Goal: Task Accomplishment & Management: Use online tool/utility

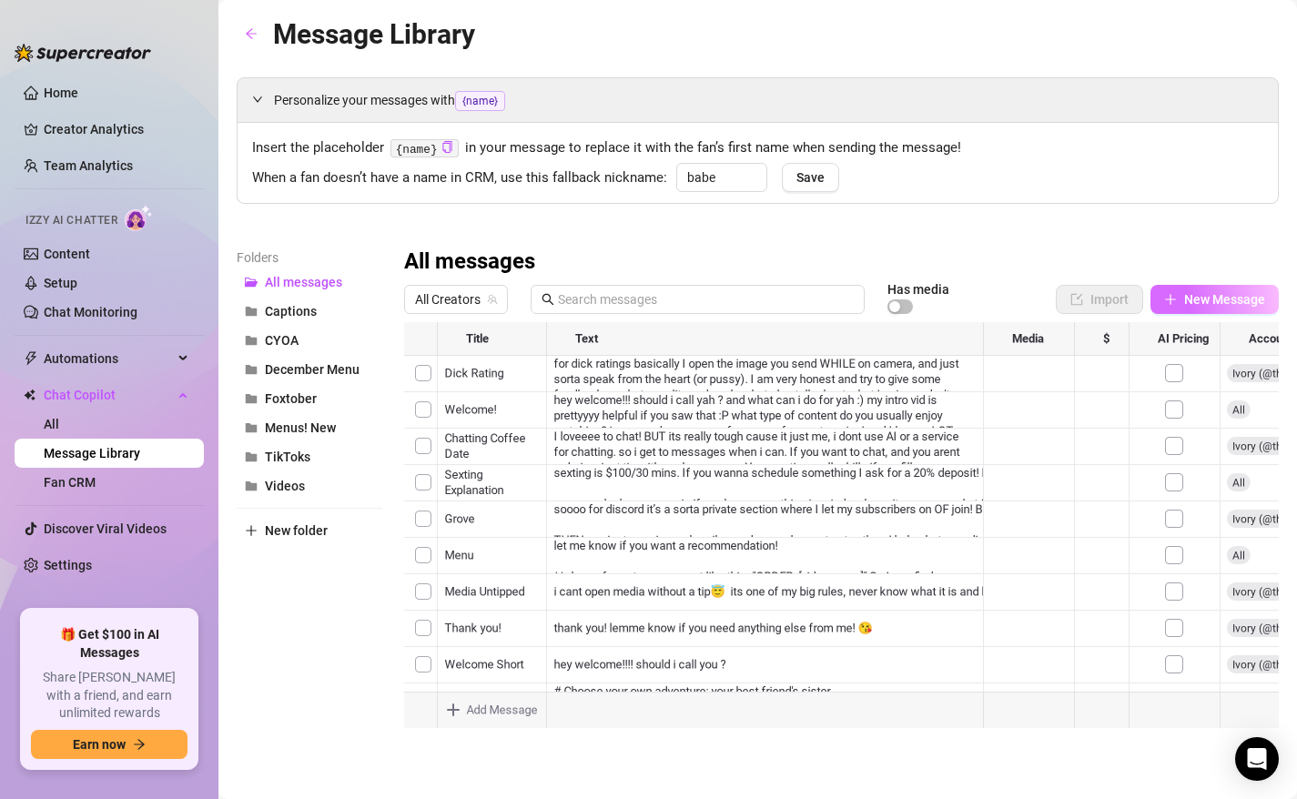
click at [1193, 305] on span "New Message" at bounding box center [1224, 299] width 81 height 15
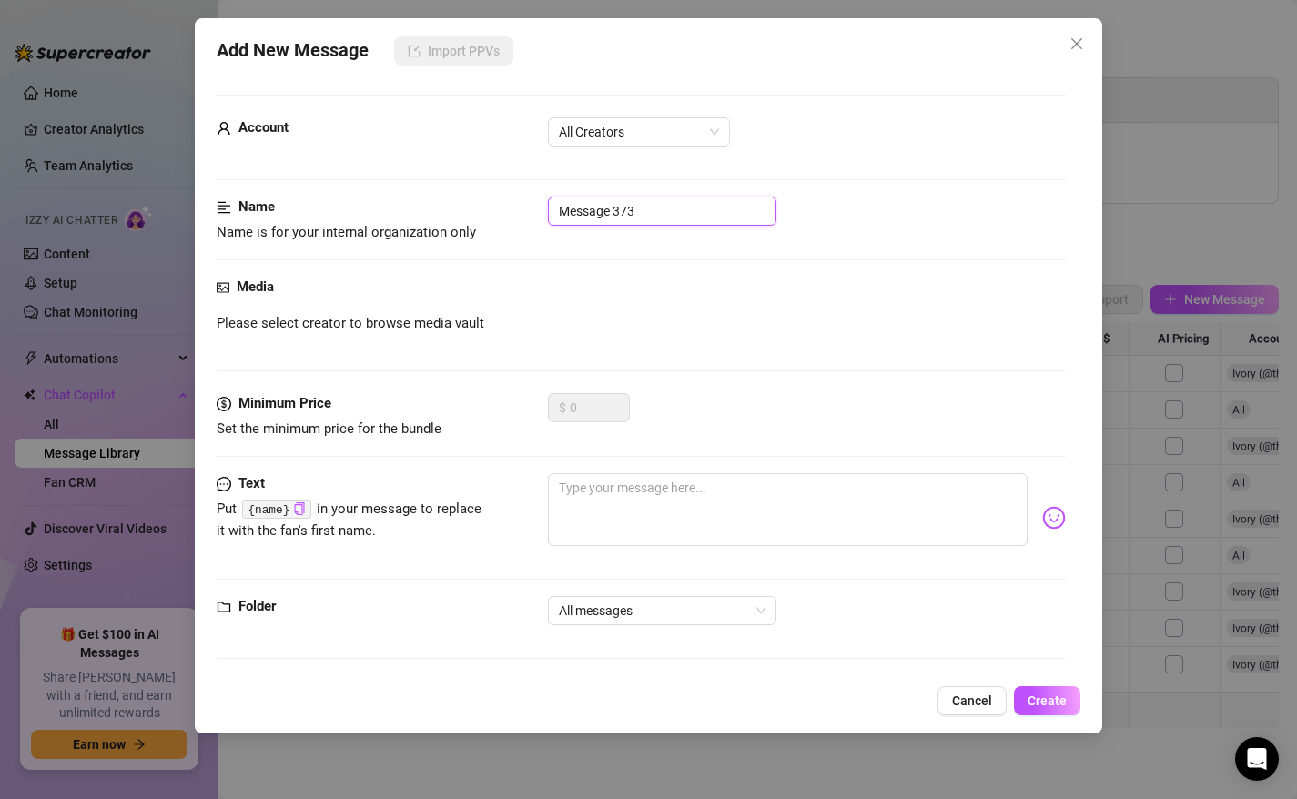
click at [629, 202] on input "Message 373" at bounding box center [662, 211] width 228 height 29
type input "Rose Tier"
click at [596, 498] on textarea at bounding box center [788, 509] width 481 height 73
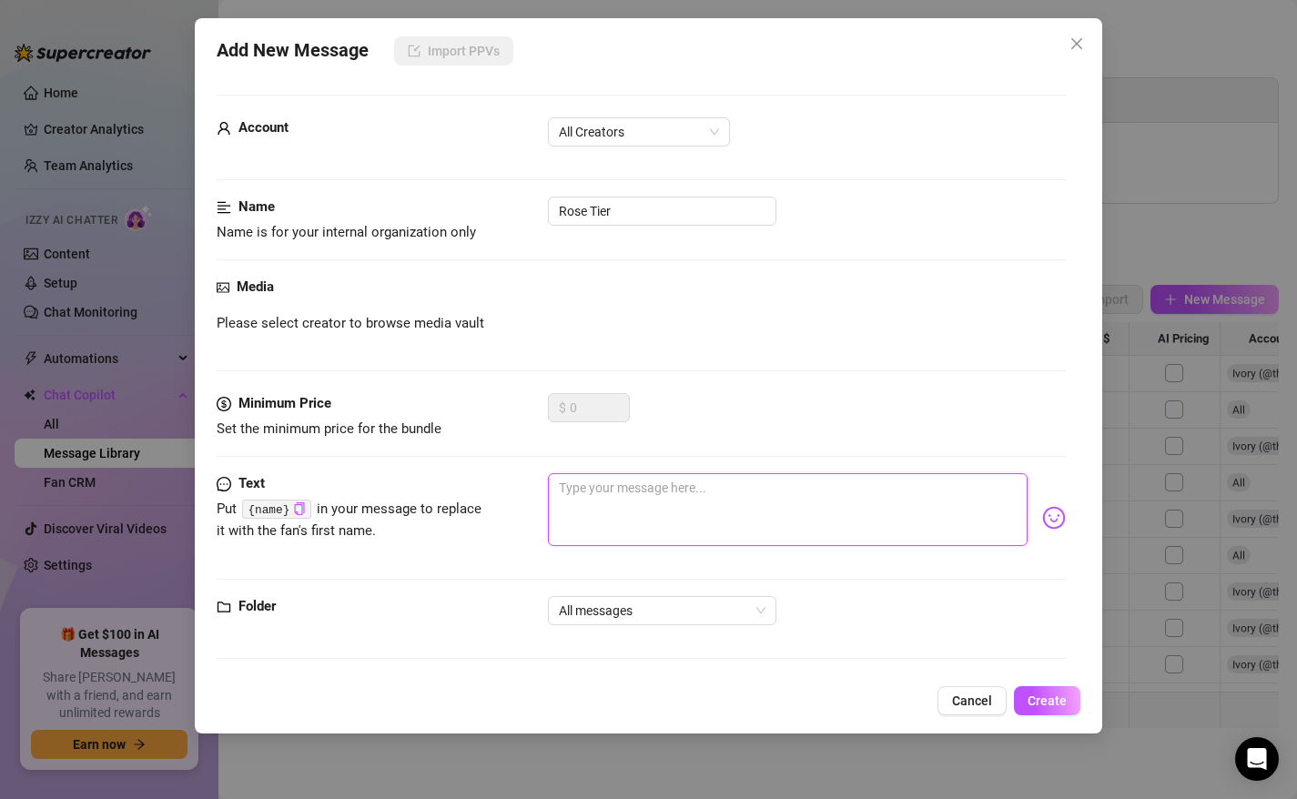
paste textarea "$15 Rose Tier🌹 THANK YOU!!! I'll keep you updated on the stretch goals! You'll …"
type textarea "$15 Rose Tier🌹 THANK YOU!!! I'll keep you updated on the stretch goals! You'll …"
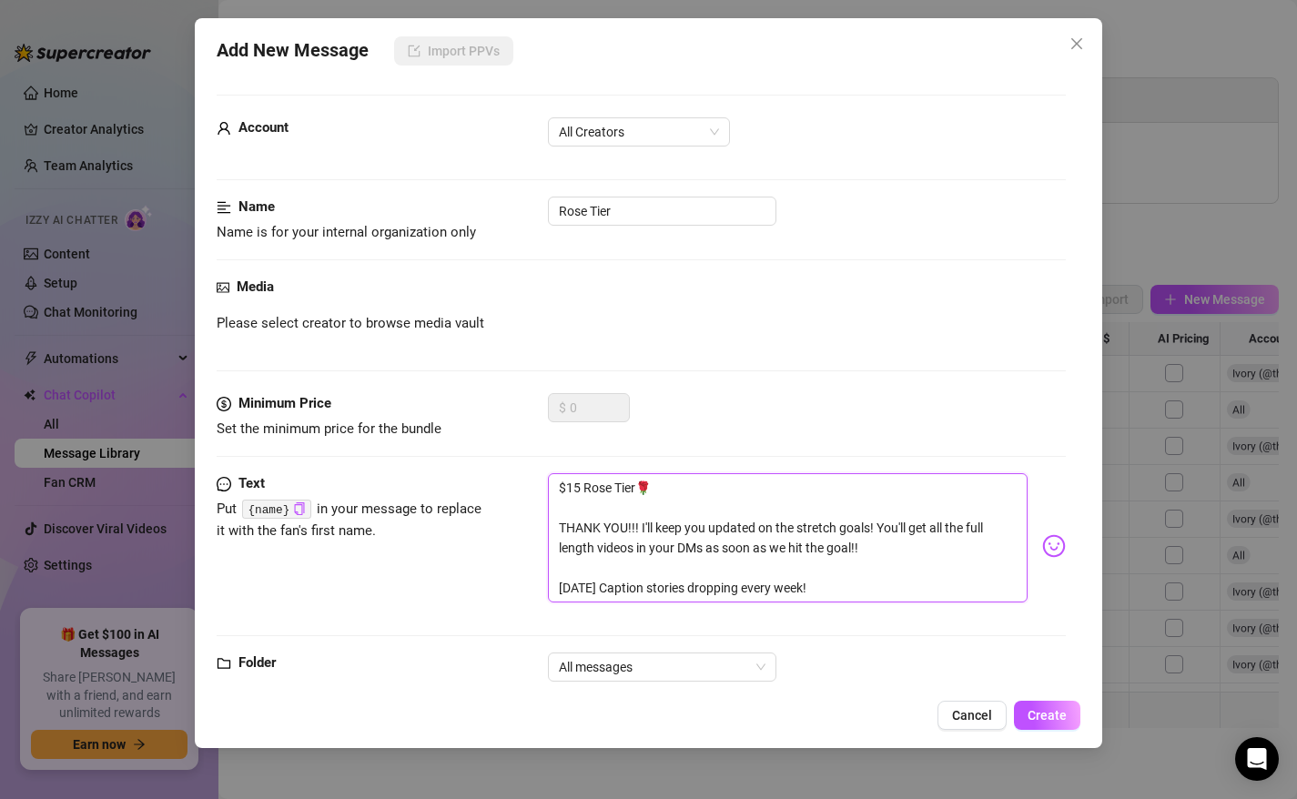
type textarea "$15 Rose Tier🌹 THANK YOU!!! I'll keep you updated on the stretch goals! You'll …"
click at [295, 319] on span "Please select creator to browse media vault" at bounding box center [351, 324] width 268 height 22
click at [590, 120] on span "All Creators" at bounding box center [639, 131] width 160 height 27
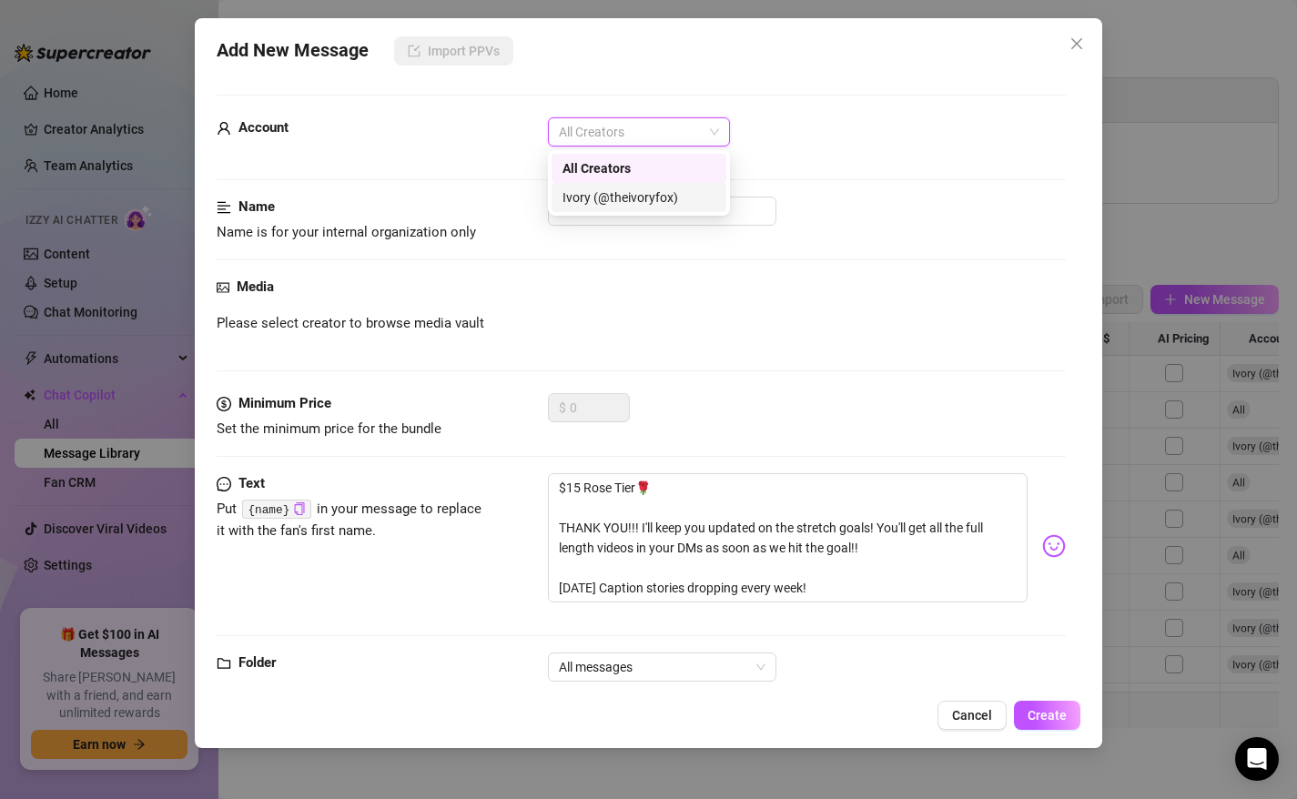
click at [572, 194] on div "Ivory (@theivoryfox)" at bounding box center [638, 197] width 153 height 20
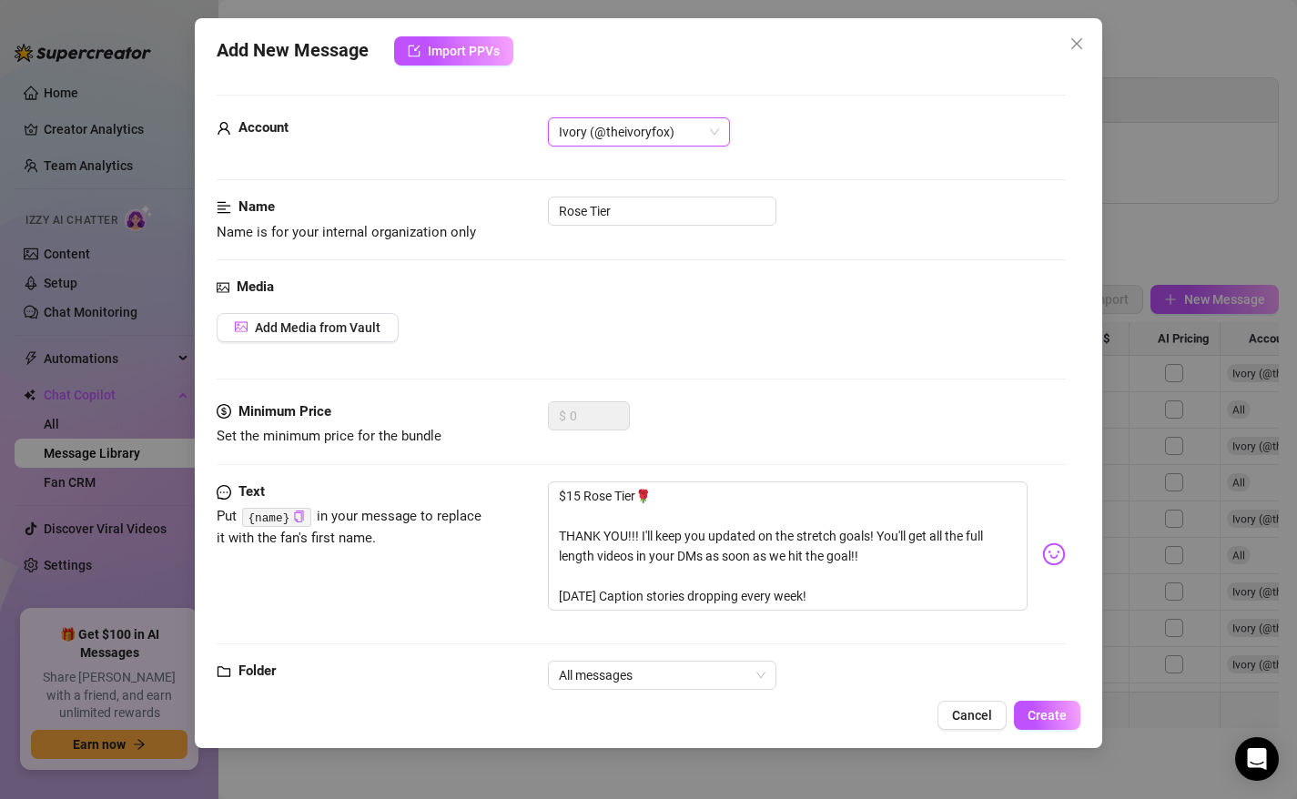
click at [597, 127] on span "Ivory (@theivoryfox)" at bounding box center [639, 131] width 160 height 27
click at [597, 162] on div "All Creators" at bounding box center [638, 168] width 153 height 20
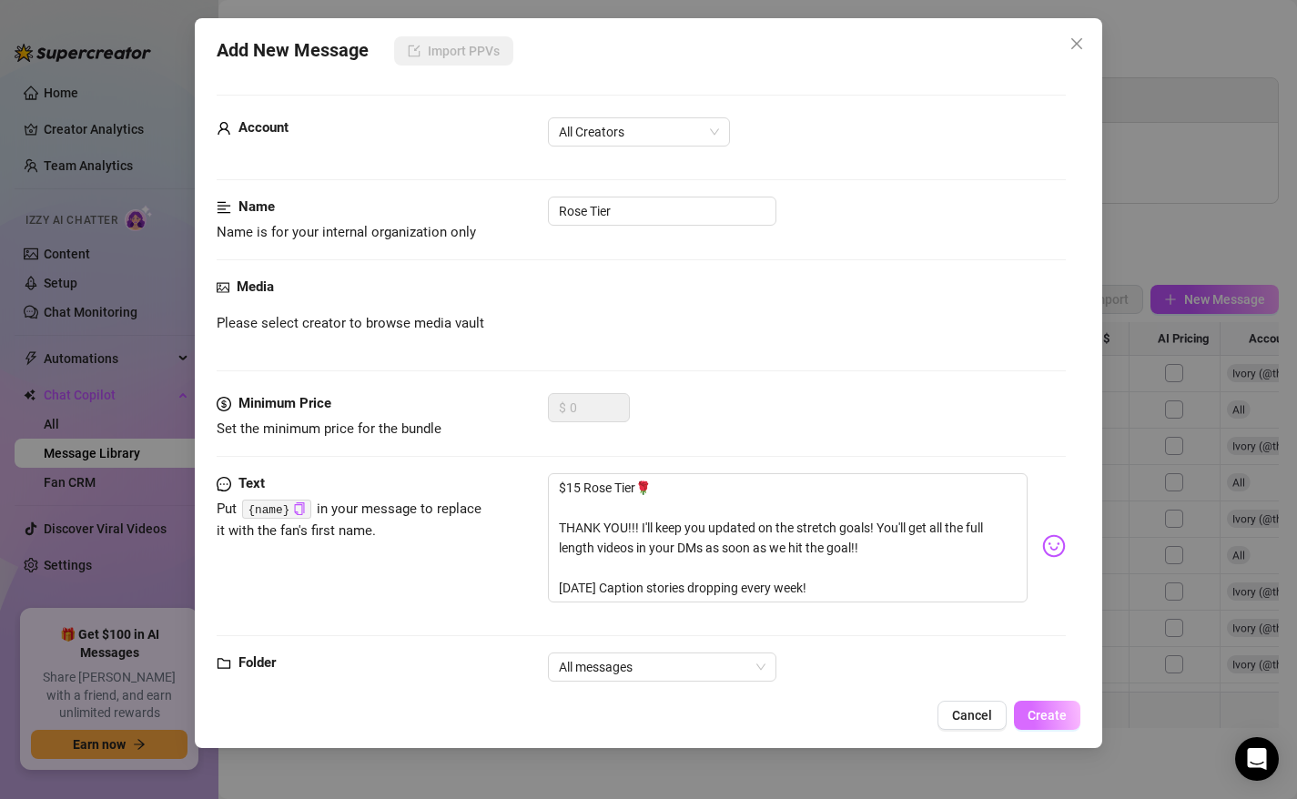
click at [1037, 716] on span "Create" at bounding box center [1047, 715] width 39 height 15
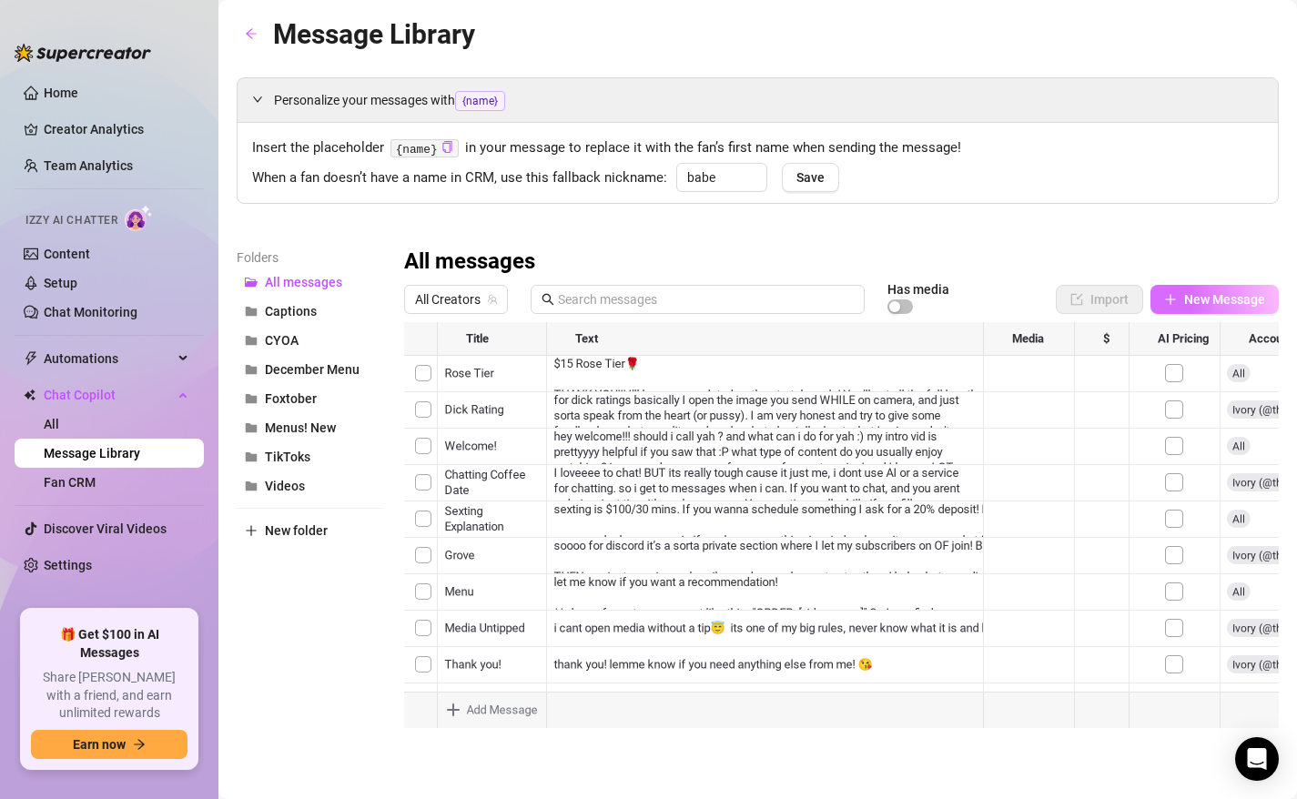
click at [1221, 299] on span "New Message" at bounding box center [1224, 299] width 81 height 15
type textarea "Type your message here..."
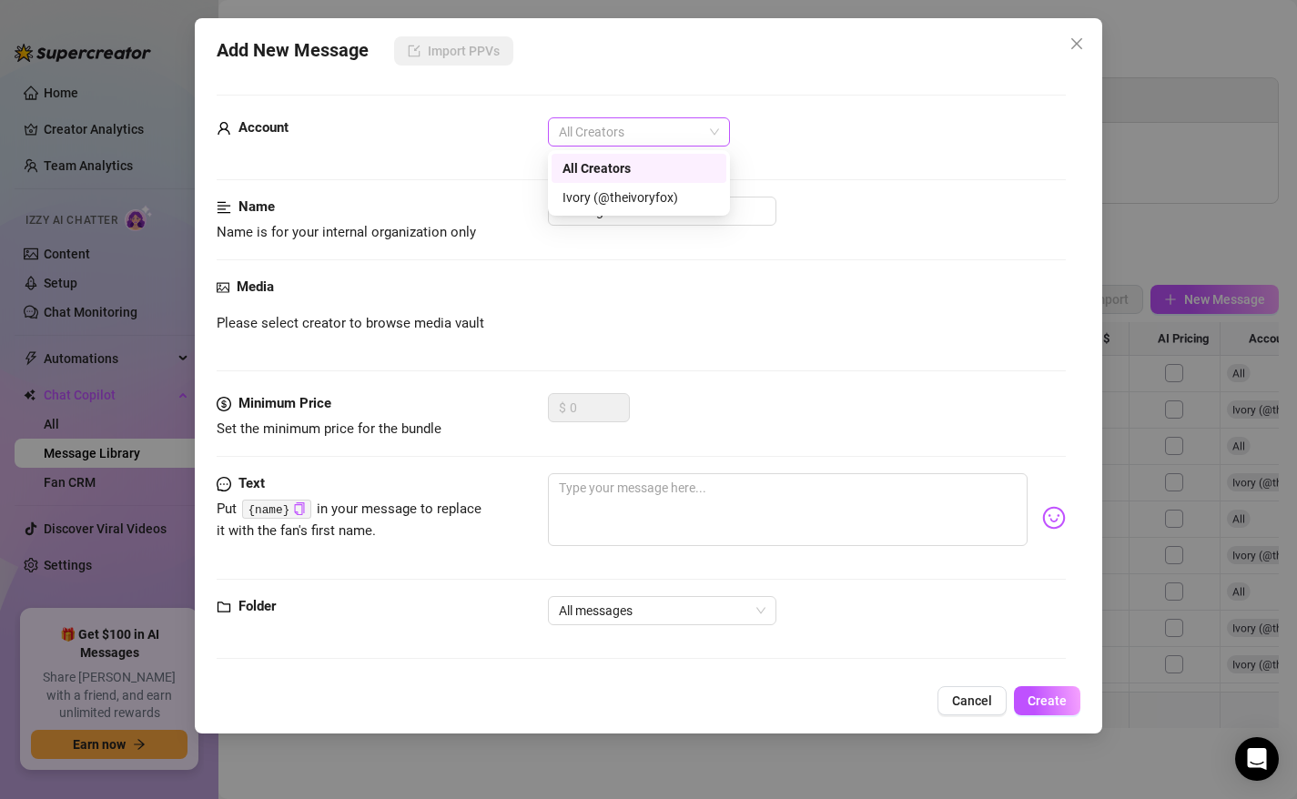
click at [654, 136] on span "All Creators" at bounding box center [639, 131] width 160 height 27
click at [634, 198] on div "Ivory (@theivoryfox)" at bounding box center [638, 197] width 153 height 20
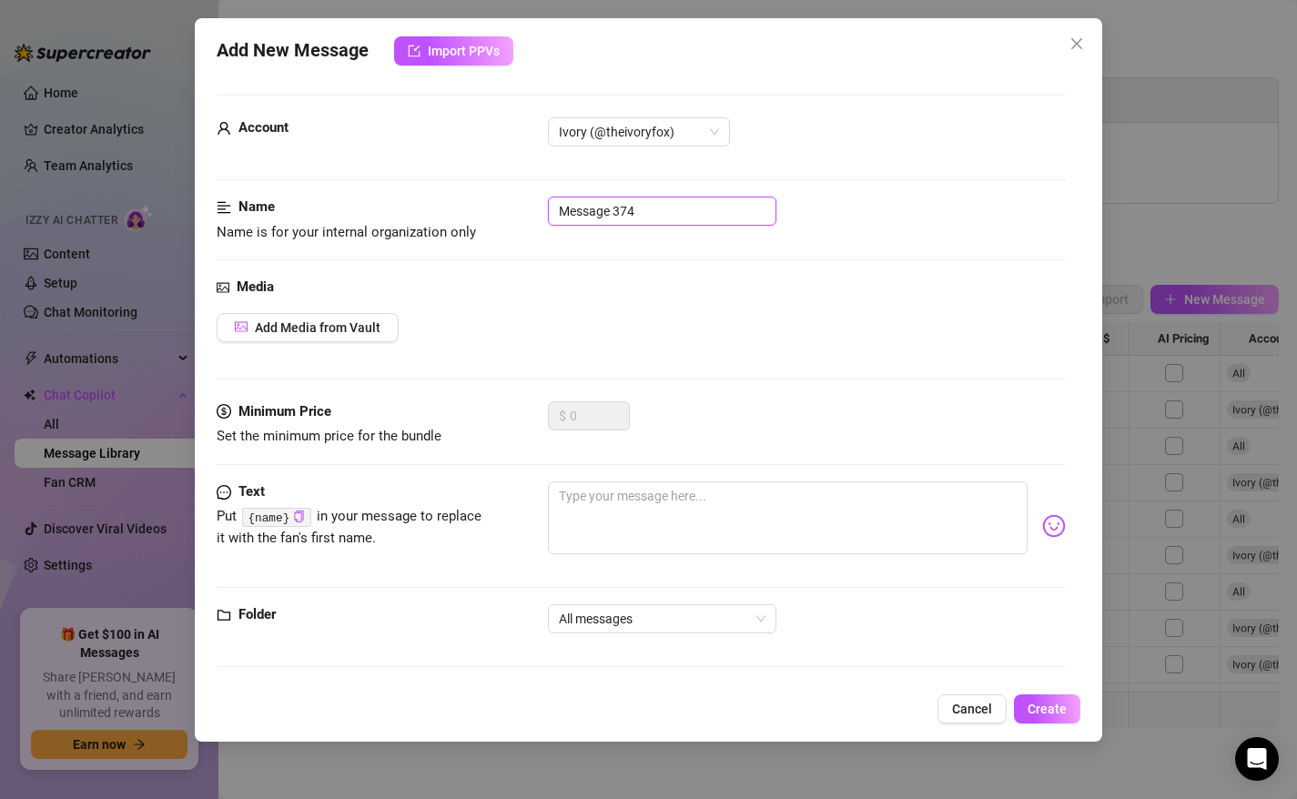
click at [618, 217] on input "Message 374" at bounding box center [662, 211] width 228 height 29
type input "Bronze Tier"
click at [602, 508] on textarea at bounding box center [788, 517] width 481 height 73
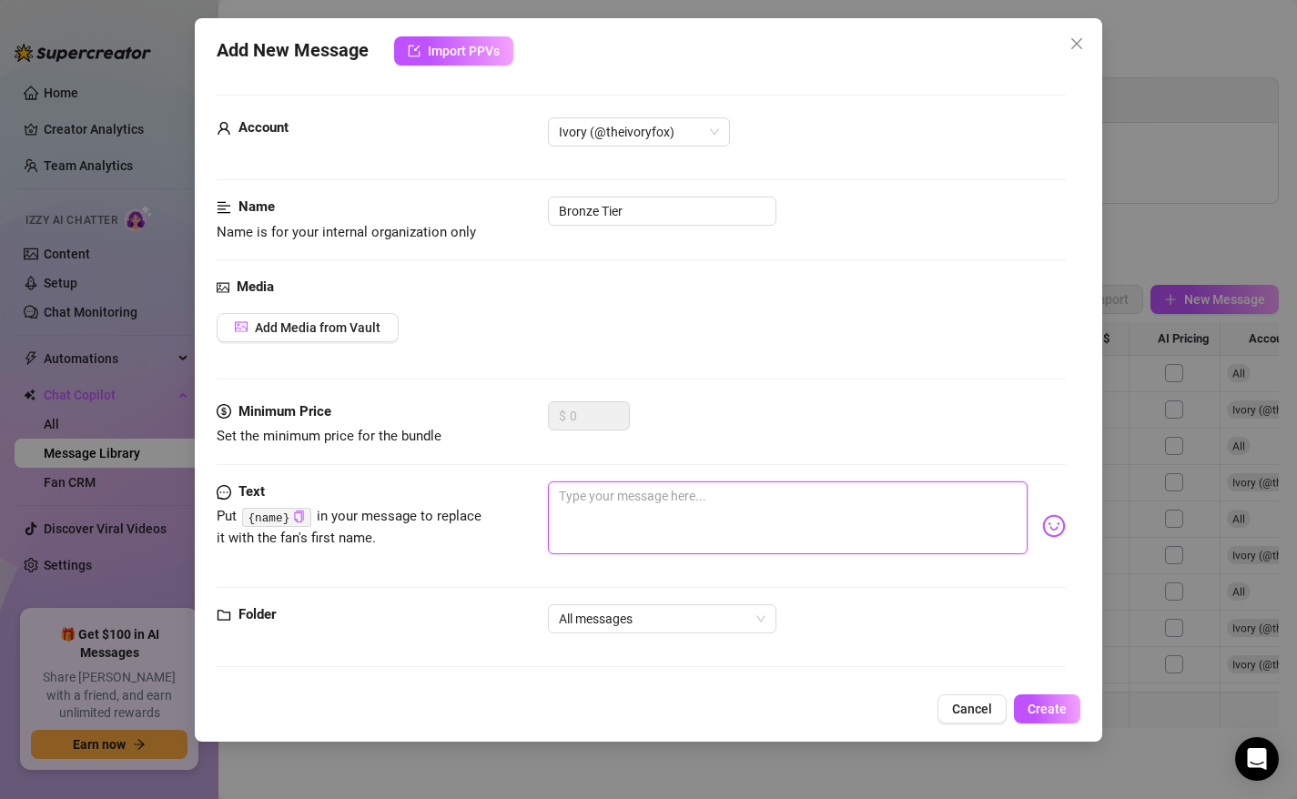
paste textarea "$50 Bronze Tier🎇 THANK YOU!!! I'll keep you updated on the stretch goals! You'l…"
type textarea "$50 Bronze Tier🎇 THANK YOU!!! I'll keep you updated on the stretch goals! You'l…"
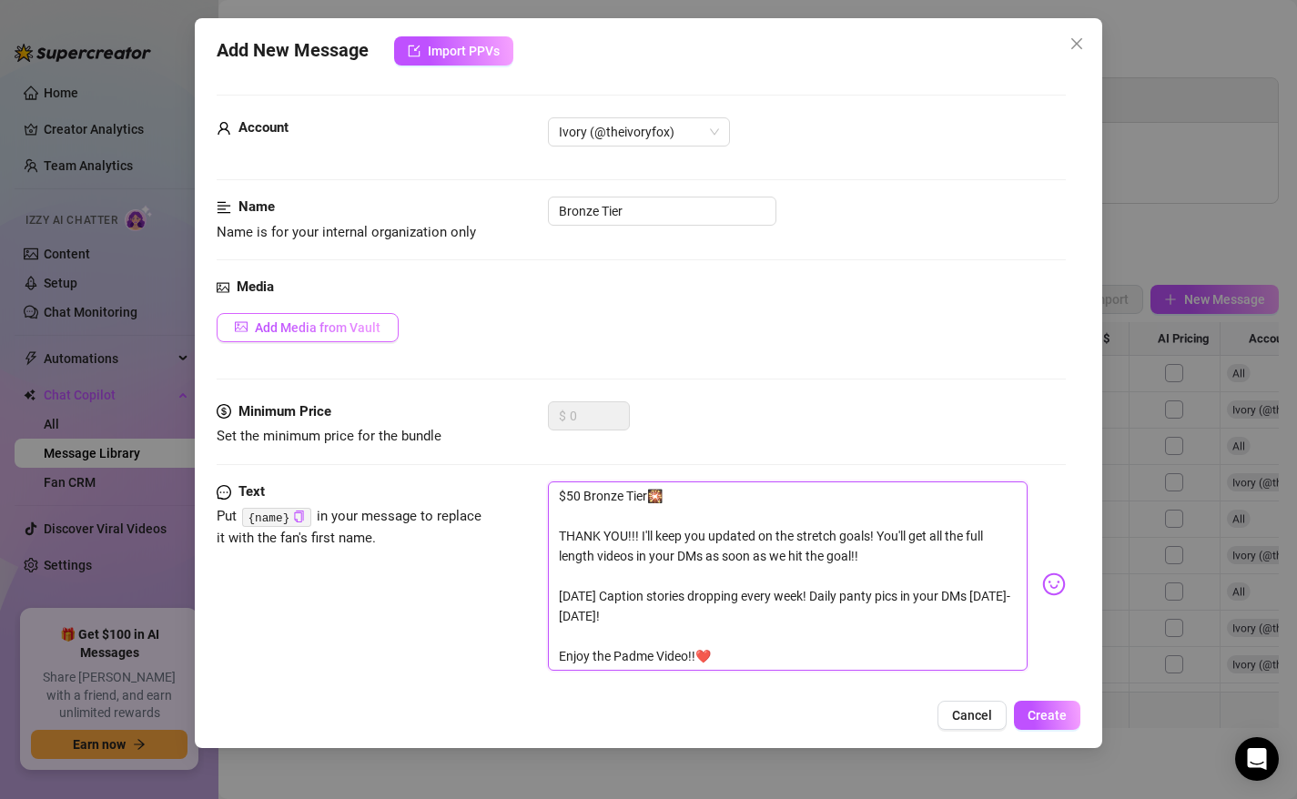
type textarea "$50 Bronze Tier🎇 THANK YOU!!! I'll keep you updated on the stretch goals! You'l…"
click at [300, 328] on span "Add Media from Vault" at bounding box center [318, 327] width 126 height 15
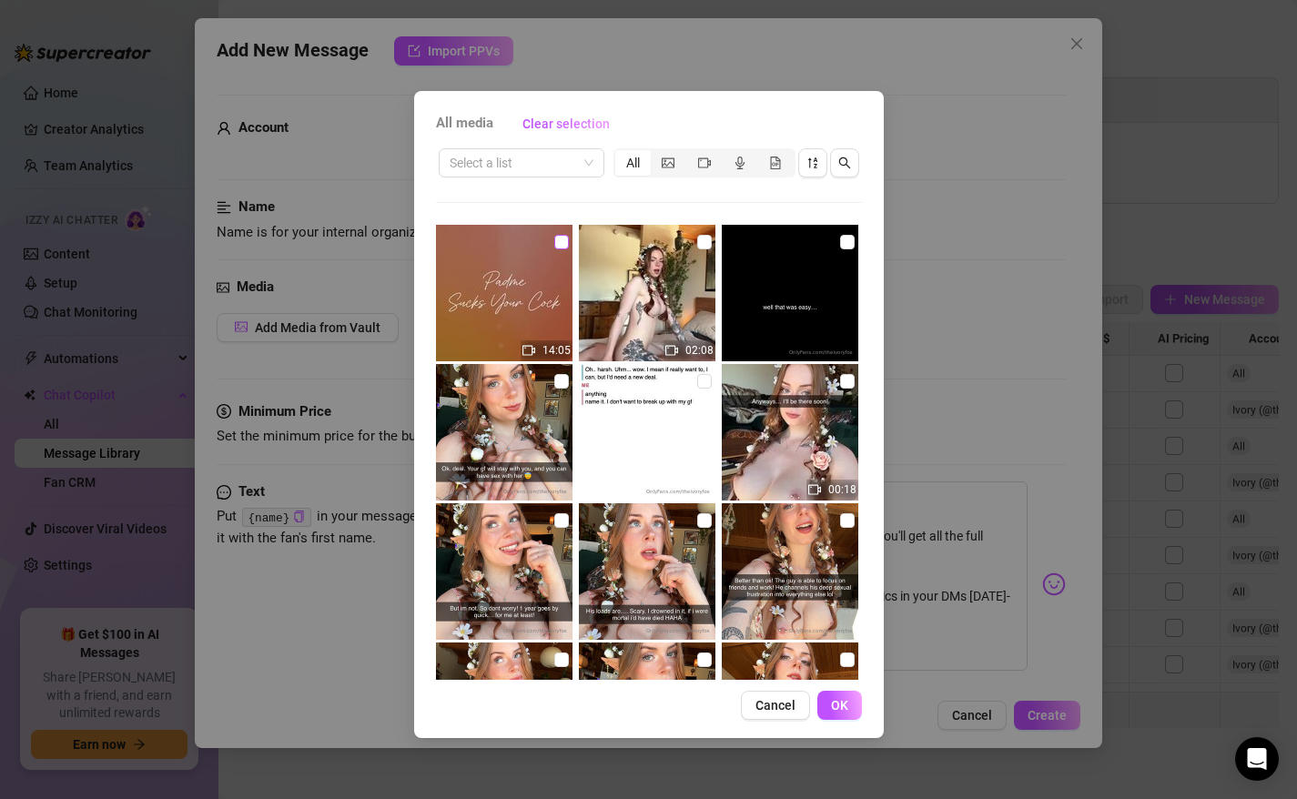
click at [556, 245] on input "checkbox" at bounding box center [561, 242] width 15 height 15
checkbox input "true"
click at [843, 704] on span "OK" at bounding box center [839, 705] width 17 height 15
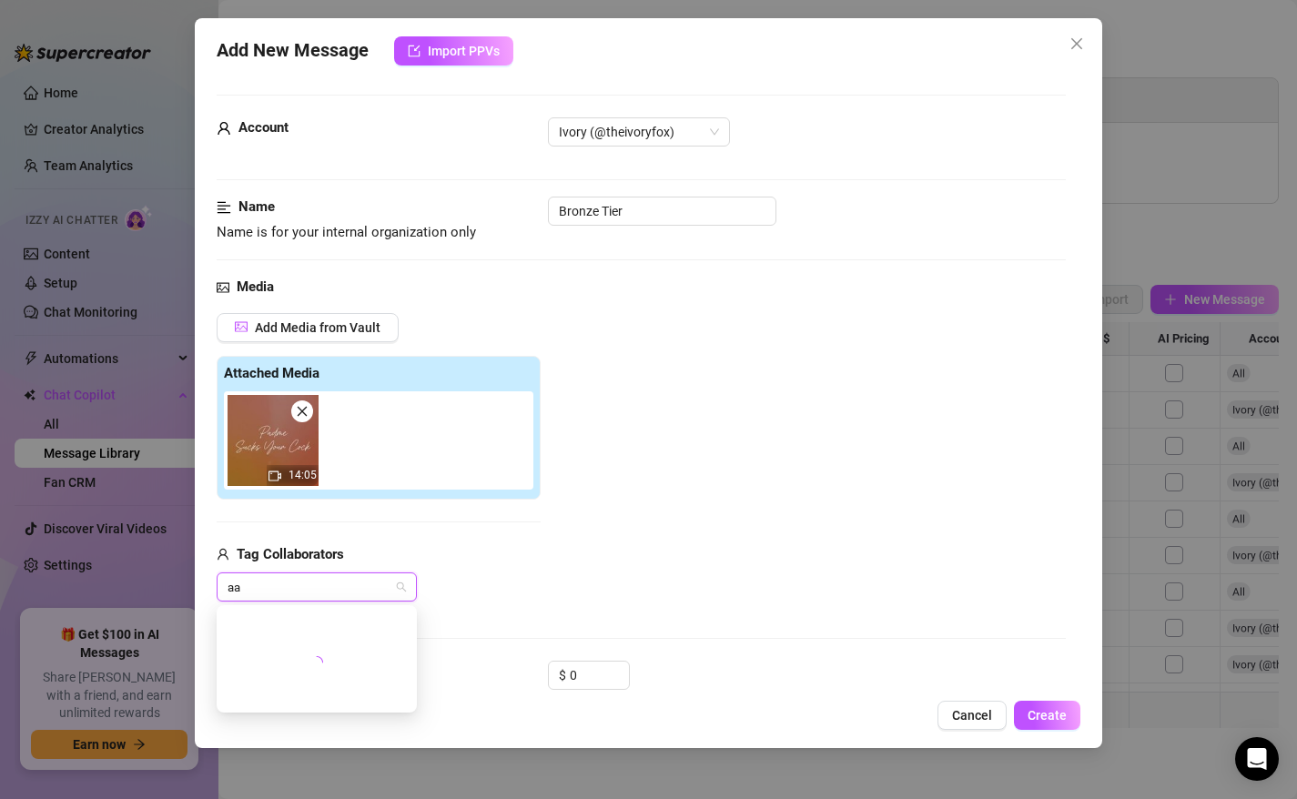
type input "a"
type input "[PERSON_NAME]"
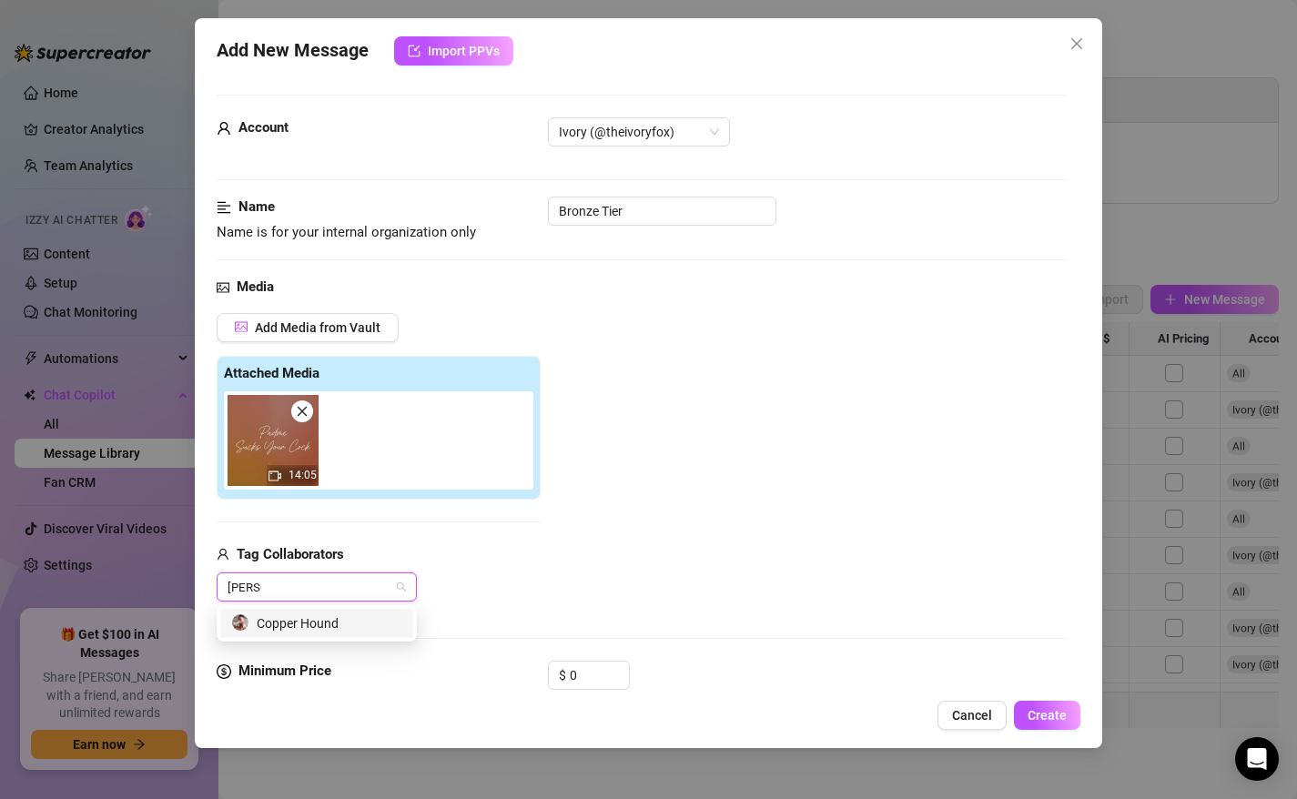
click at [334, 632] on div "Copper Hound" at bounding box center [316, 623] width 171 height 20
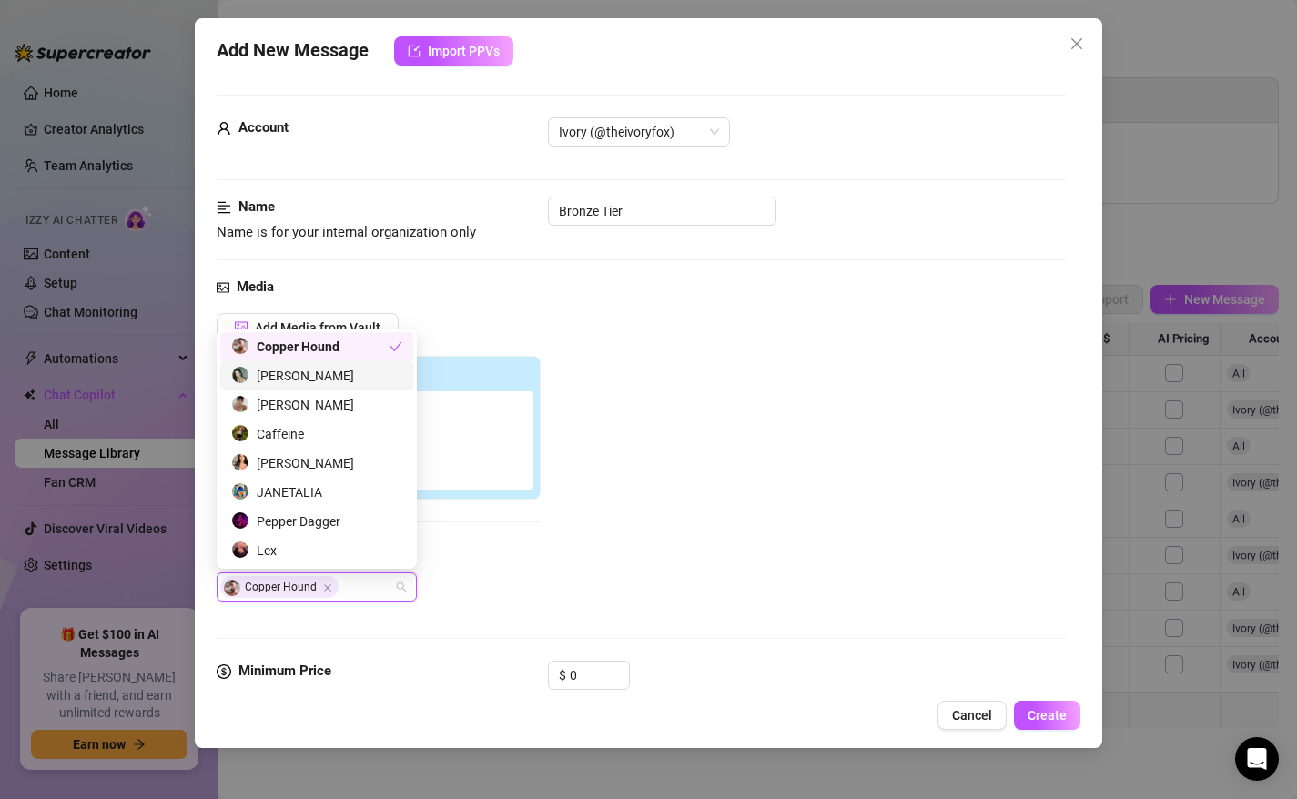
click at [317, 352] on div "Copper Hound" at bounding box center [310, 347] width 158 height 20
click at [302, 344] on div "Copper Hound" at bounding box center [316, 347] width 171 height 20
click at [699, 455] on div "Add Media from Vault Attached Media 14:05 Tag Collaborators Copper Hound" at bounding box center [642, 457] width 850 height 289
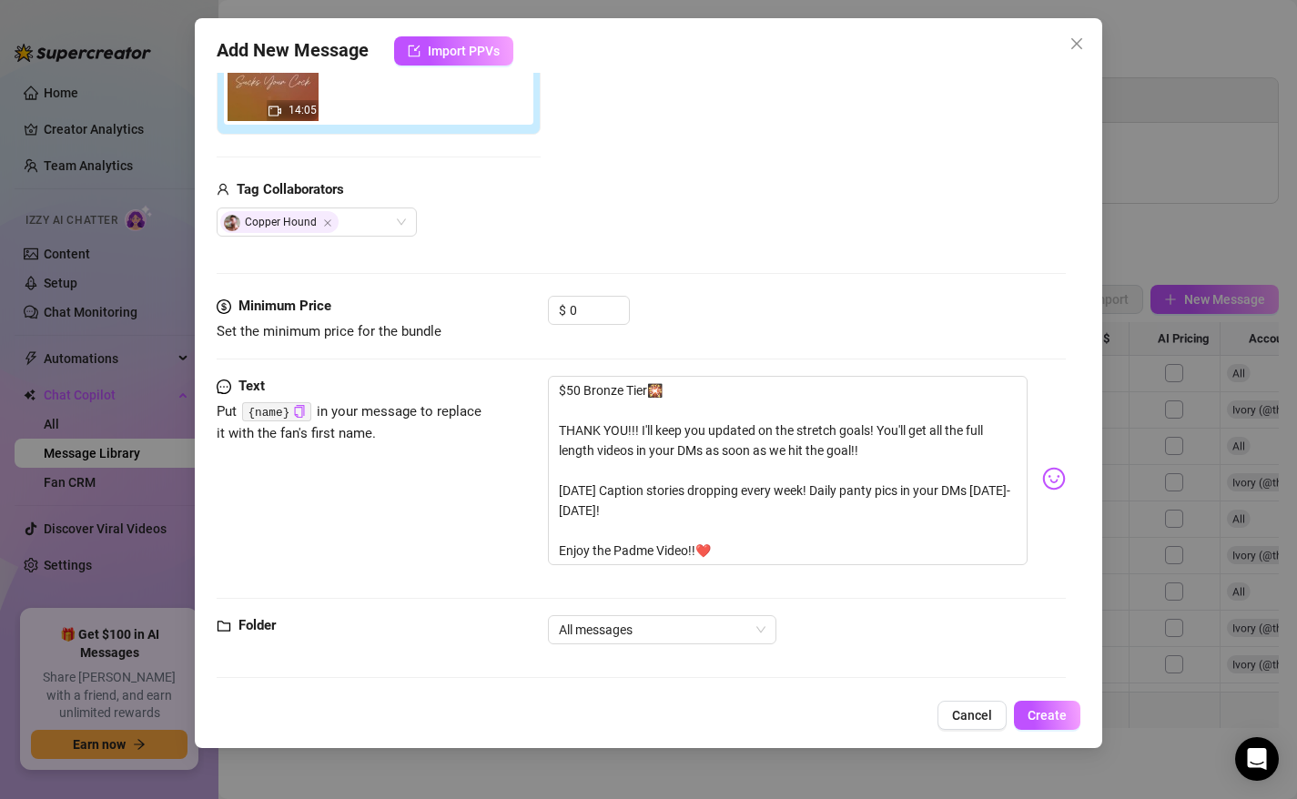
scroll to position [370, 0]
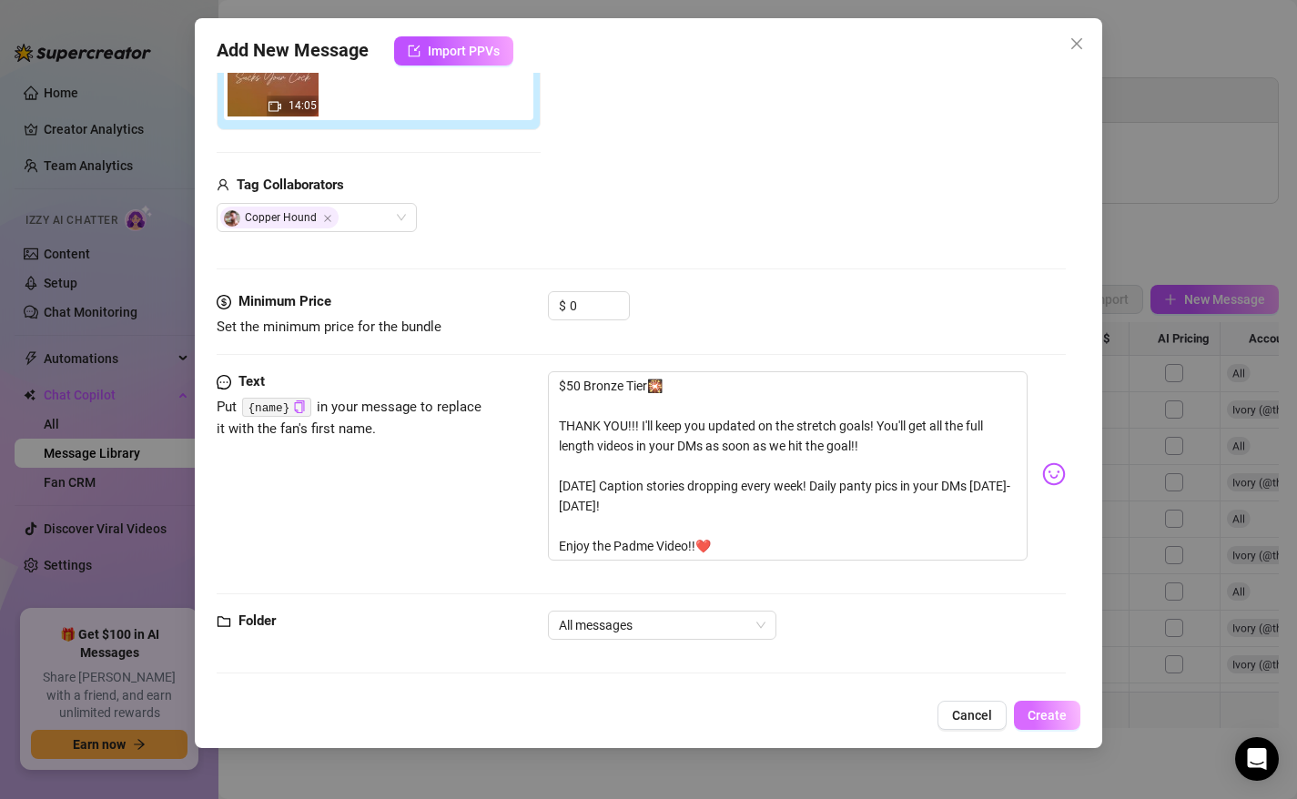
click at [1039, 717] on span "Create" at bounding box center [1047, 715] width 39 height 15
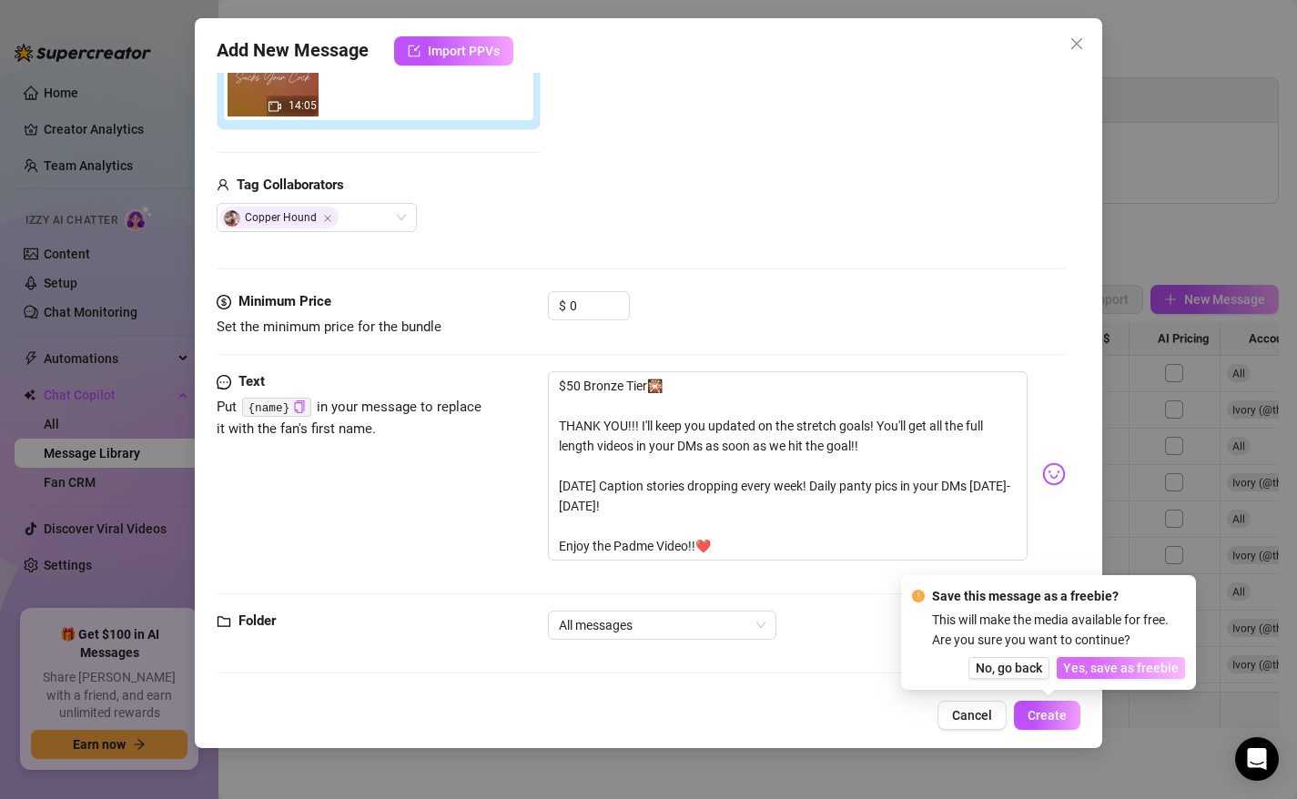
click at [1100, 662] on span "Yes, save as freebie" at bounding box center [1121, 668] width 116 height 15
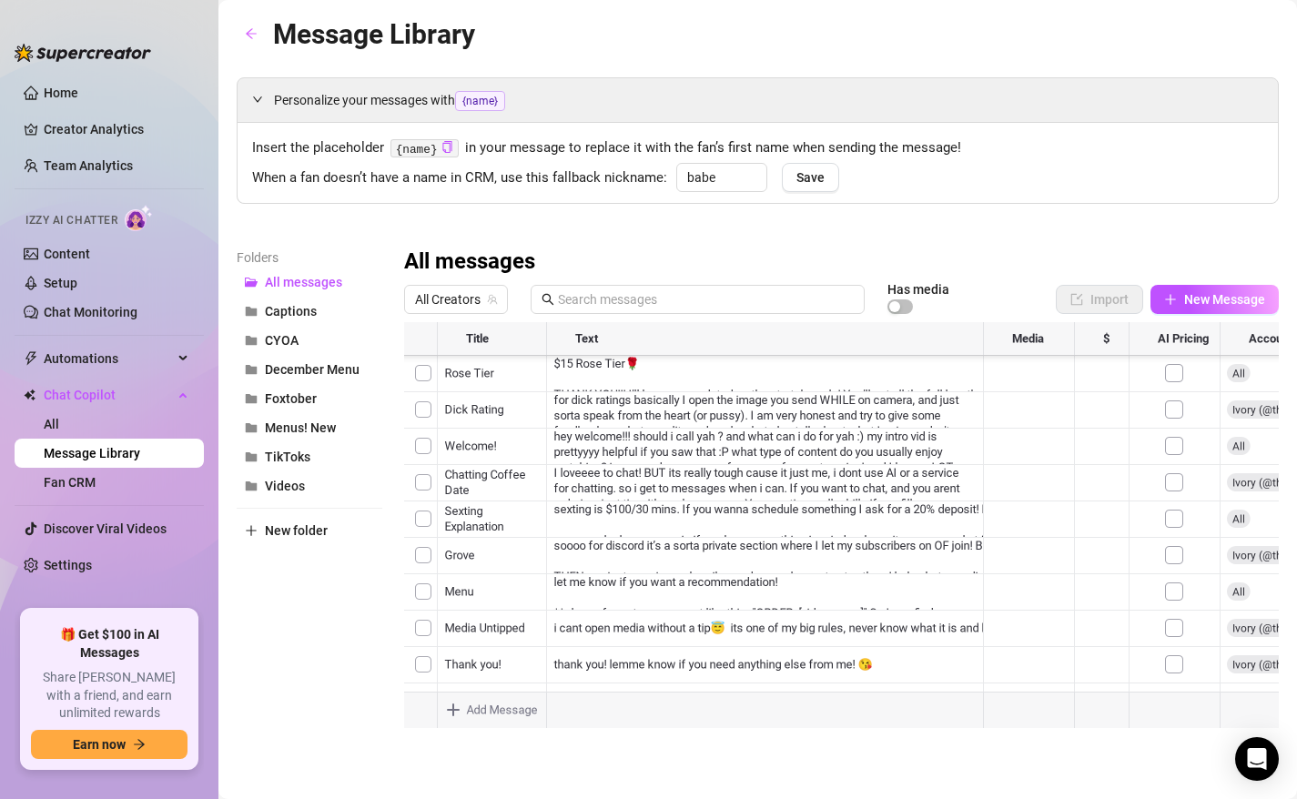
scroll to position [0, 0]
click at [1168, 302] on icon "plus" at bounding box center [1170, 299] width 13 height 13
type textarea "Type your message here..."
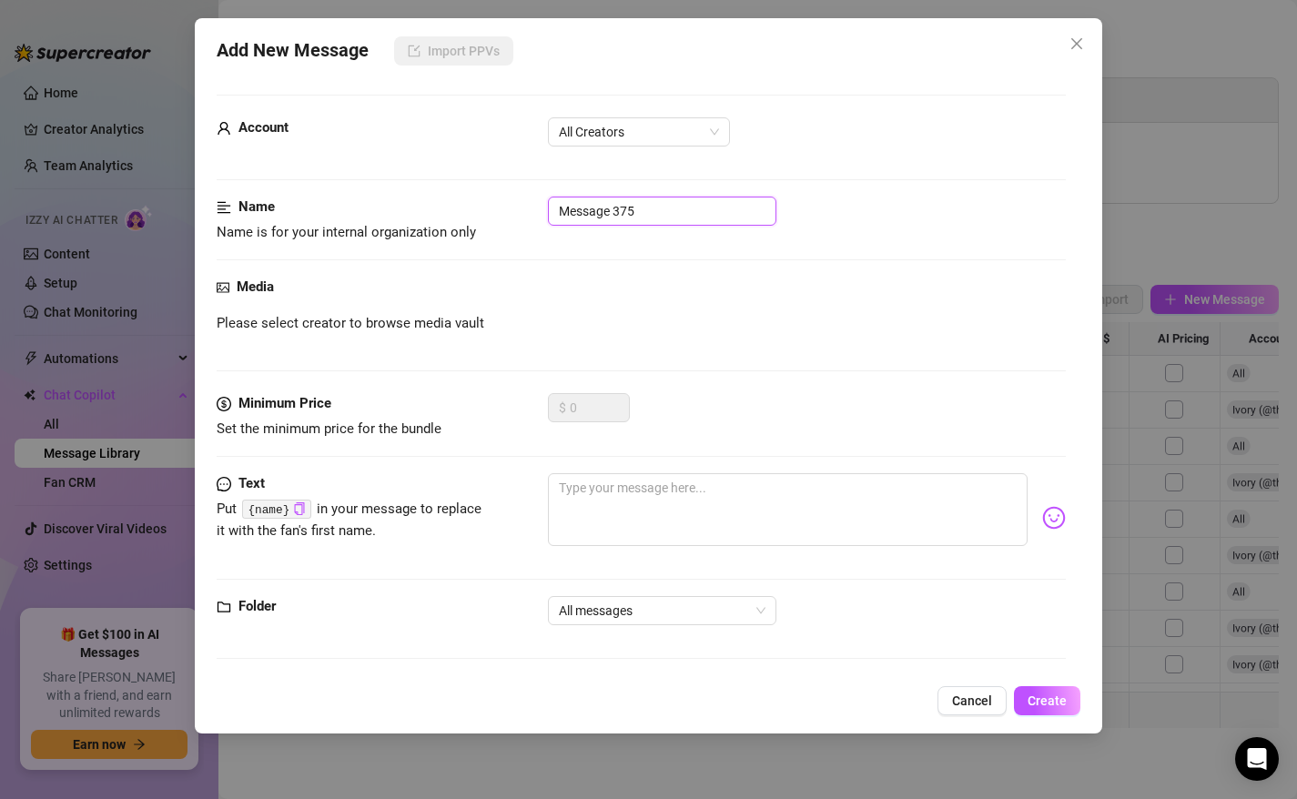
click at [614, 217] on input "Message 375" at bounding box center [662, 211] width 228 height 29
type input "Silver Tier"
click at [595, 111] on form "Account All Creators Name Name is for your internal organization only Silver Ti…" at bounding box center [642, 385] width 850 height 581
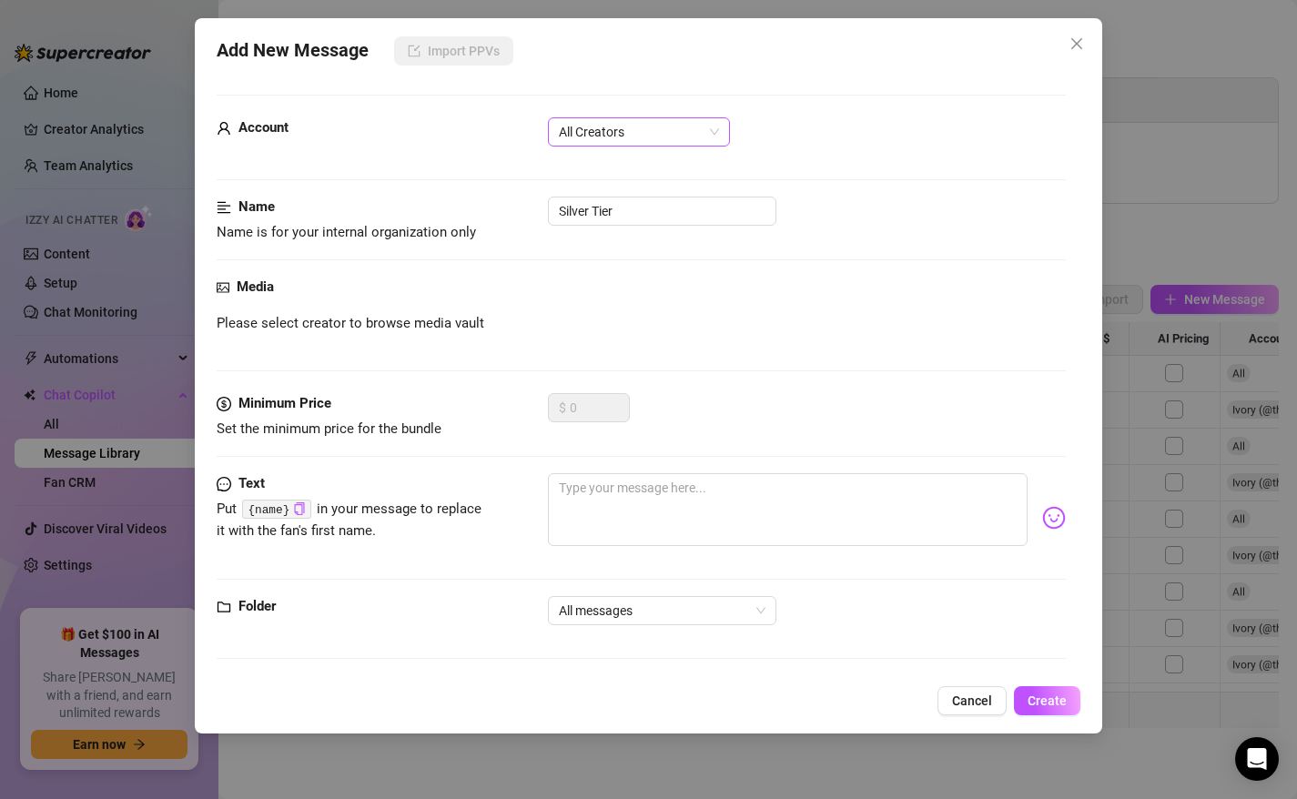
click at [593, 122] on span "All Creators" at bounding box center [639, 131] width 160 height 27
click at [593, 192] on div "Ivory (@theivoryfox)" at bounding box center [638, 197] width 153 height 20
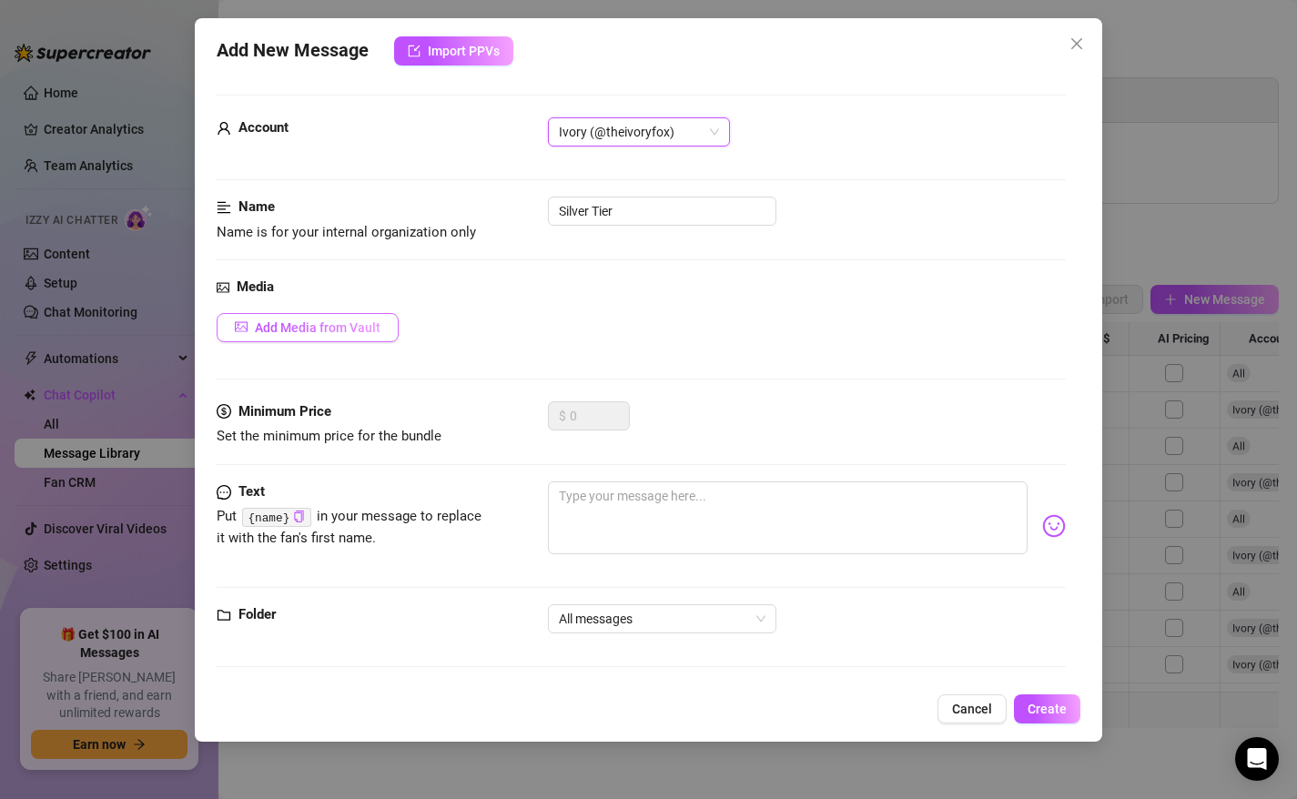
click at [293, 332] on span "Add Media from Vault" at bounding box center [318, 327] width 126 height 15
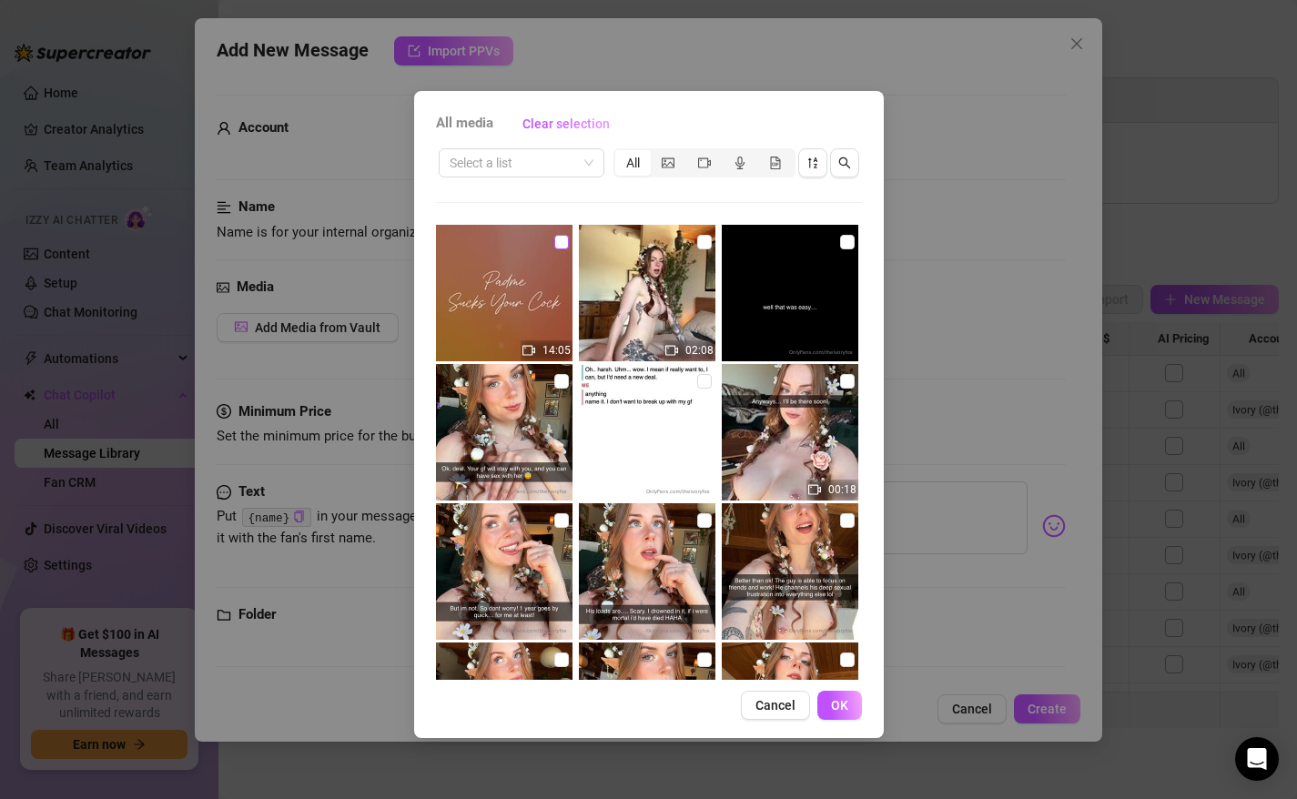
click at [563, 242] on input "checkbox" at bounding box center [561, 242] width 15 height 15
checkbox input "true"
click at [841, 704] on span "OK" at bounding box center [839, 705] width 17 height 15
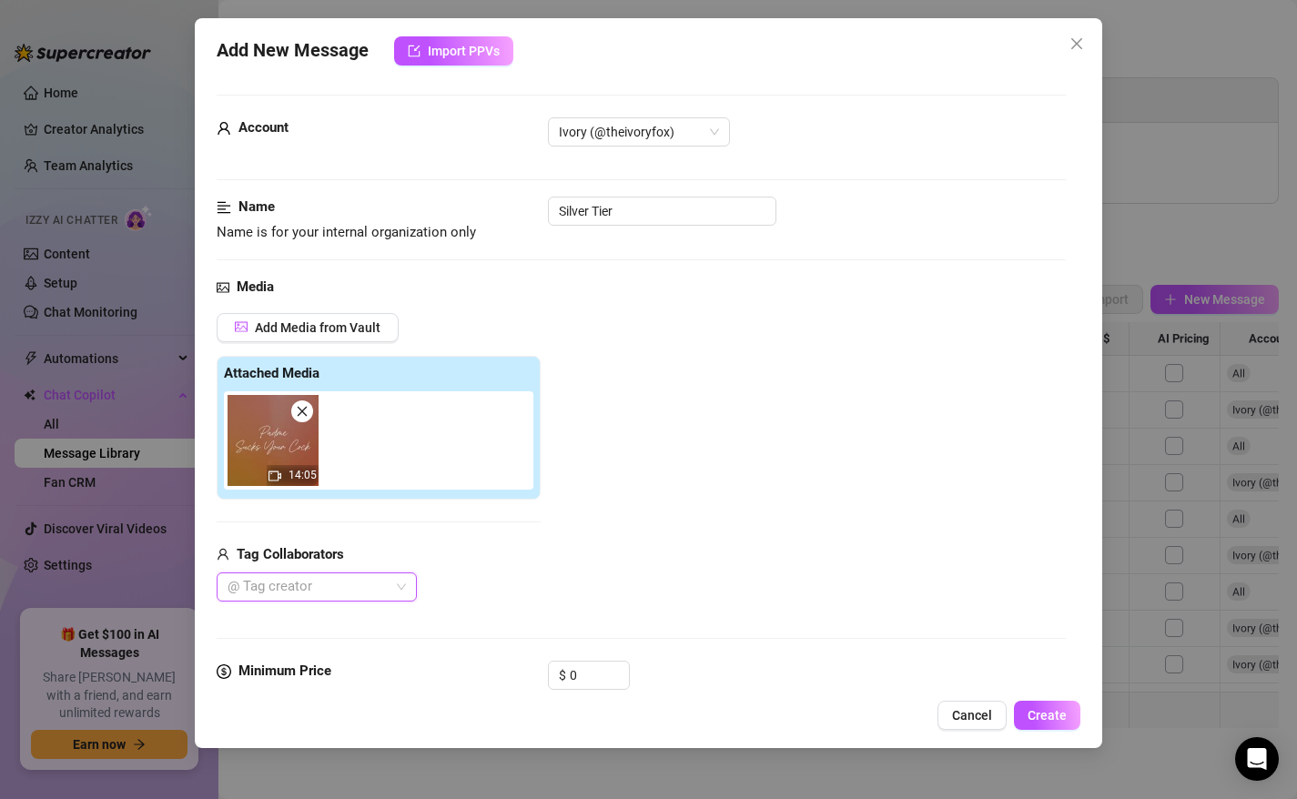
click at [299, 586] on div at bounding box center [307, 586] width 174 height 25
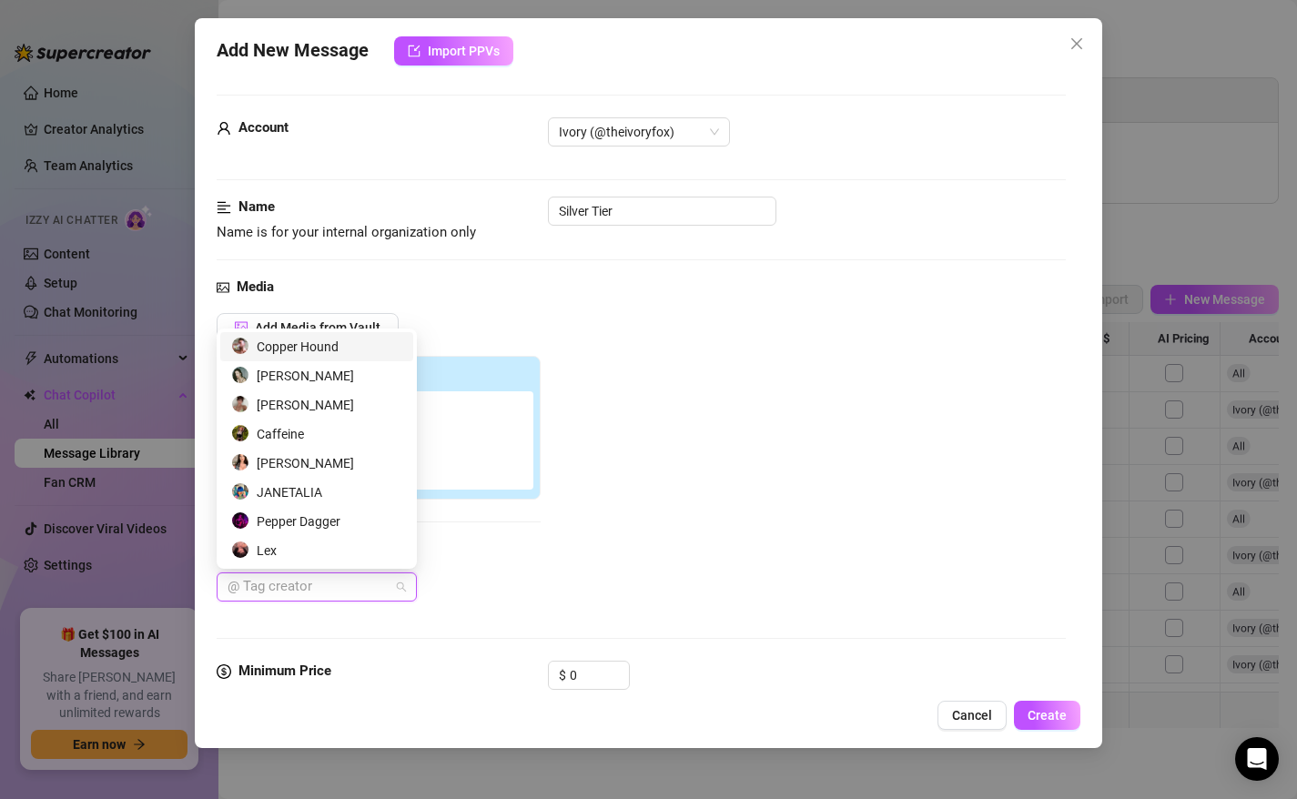
click at [297, 346] on div "Copper Hound" at bounding box center [316, 347] width 171 height 20
click at [465, 534] on div "Add Media from Vault Attached Media 14:05 Tag Collaborators Copper Hound" at bounding box center [379, 457] width 324 height 289
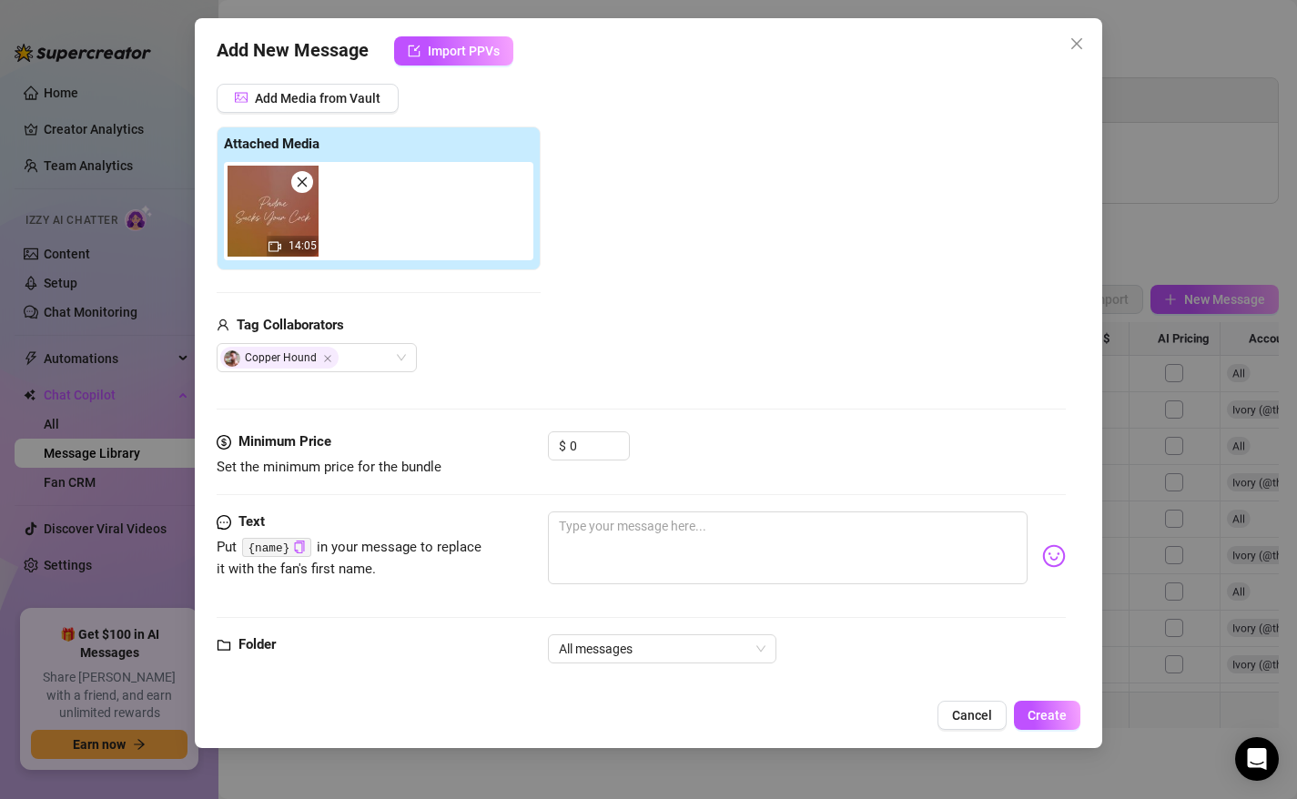
scroll to position [253, 0]
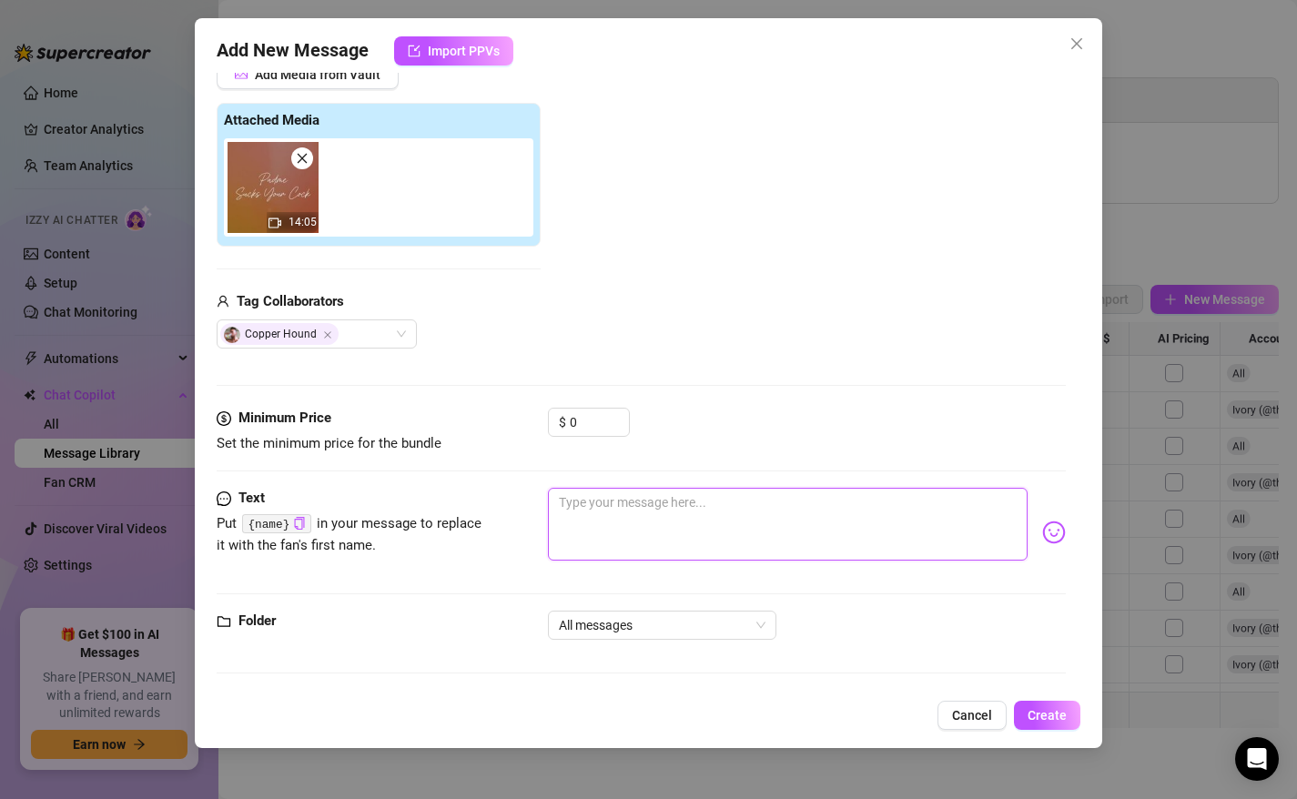
click at [598, 523] on textarea at bounding box center [788, 524] width 481 height 73
paste textarea "$100: Silver Tier🪩 THANK YOU SO MUCH!!! I'll keep you updated on the stretch go…"
type textarea "$100: Silver Tier🪩 THANK YOU SO MUCH!!! I'll keep you updated on the stretch go…"
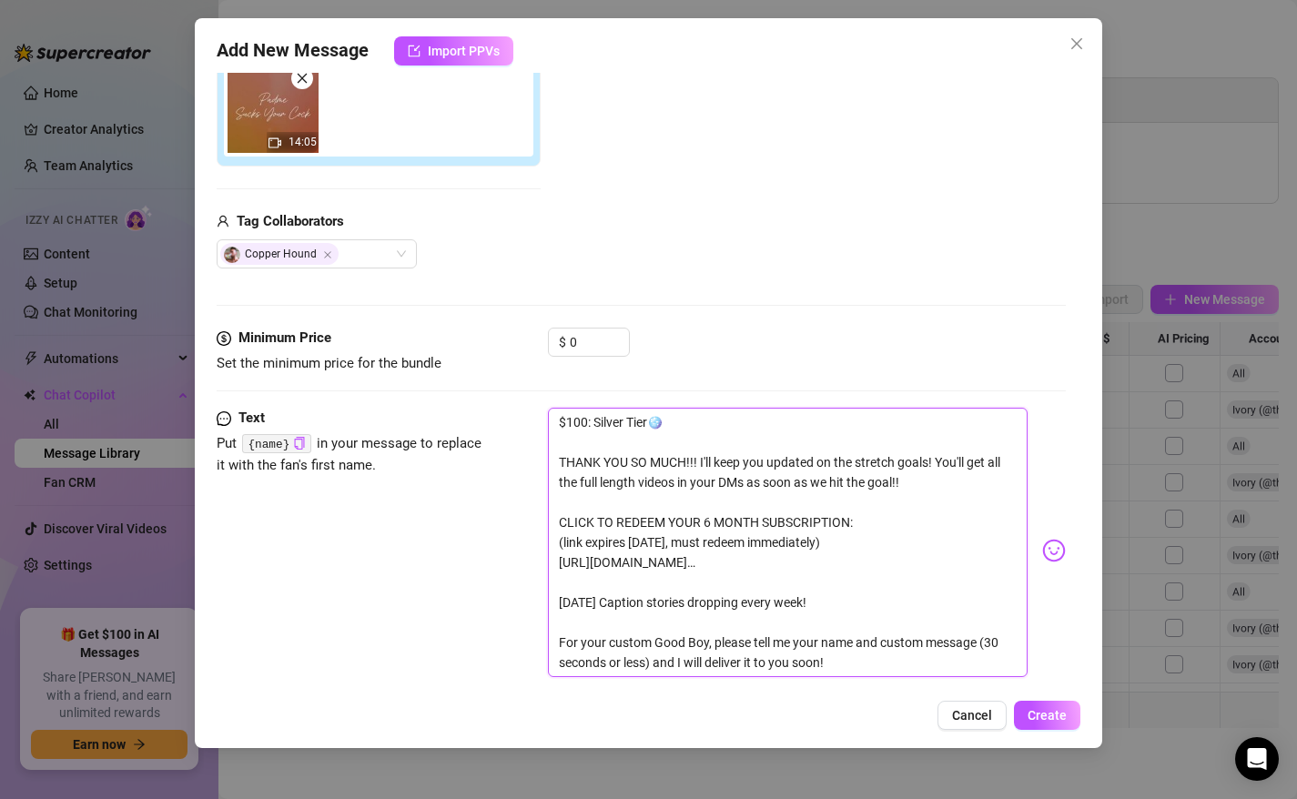
scroll to position [340, 0]
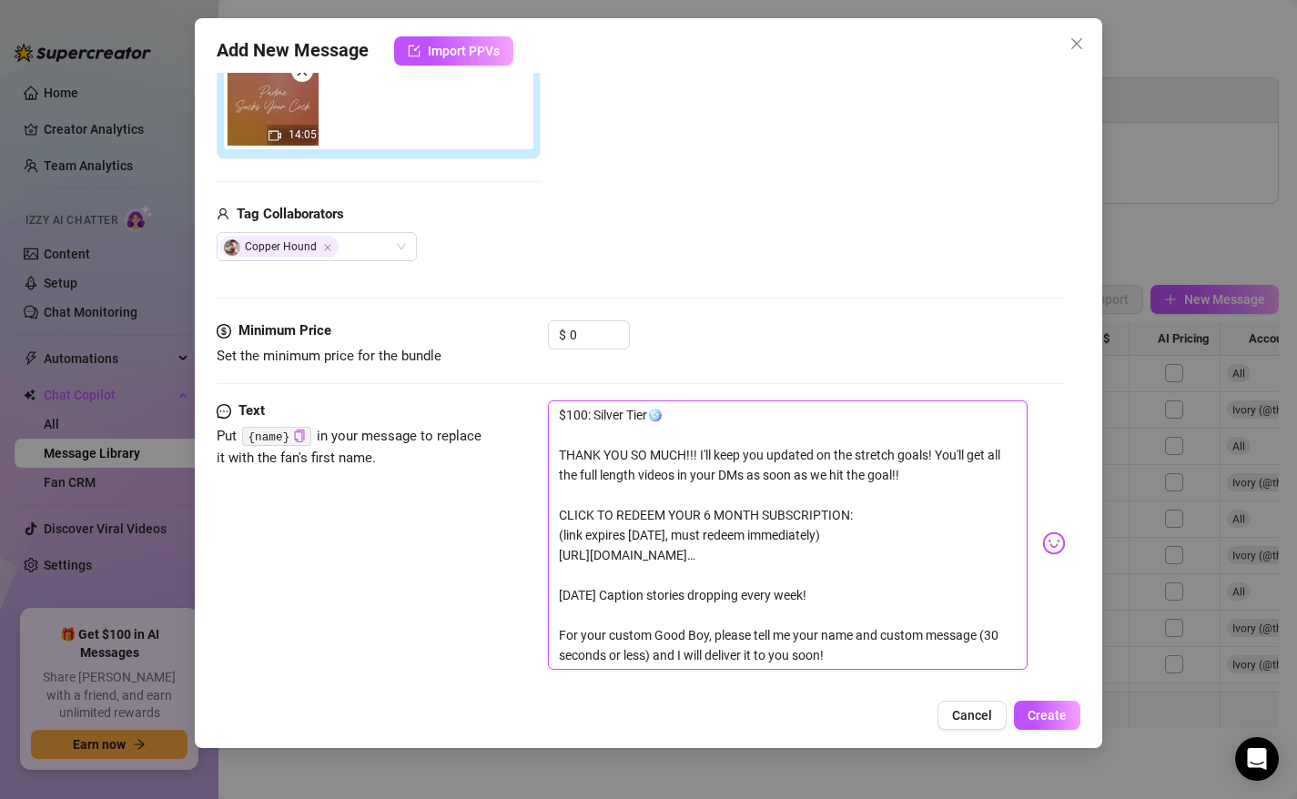
type textarea "$100: Silver Tier🪩 THANK YOU SO MUCH!!! I'll keep you updated on the stretch go…"
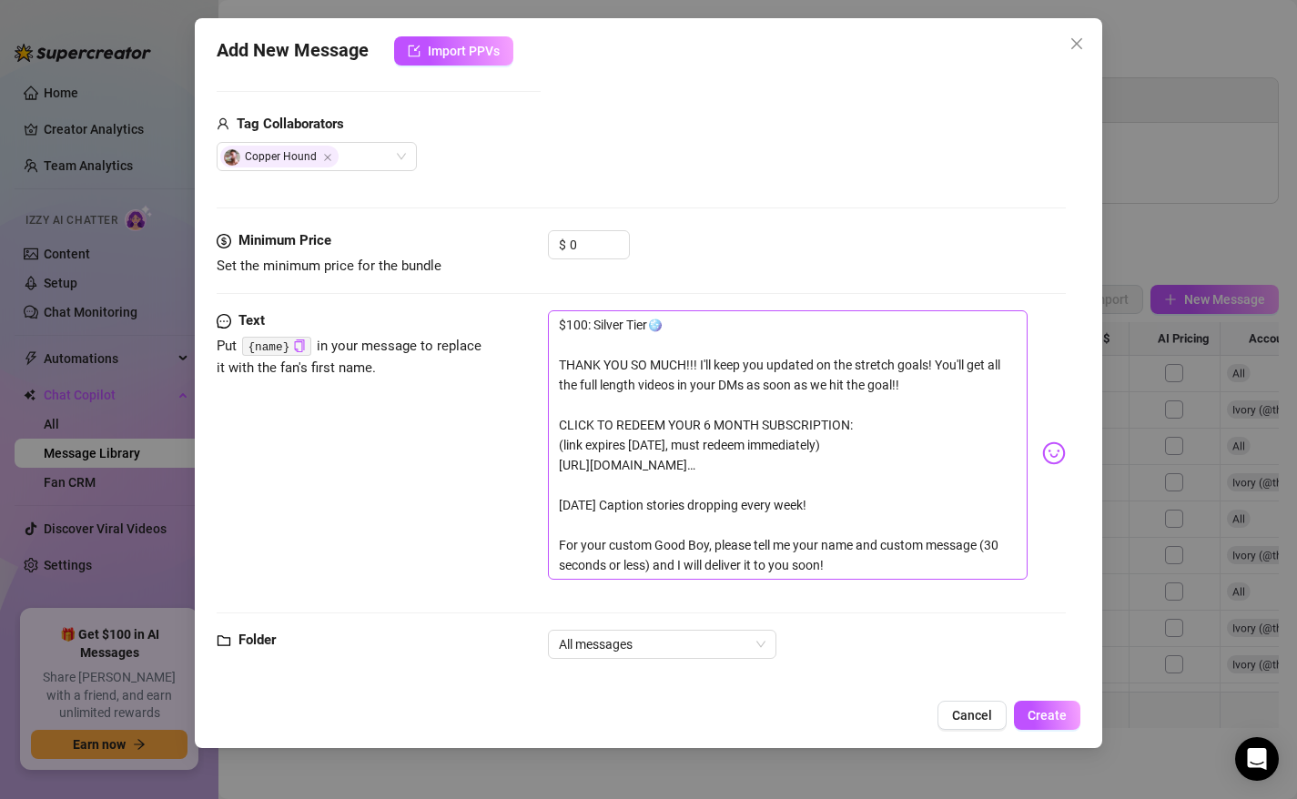
scroll to position [450, 0]
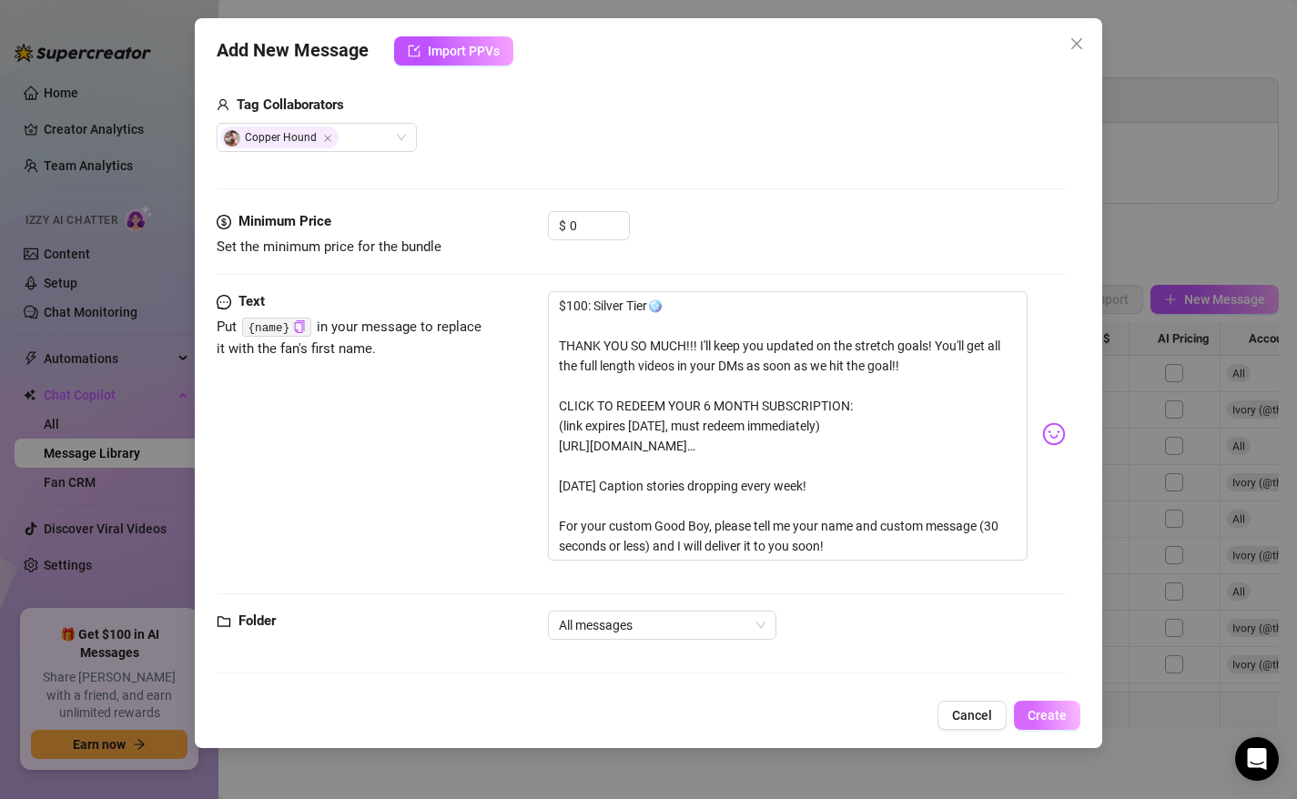
click at [1048, 711] on span "Create" at bounding box center [1047, 715] width 39 height 15
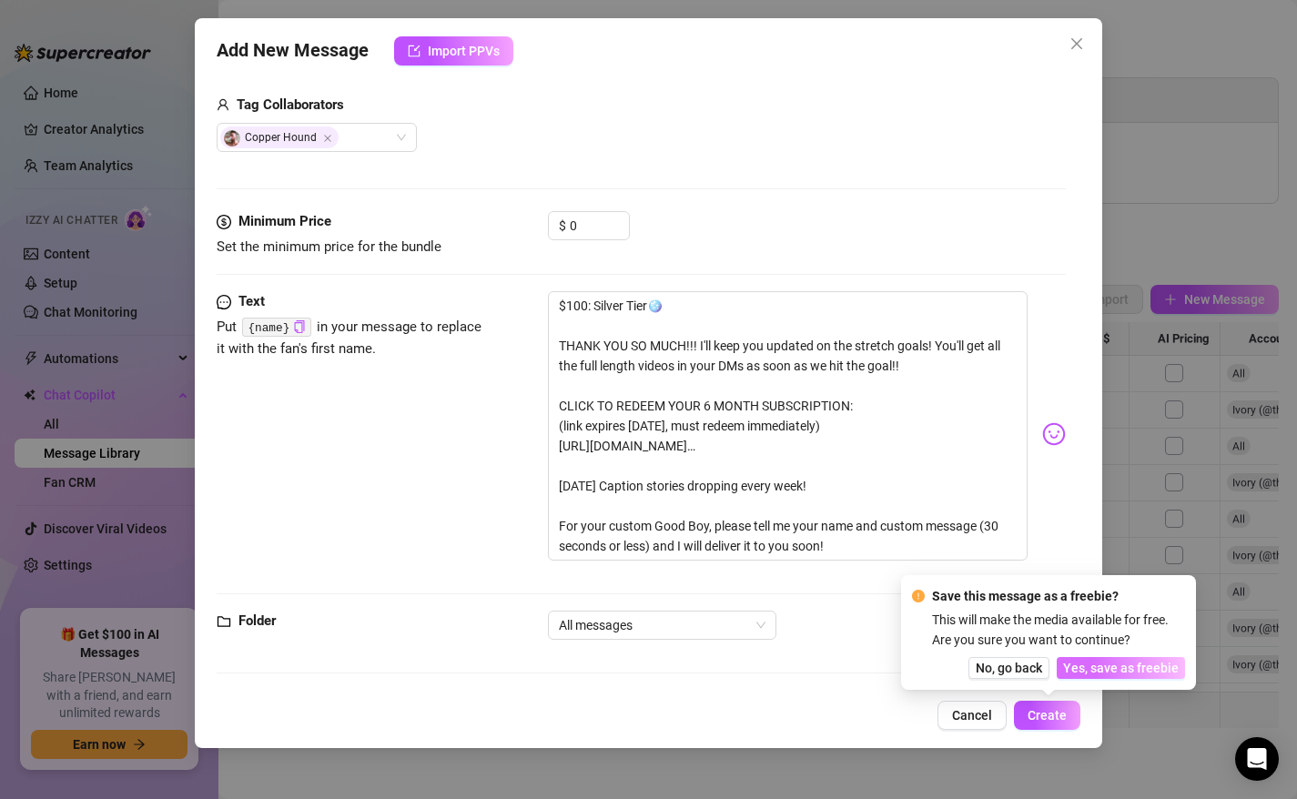
click at [1113, 665] on span "Yes, save as freebie" at bounding box center [1121, 668] width 116 height 15
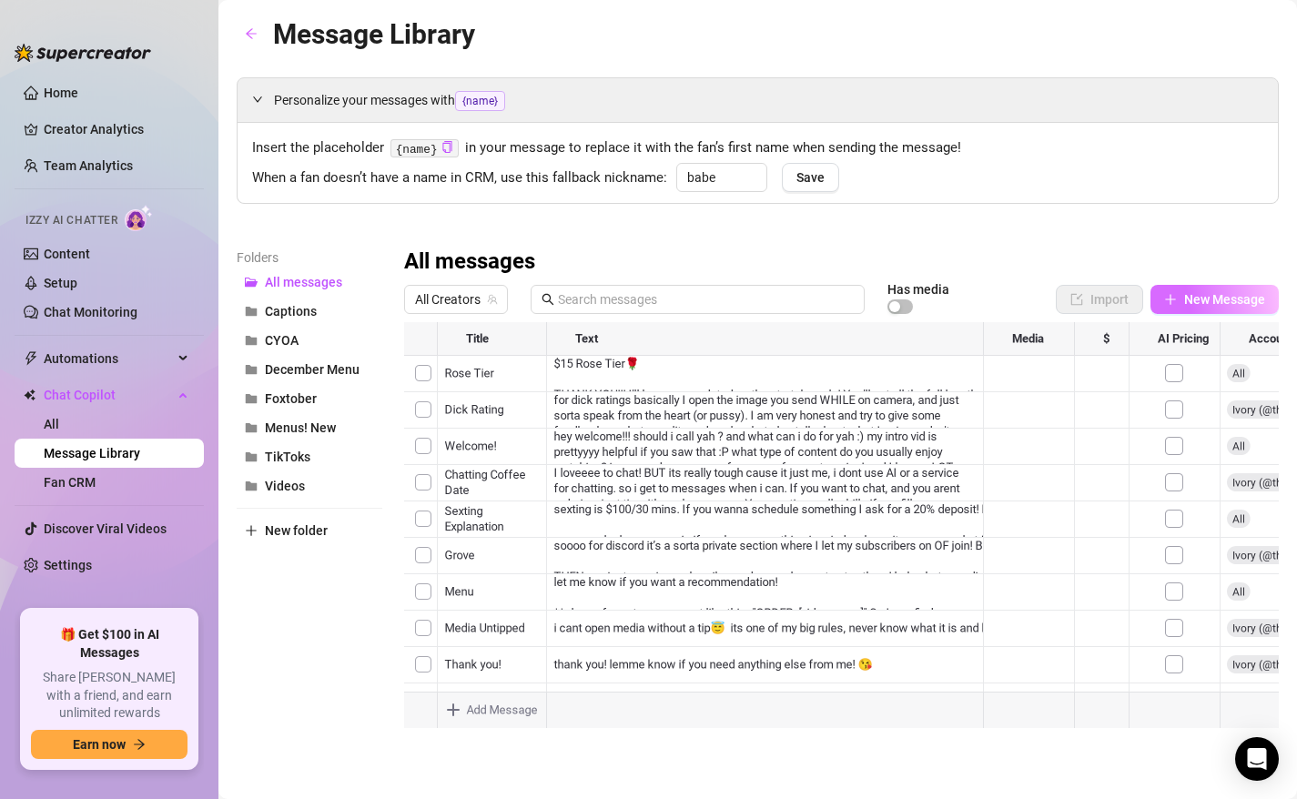
click at [1192, 304] on span "New Message" at bounding box center [1224, 299] width 81 height 15
type textarea "Type your message here..."
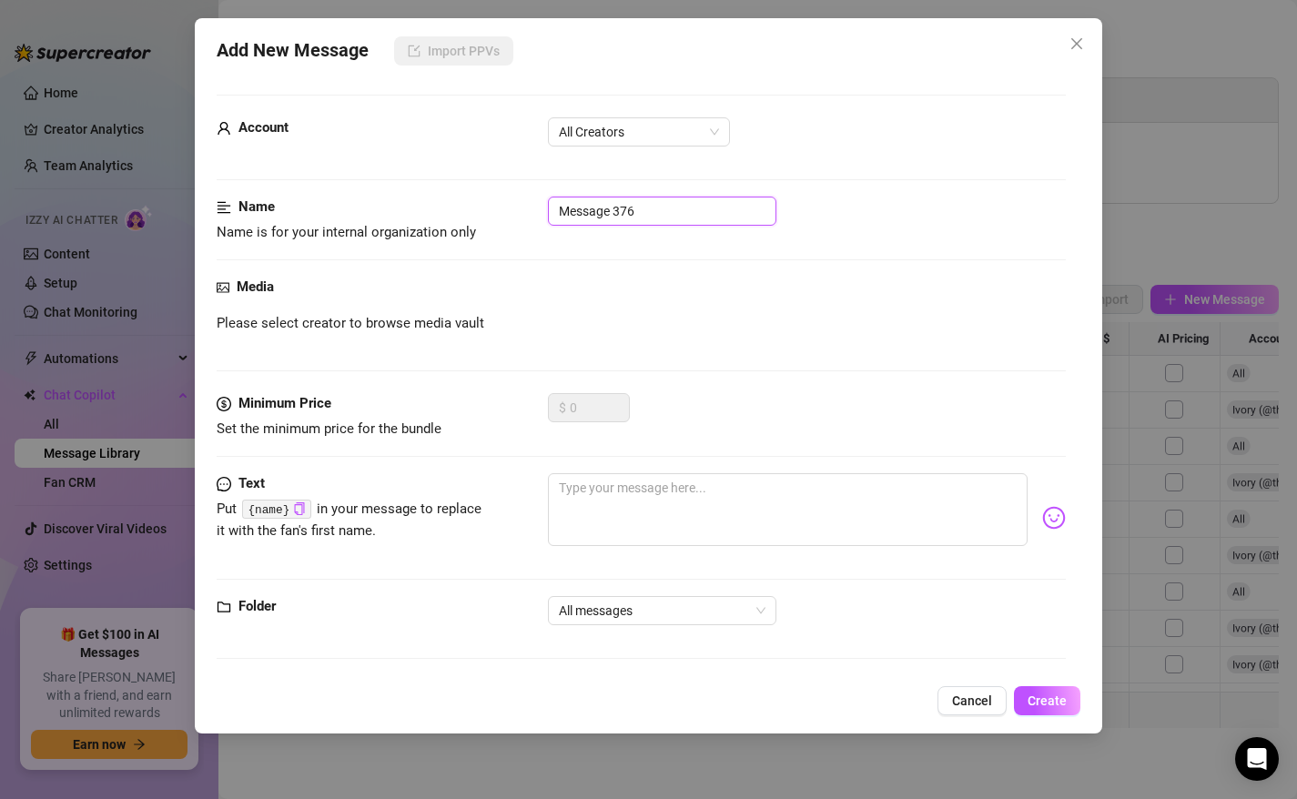
click at [613, 212] on input "Message 376" at bounding box center [662, 211] width 228 height 29
click at [626, 124] on span "All Creators" at bounding box center [639, 131] width 160 height 27
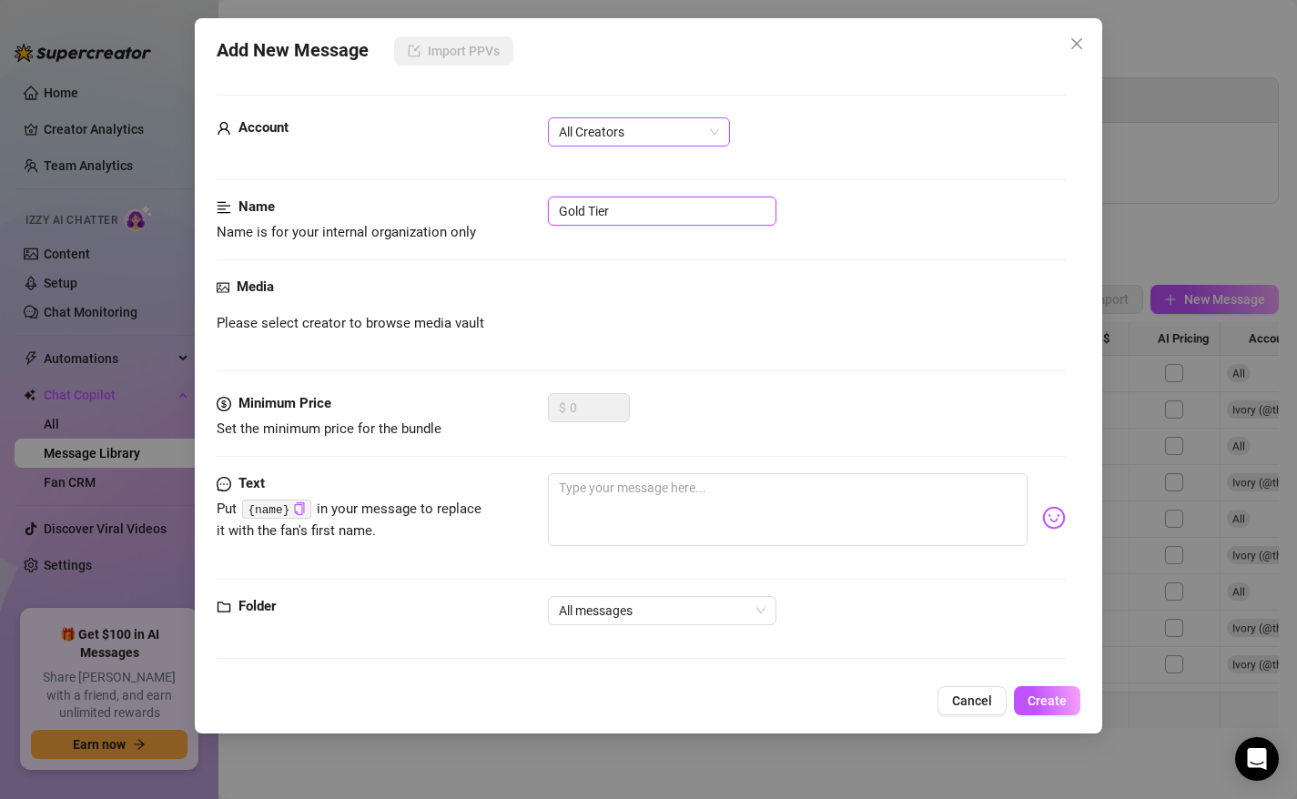
type input "Gold Tier"
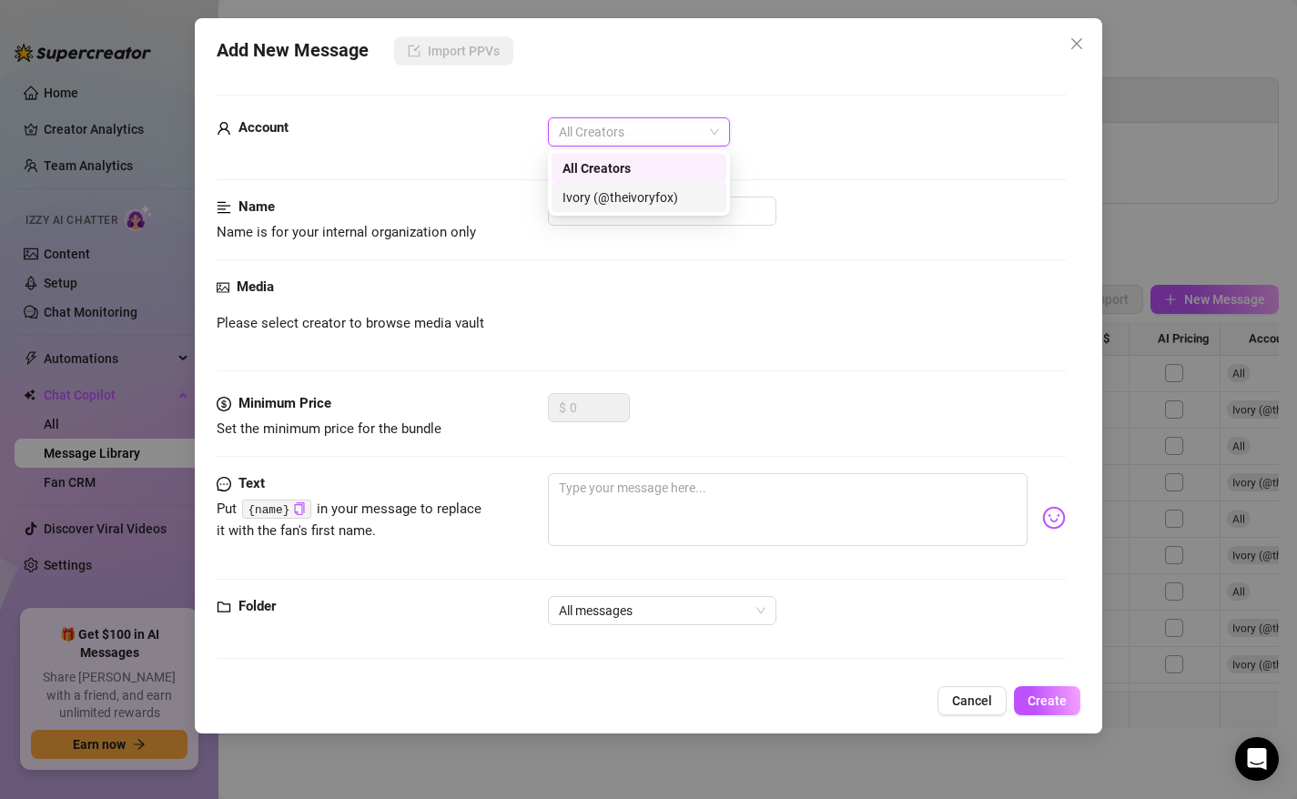
click at [613, 200] on div "Ivory (@theivoryfox)" at bounding box center [638, 197] width 153 height 20
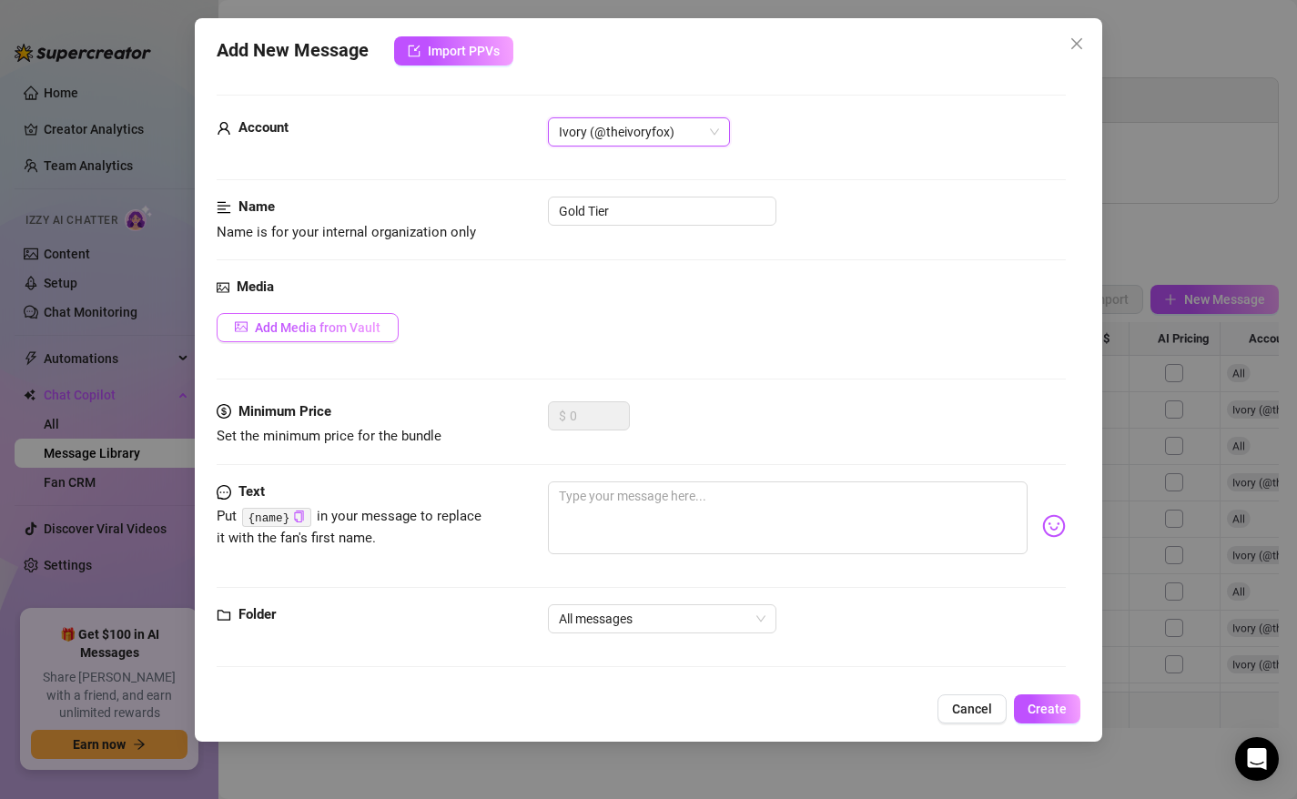
click at [292, 331] on span "Add Media from Vault" at bounding box center [318, 327] width 126 height 15
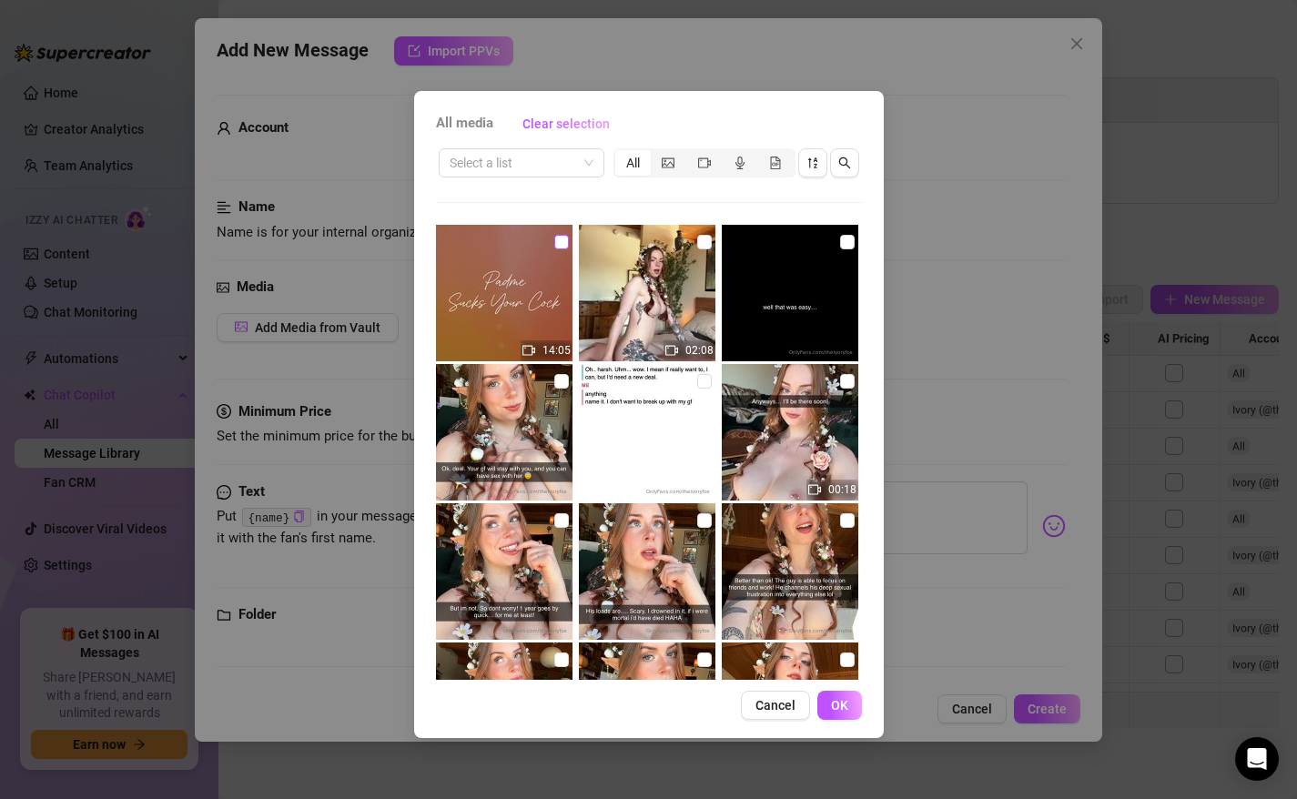
click at [557, 247] on input "checkbox" at bounding box center [561, 242] width 15 height 15
checkbox input "true"
click at [840, 694] on button "OK" at bounding box center [839, 705] width 45 height 29
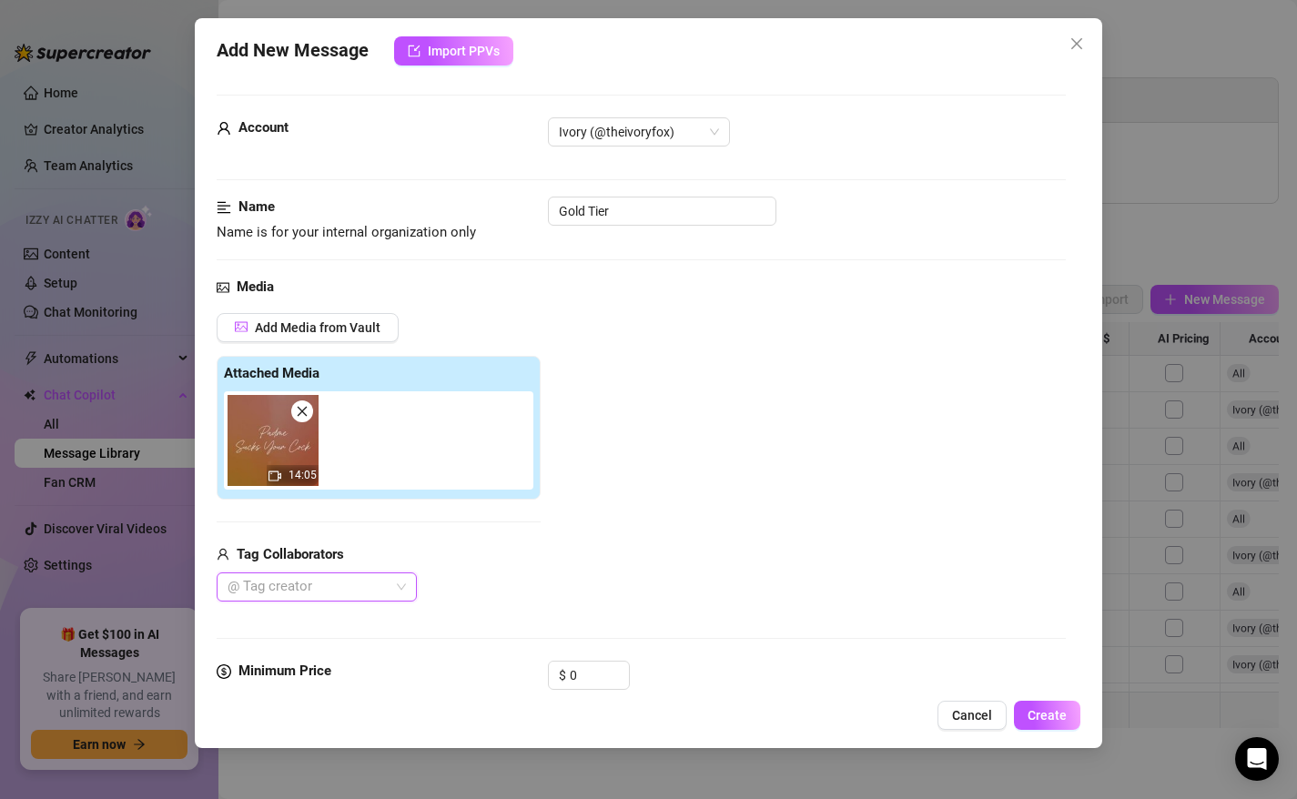
click at [309, 583] on div at bounding box center [307, 586] width 174 height 25
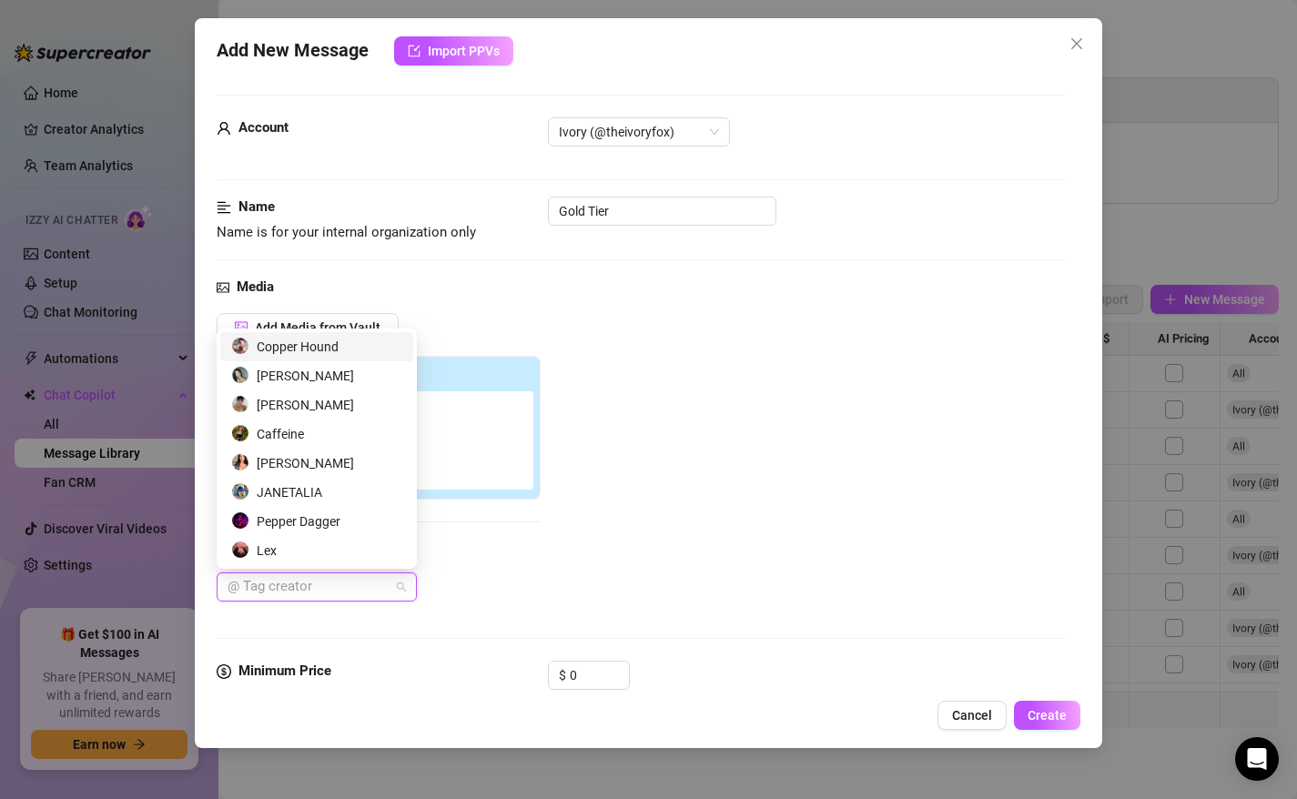
click at [326, 347] on div "Copper Hound" at bounding box center [316, 347] width 171 height 20
click at [591, 414] on div "Add Media from Vault Attached Media 14:05 Tag Collaborators Copper Hound" at bounding box center [642, 457] width 850 height 289
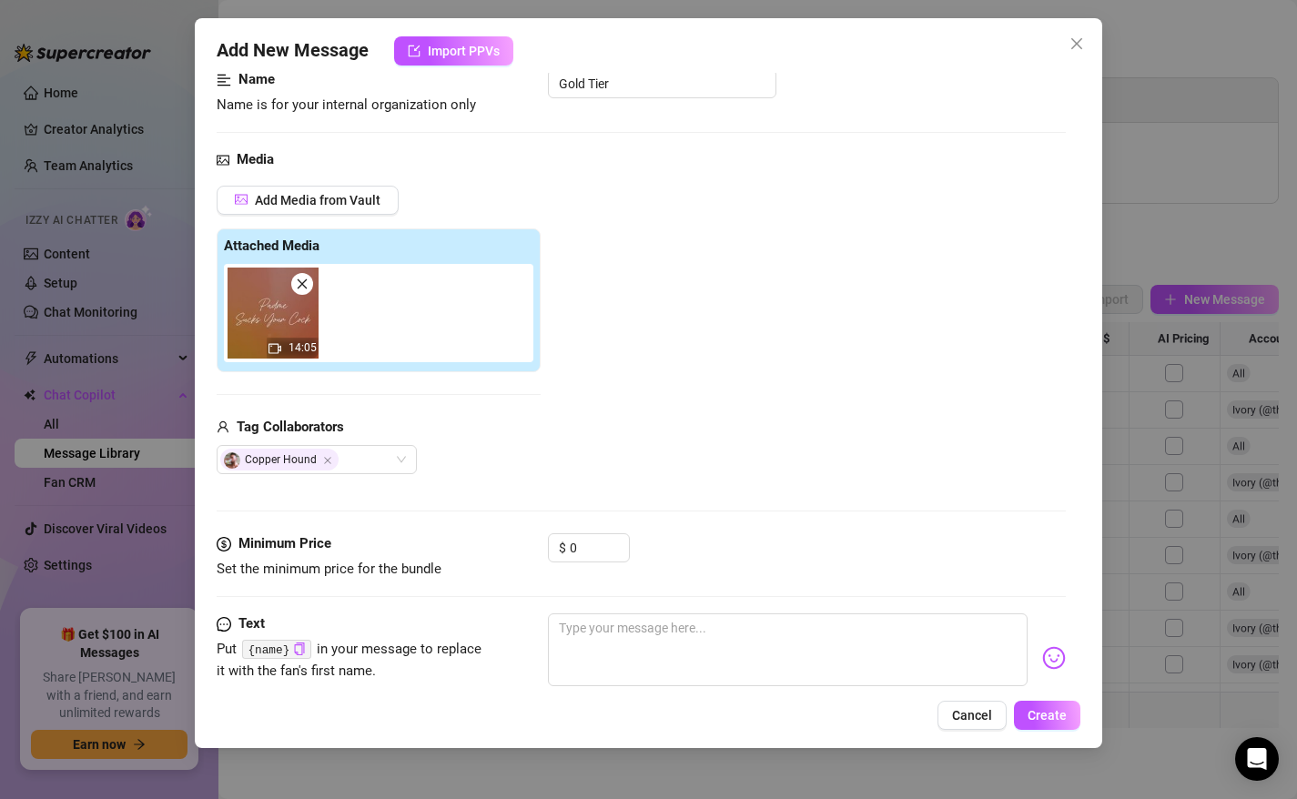
scroll to position [214, 0]
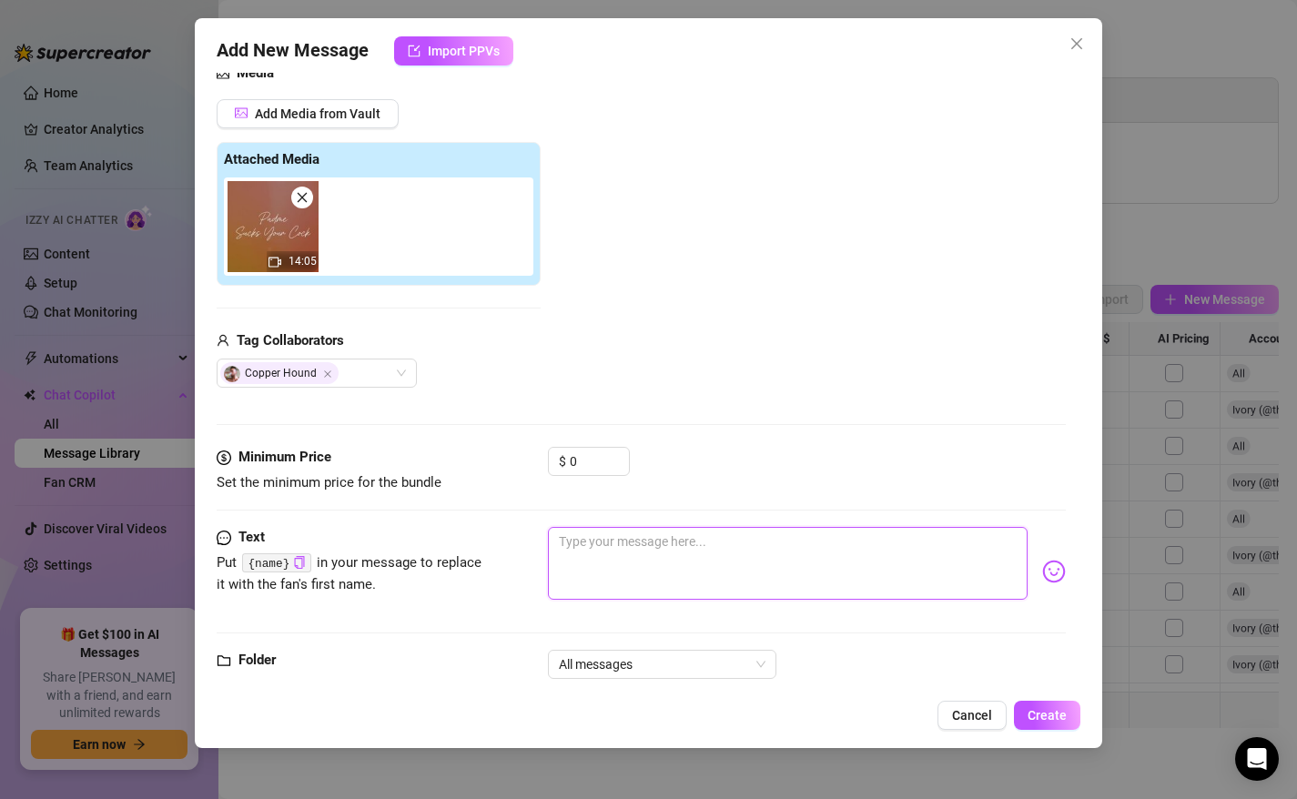
click at [600, 564] on textarea at bounding box center [788, 563] width 481 height 73
paste textarea "$200: Gold Tier🏆 THANK YOU SO MUCH!!! I'll keep you updated on the stretch goal…"
type textarea "$200: Gold Tier🏆 THANK YOU SO MUCH!!! I'll keep you updated on the stretch goal…"
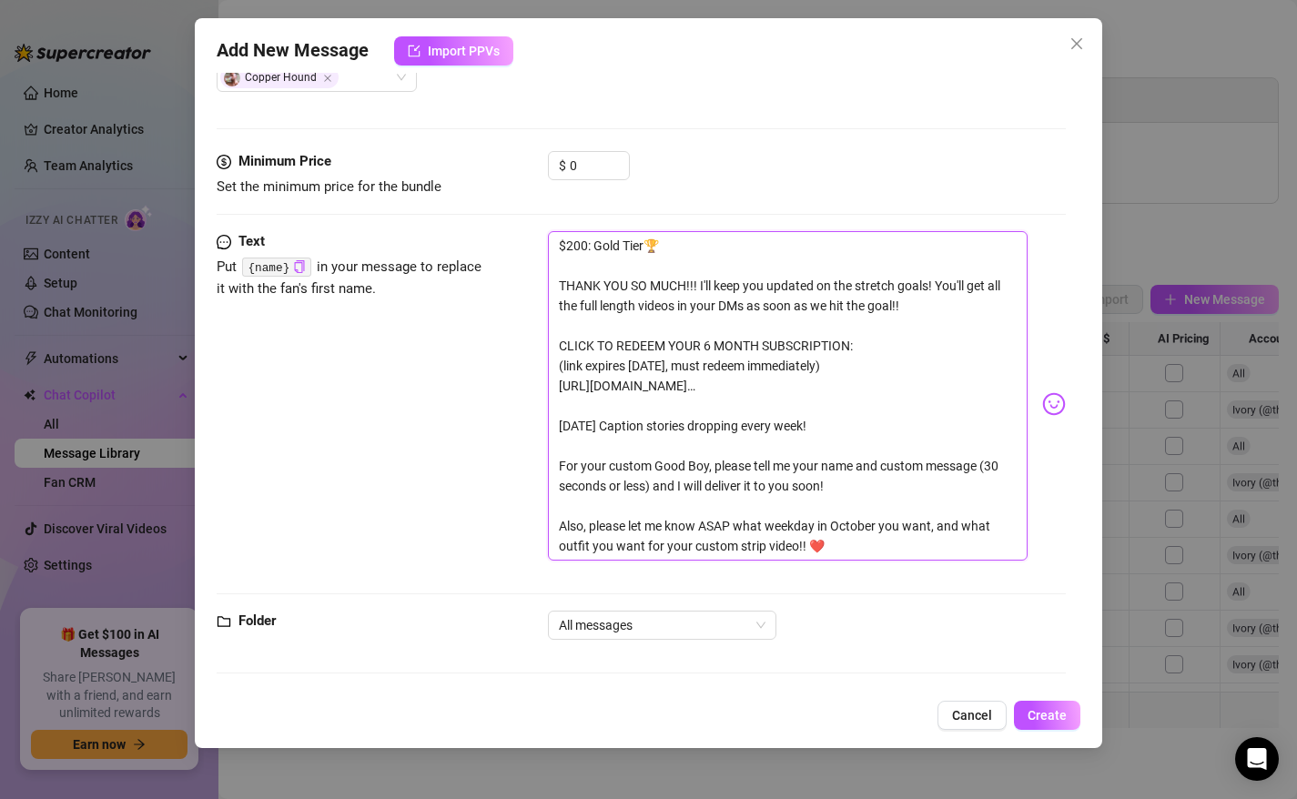
scroll to position [508, 0]
type textarea "$200: Gold Tier🏆 THANK YOU SO MUCH!!! I'll keep you updated on the stretch goal…"
click at [487, 541] on div "Text Put {name} in your message to replace it with the fan's first name. $200: …" at bounding box center [642, 406] width 850 height 346
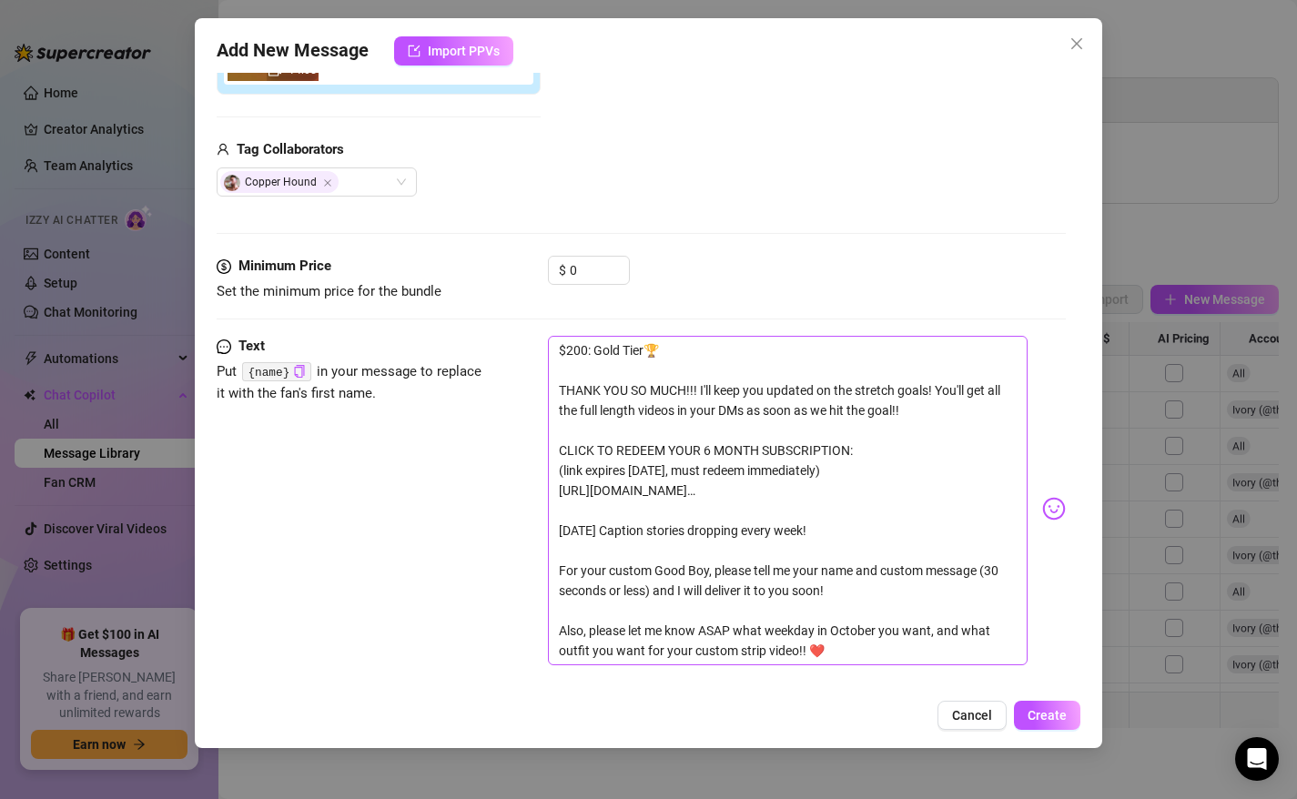
scroll to position [387, 0]
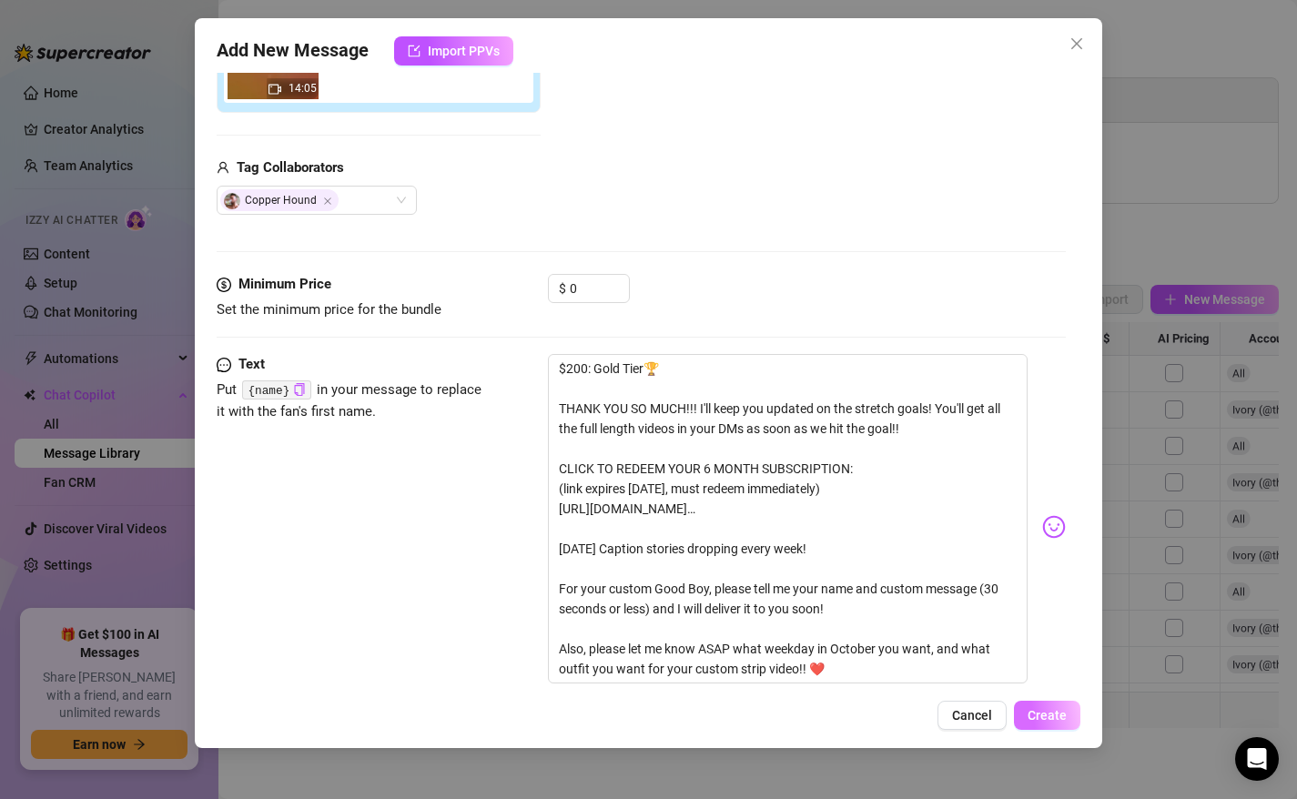
click at [1055, 719] on span "Create" at bounding box center [1047, 715] width 39 height 15
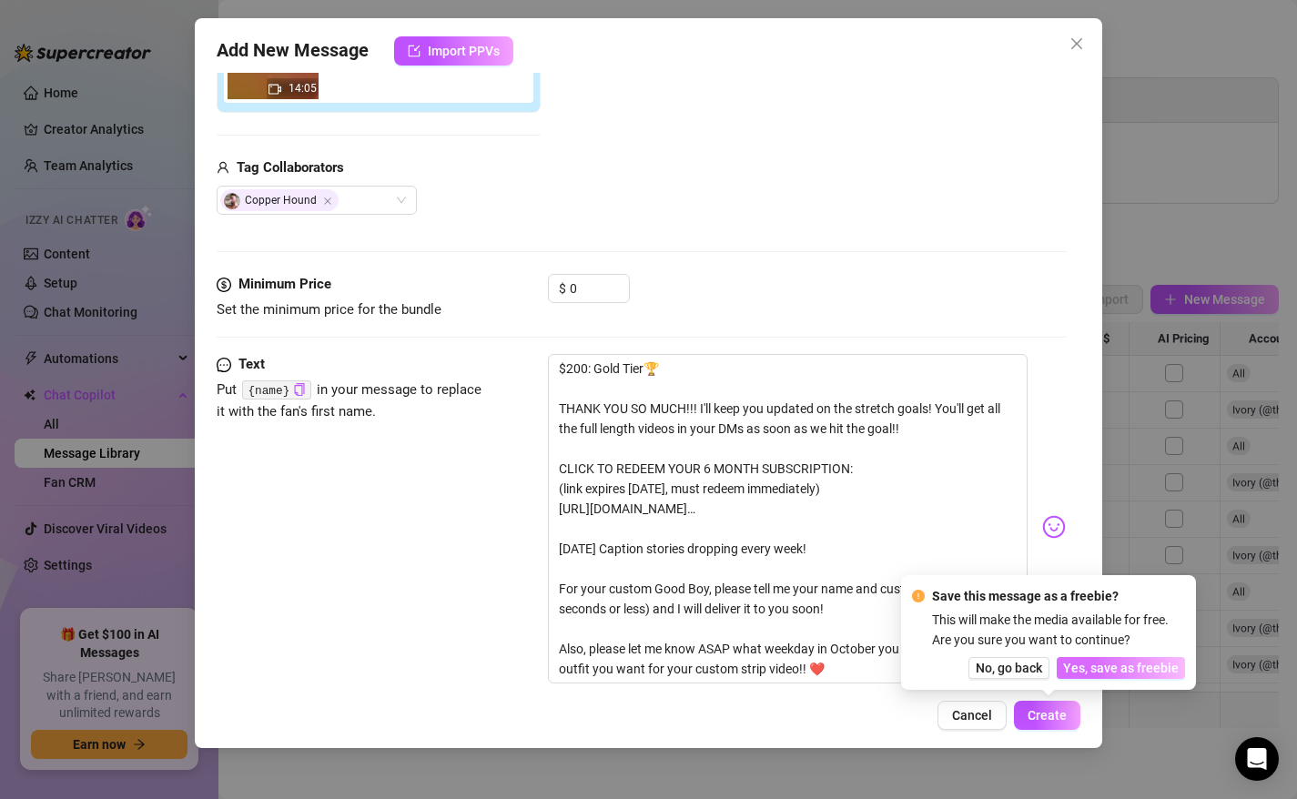
click at [1094, 668] on span "Yes, save as freebie" at bounding box center [1121, 668] width 116 height 15
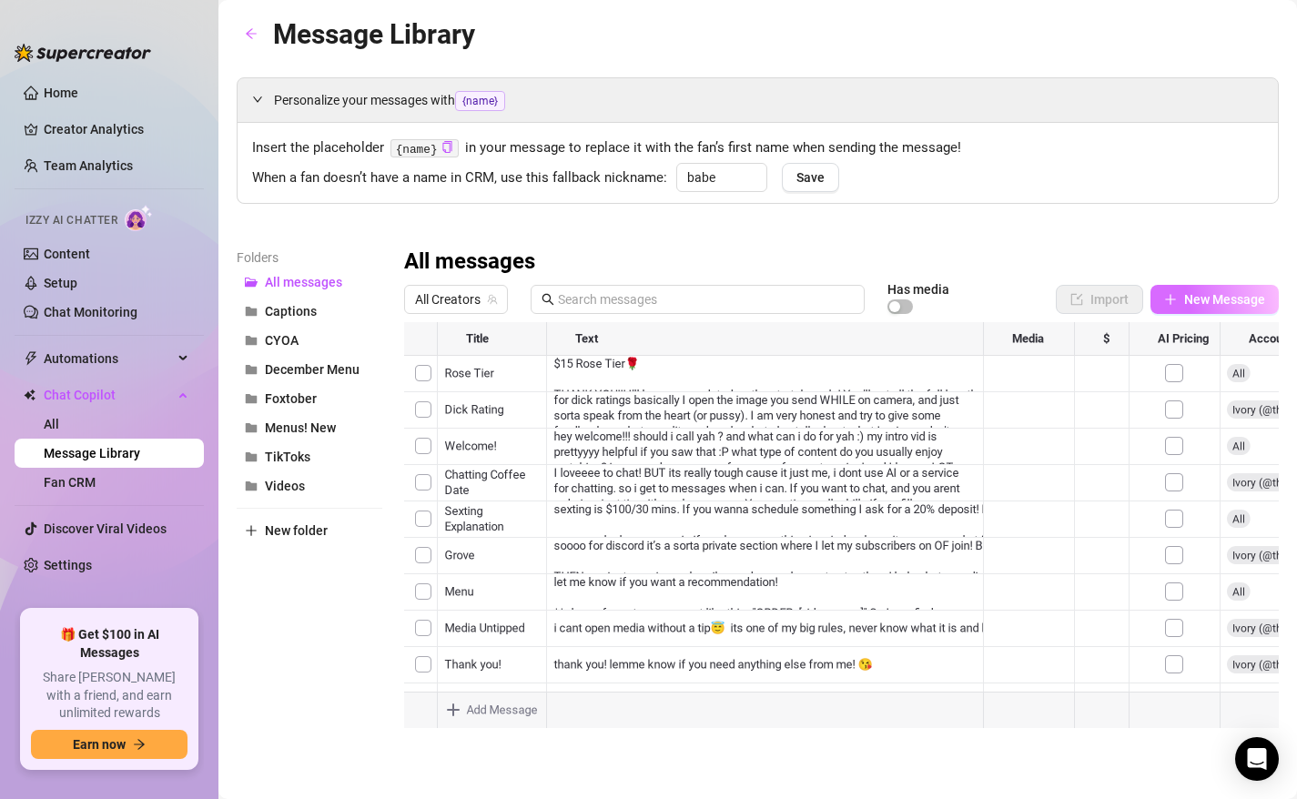
click at [1250, 294] on span "New Message" at bounding box center [1224, 299] width 81 height 15
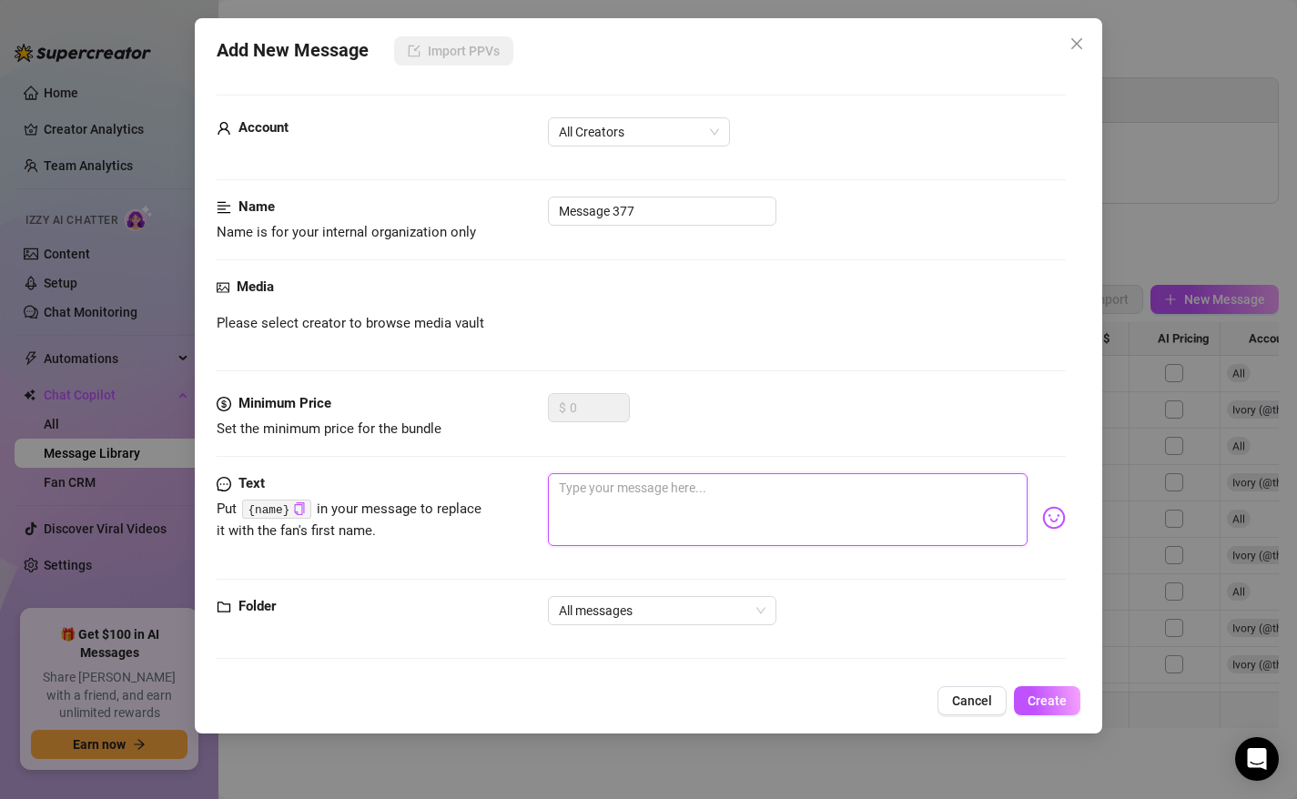
click at [596, 489] on textarea at bounding box center [788, 509] width 481 height 73
paste textarea "$500: Diamond Tier💎 THANK YOU SO MUCH!!! I'll keep you updated on the stretch g…"
type textarea "$500: Diamond Tier💎 THANK YOU SO MUCH!!! I'll keep you updated on the stretch g…"
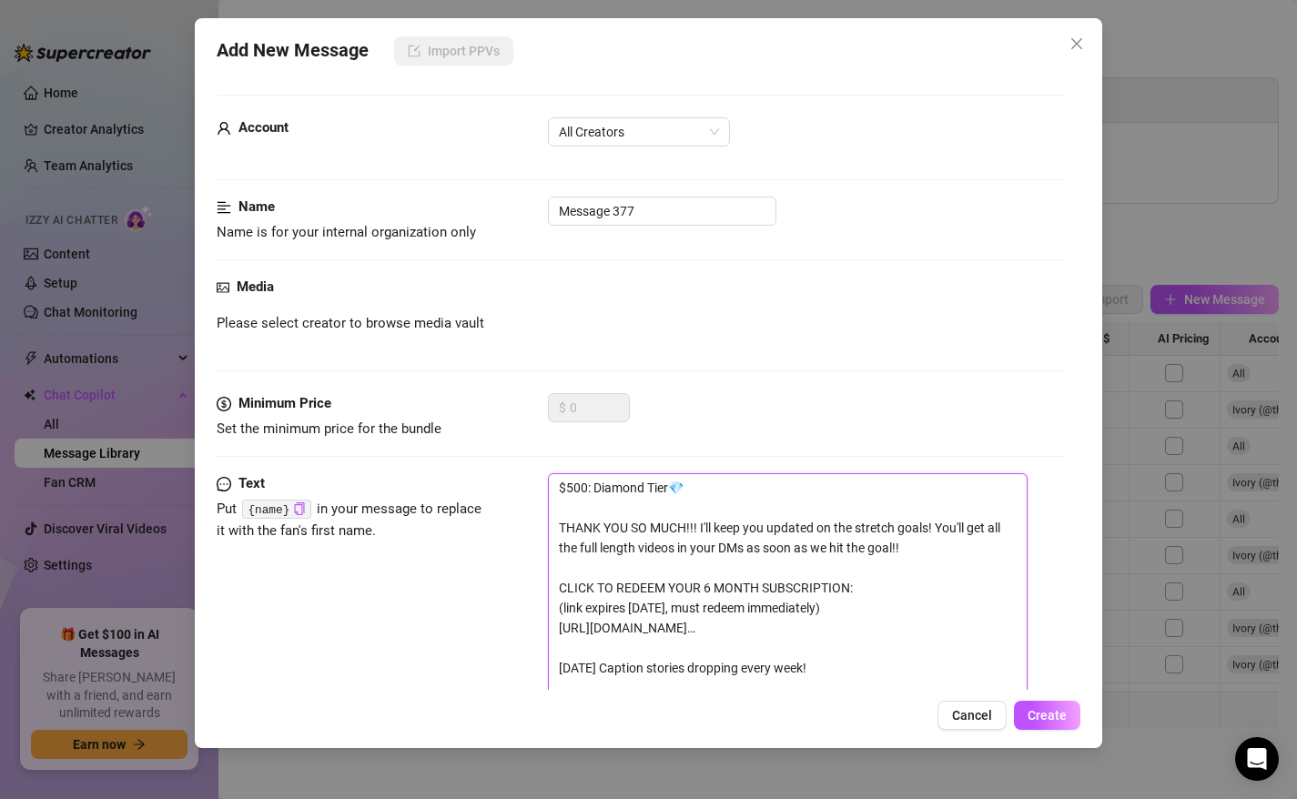
scroll to position [0, 0]
type textarea "$500: Diamond Tier💎 THANK YOU SO MUCH!!! I'll keep you updated on the stretch g…"
click at [585, 209] on input "Message 377" at bounding box center [662, 211] width 228 height 29
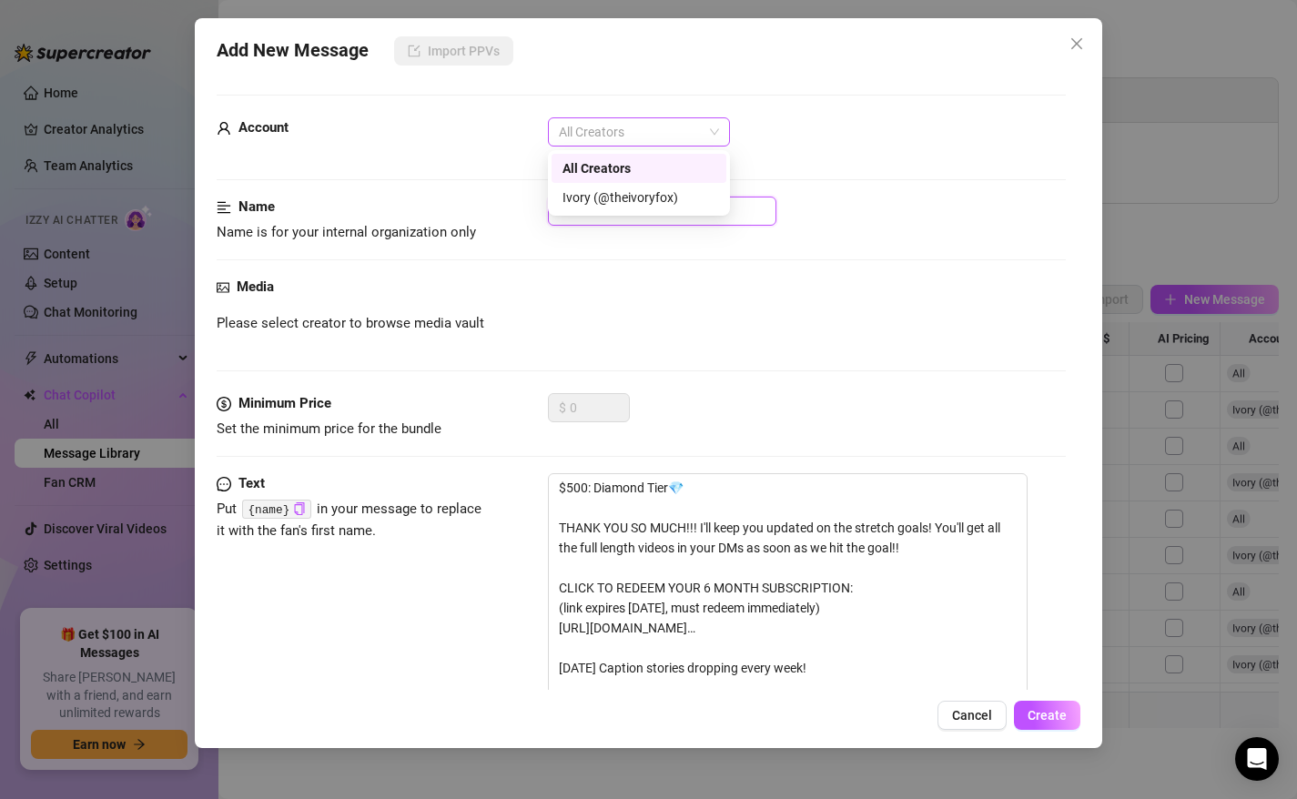
click at [642, 133] on span "All Creators" at bounding box center [639, 131] width 160 height 27
type input "Diamond Tier"
click at [627, 191] on div "Ivory (@theivoryfox)" at bounding box center [638, 197] width 153 height 20
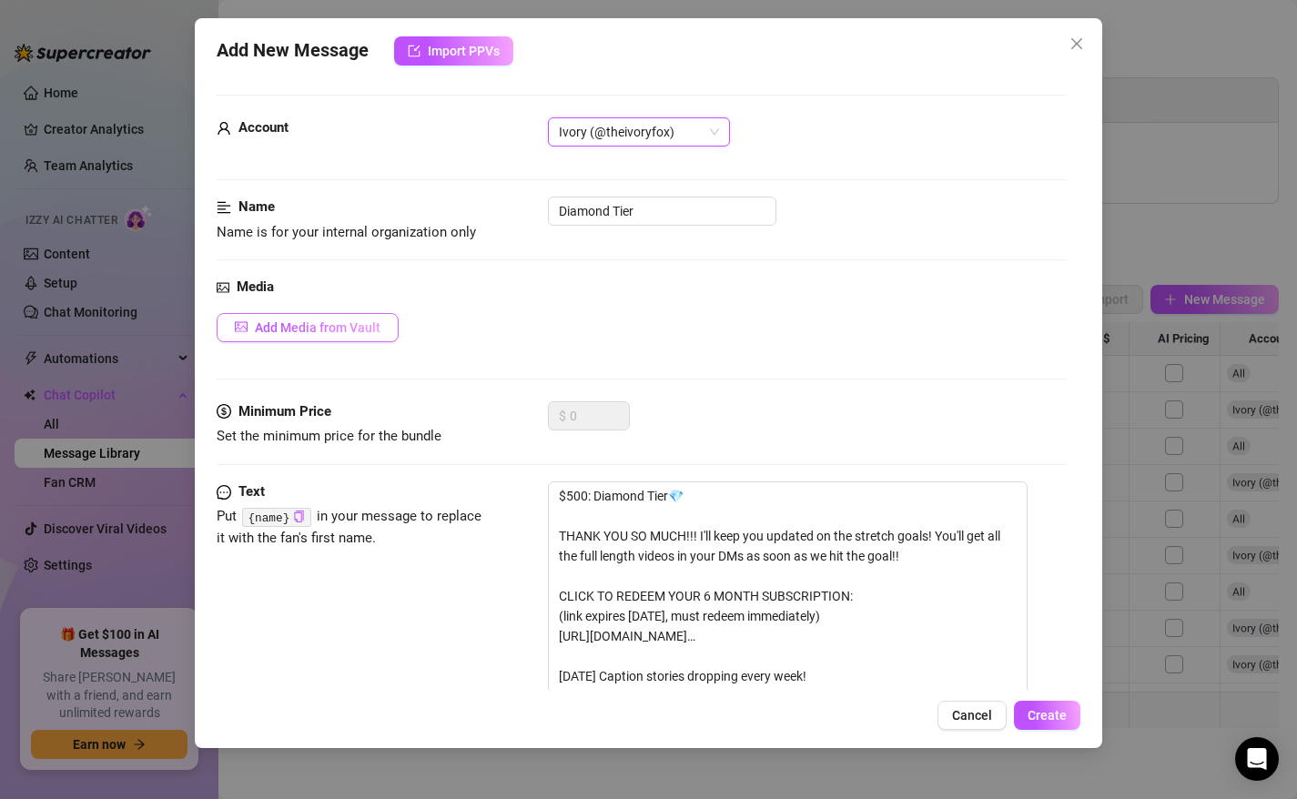
click at [313, 335] on button "Add Media from Vault" at bounding box center [308, 327] width 182 height 29
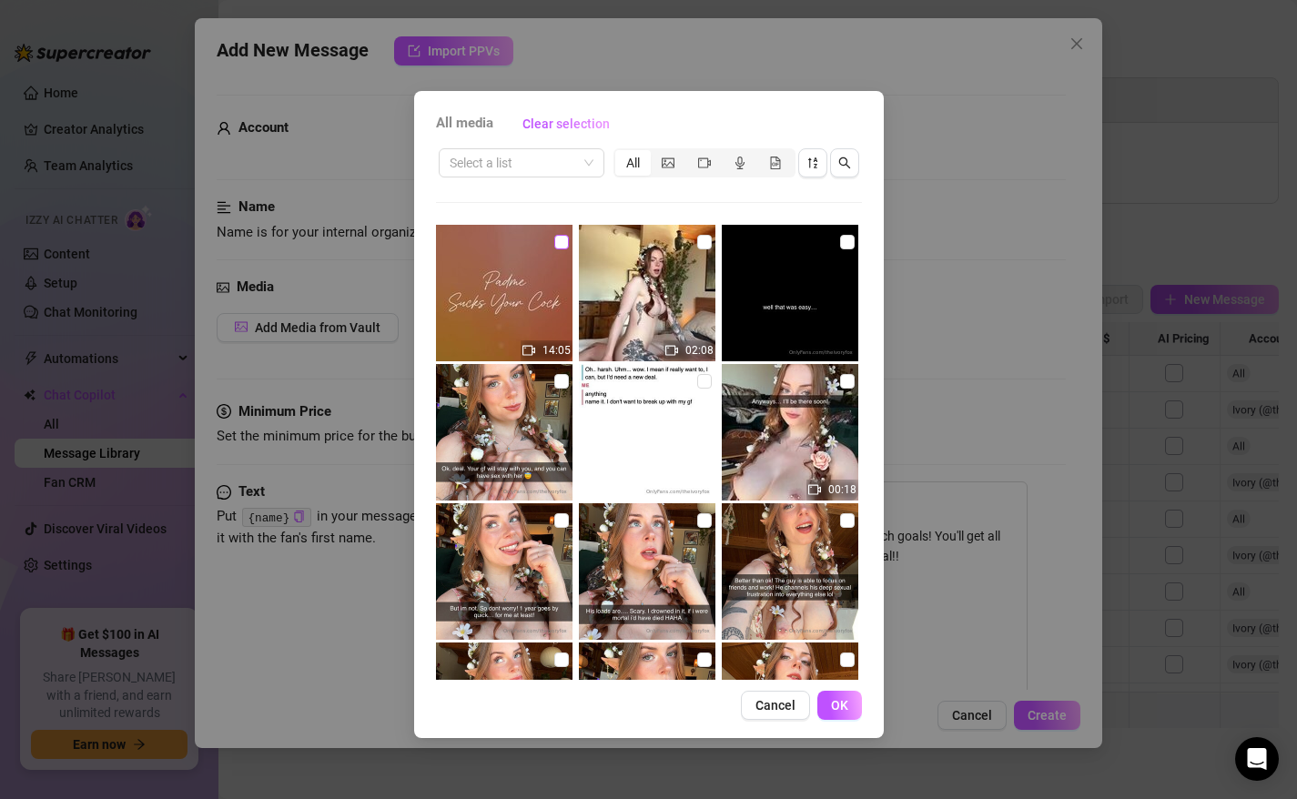
click at [557, 245] on input "checkbox" at bounding box center [561, 242] width 15 height 15
checkbox input "true"
click at [841, 698] on span "OK" at bounding box center [839, 705] width 17 height 15
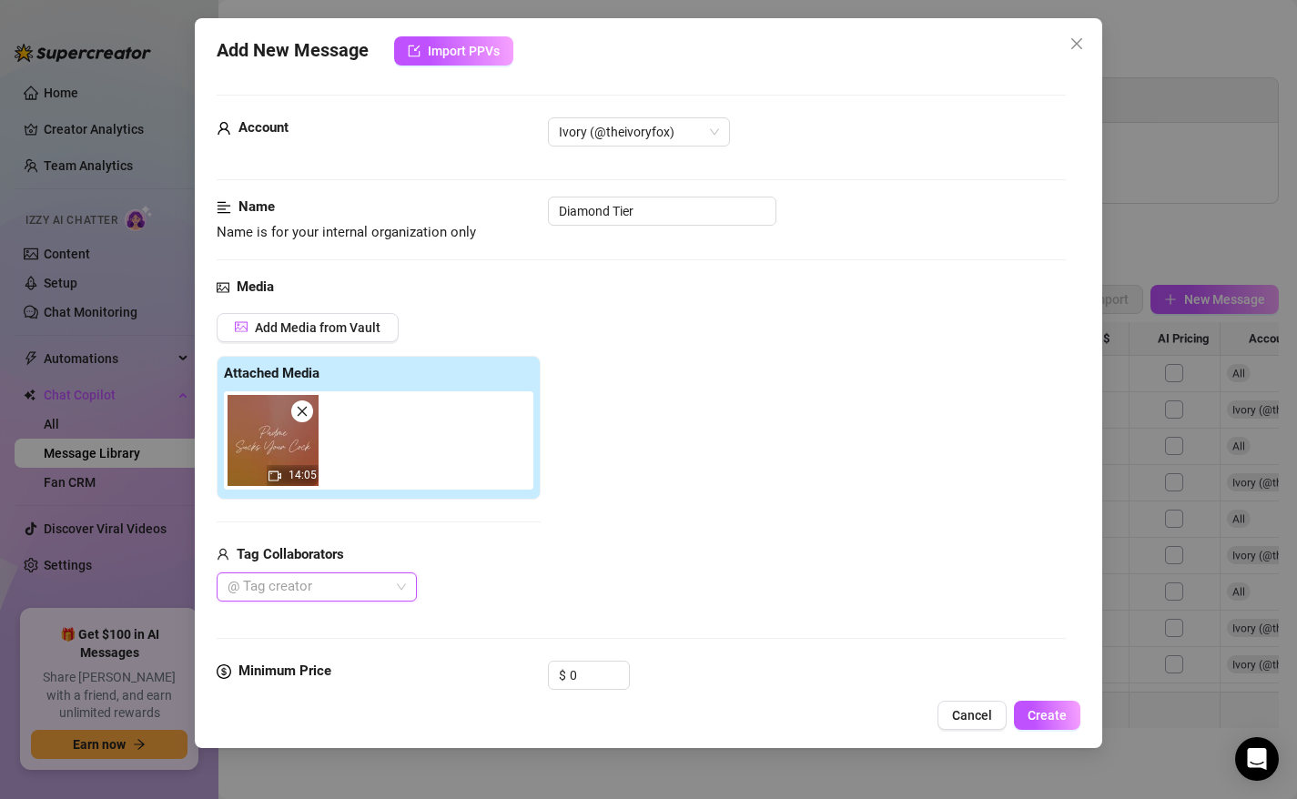
click at [372, 586] on div at bounding box center [307, 586] width 174 height 25
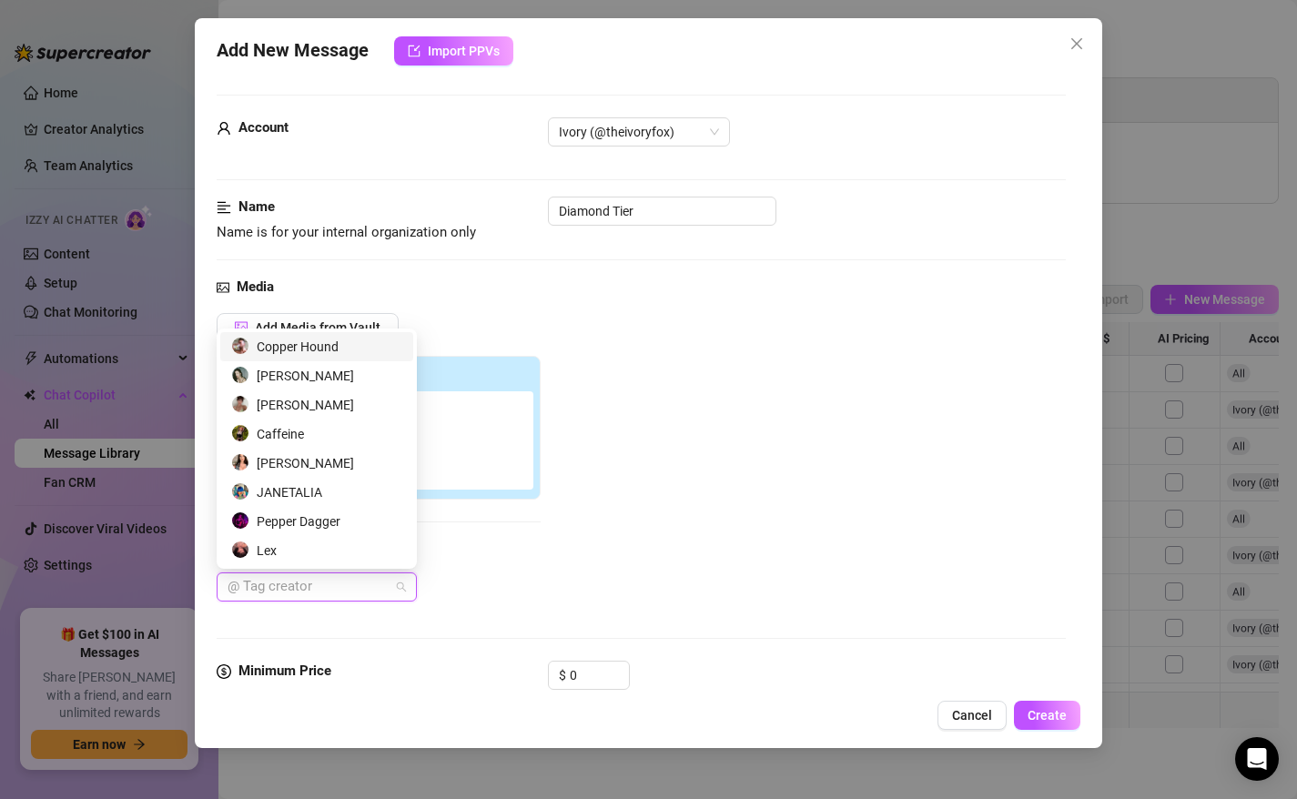
click at [349, 342] on div "Copper Hound" at bounding box center [316, 347] width 171 height 20
click at [726, 451] on div "Add Media from Vault Attached Media 14:05 Tag Collaborators Copper Hound" at bounding box center [642, 457] width 850 height 289
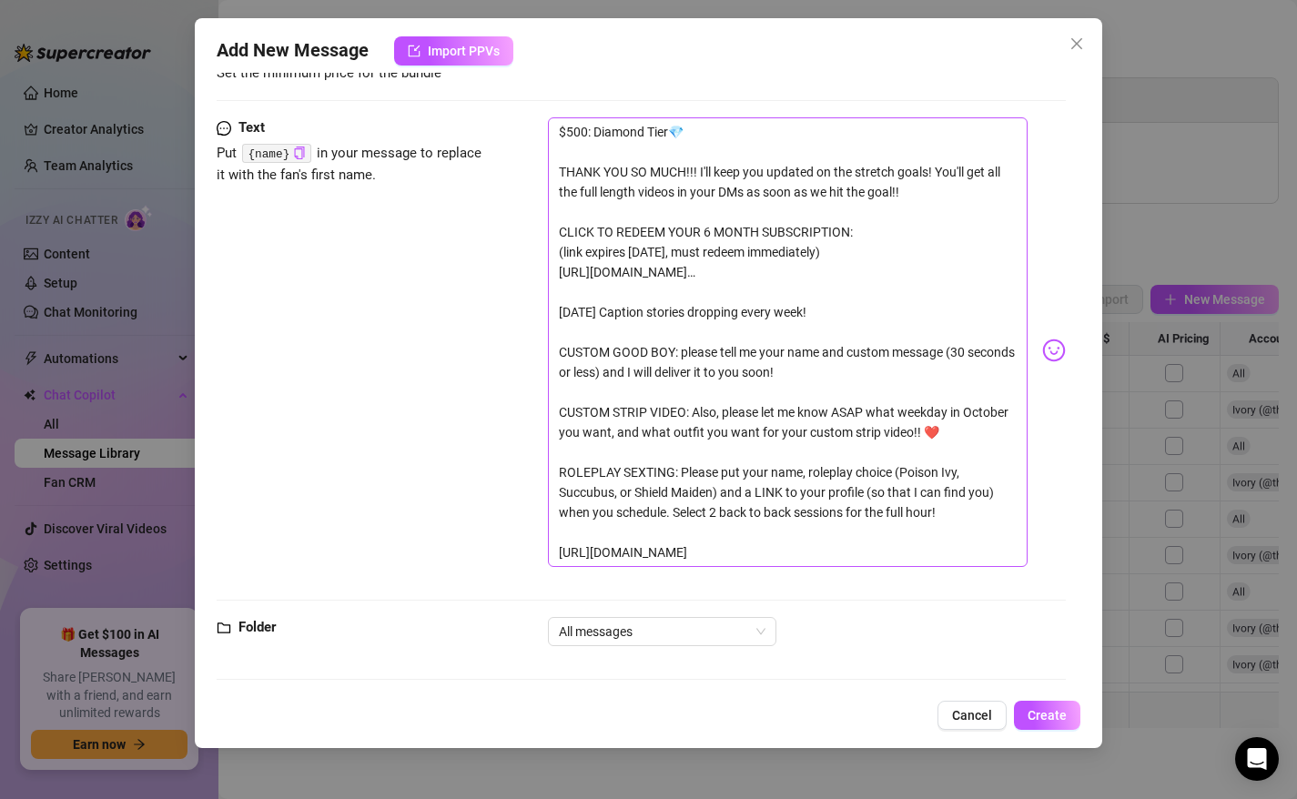
scroll to position [630, 0]
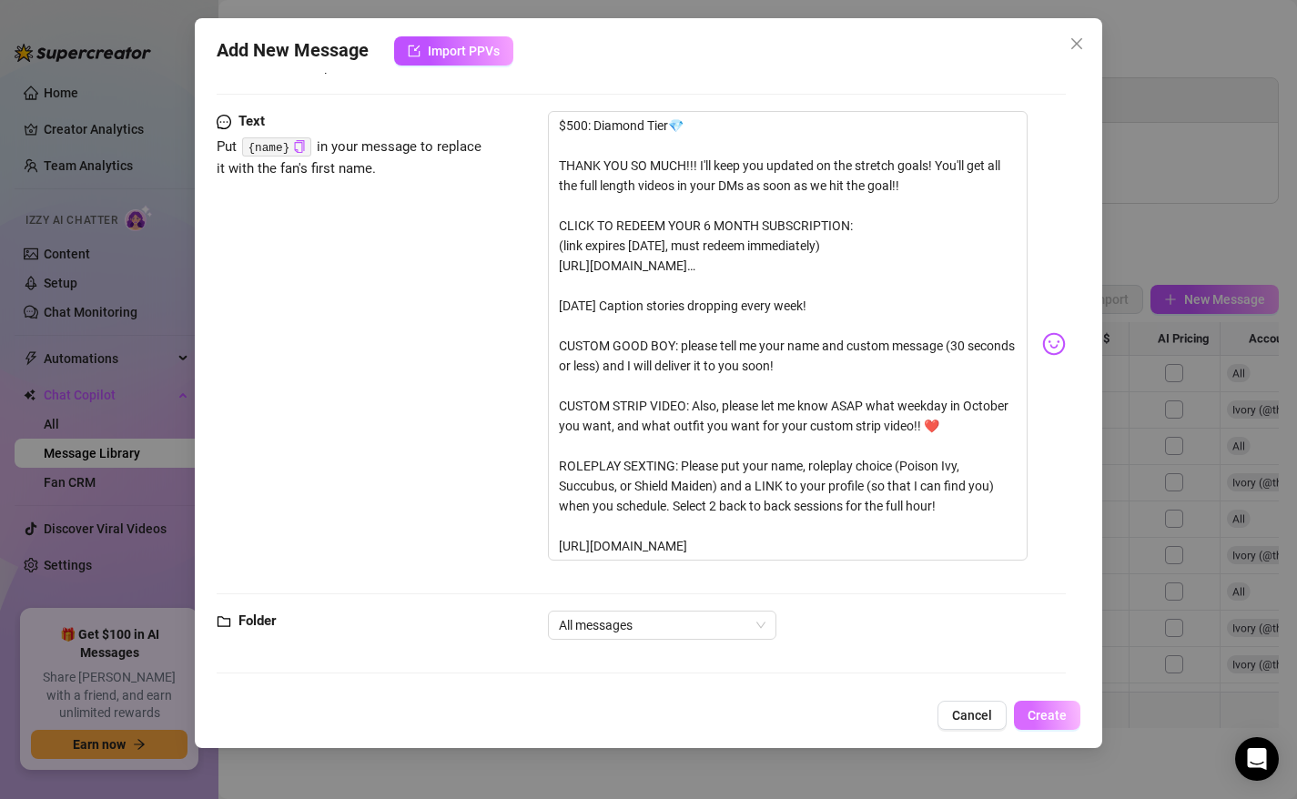
click at [1070, 723] on button "Create" at bounding box center [1047, 715] width 66 height 29
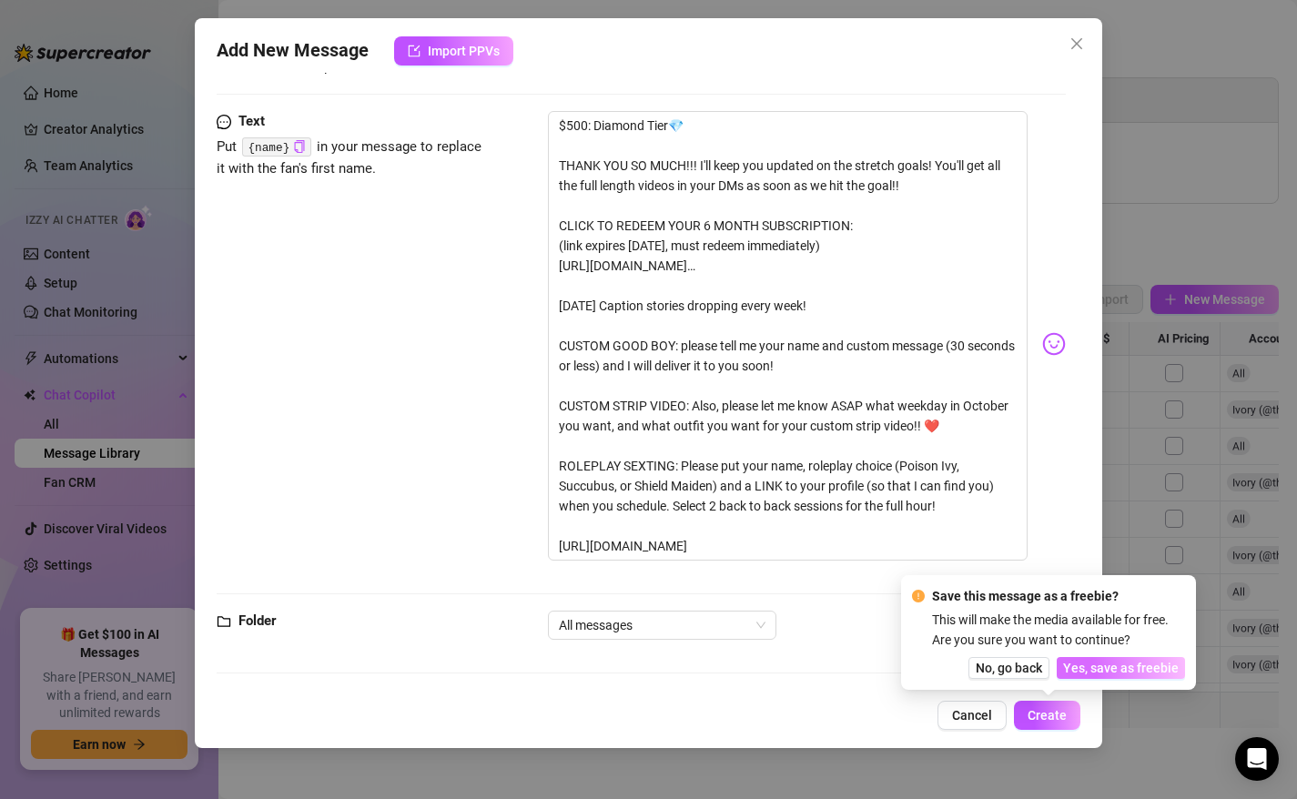
click at [1110, 666] on span "Yes, save as freebie" at bounding box center [1121, 668] width 116 height 15
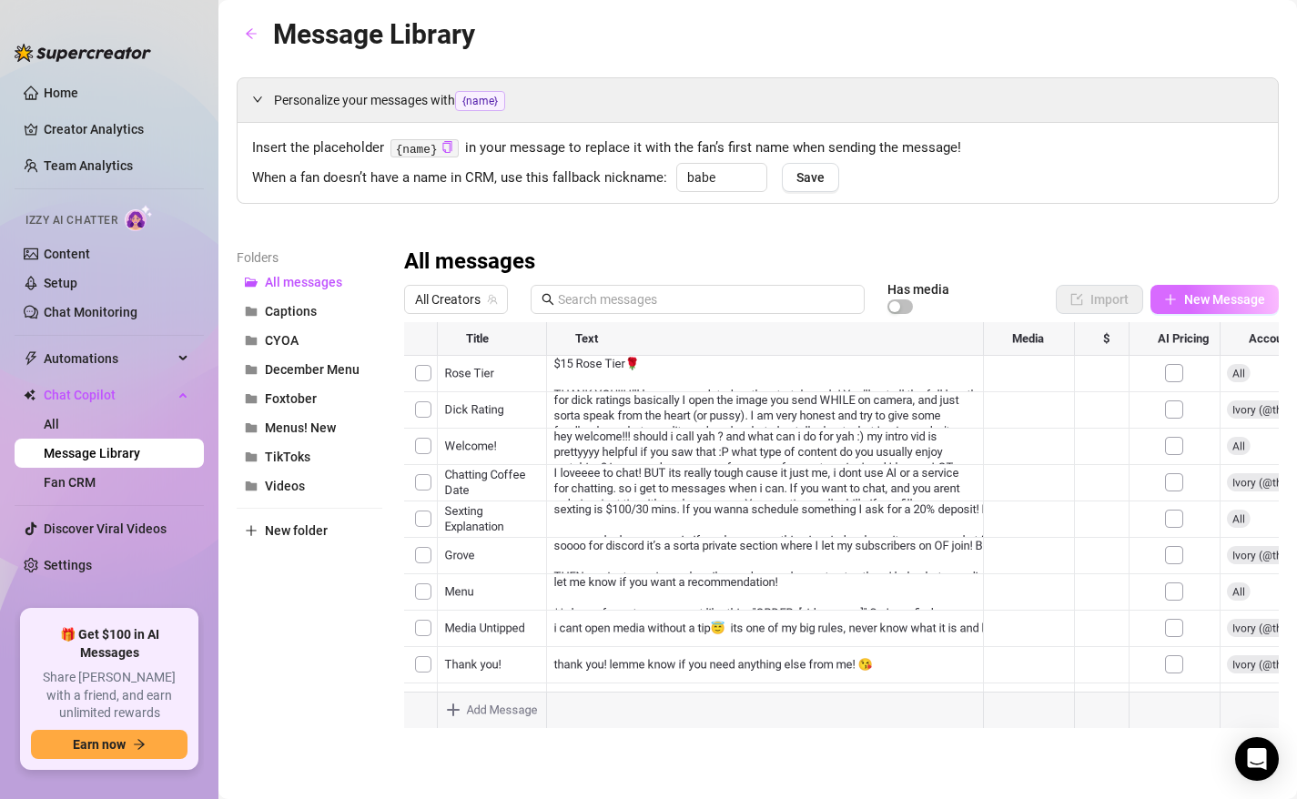
click at [1178, 296] on button "New Message" at bounding box center [1214, 299] width 128 height 29
type textarea "Type your message here..."
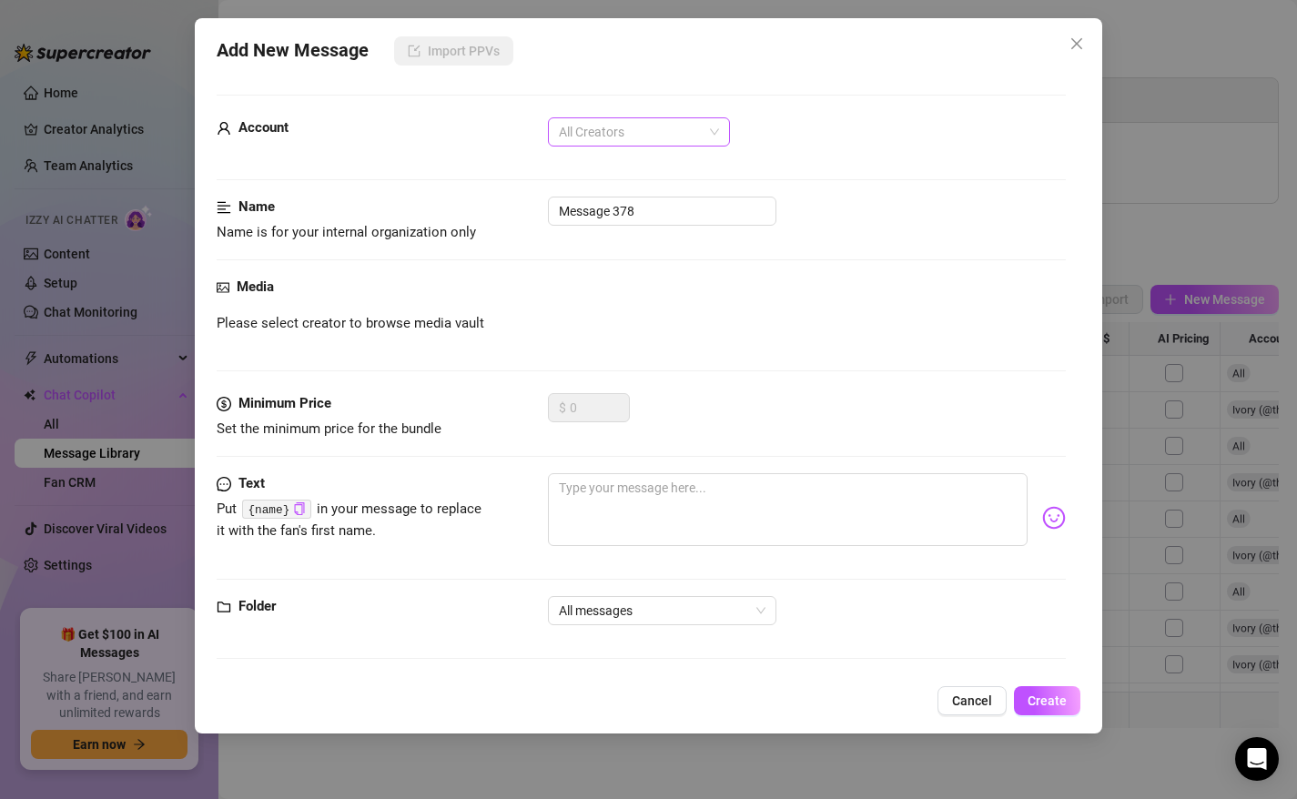
click at [601, 137] on span "All Creators" at bounding box center [639, 131] width 160 height 27
click at [610, 189] on div "Ivory (@theivoryfox)" at bounding box center [638, 197] width 153 height 20
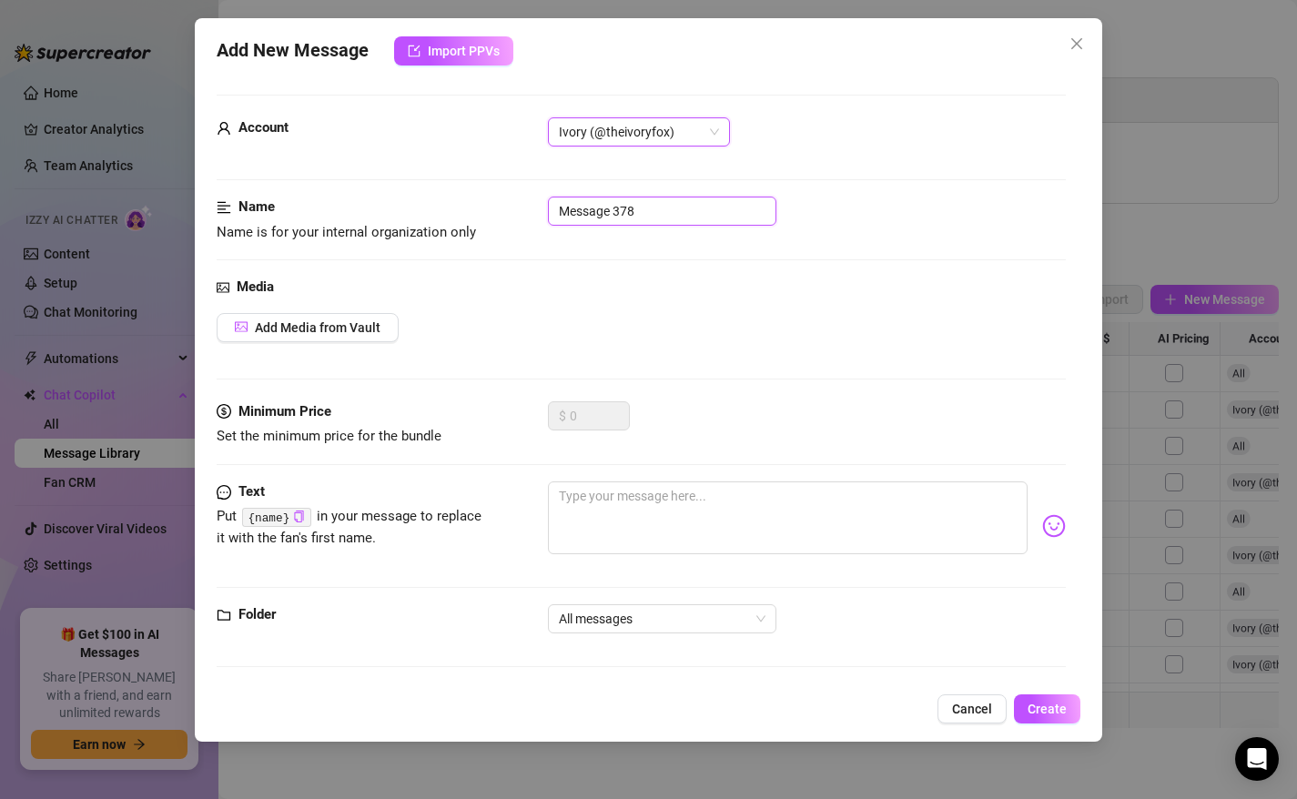
click at [595, 213] on input "Message 378" at bounding box center [662, 211] width 228 height 29
type input "Girlfriend Tier"
click at [335, 329] on span "Add Media from Vault" at bounding box center [318, 327] width 126 height 15
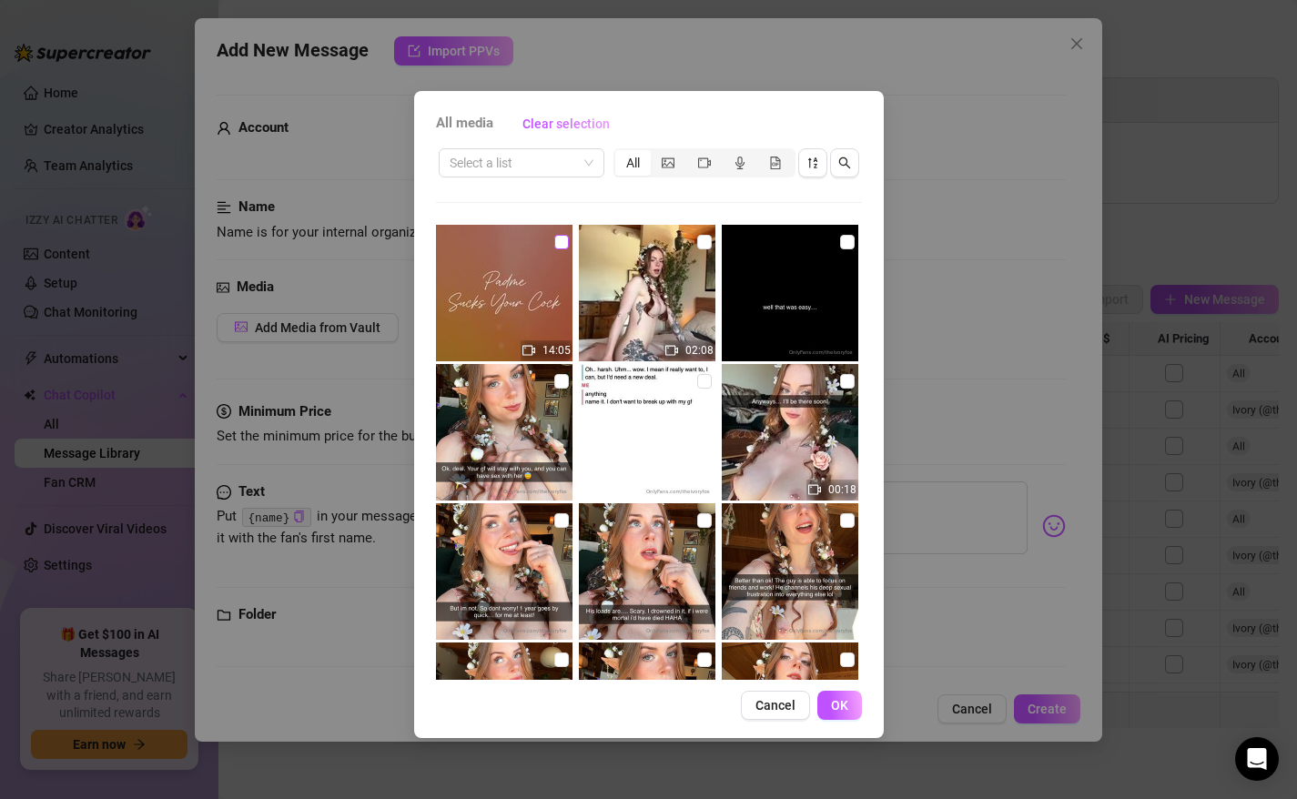
click at [566, 246] on input "checkbox" at bounding box center [561, 242] width 15 height 15
checkbox input "true"
click at [844, 707] on span "OK" at bounding box center [839, 705] width 17 height 15
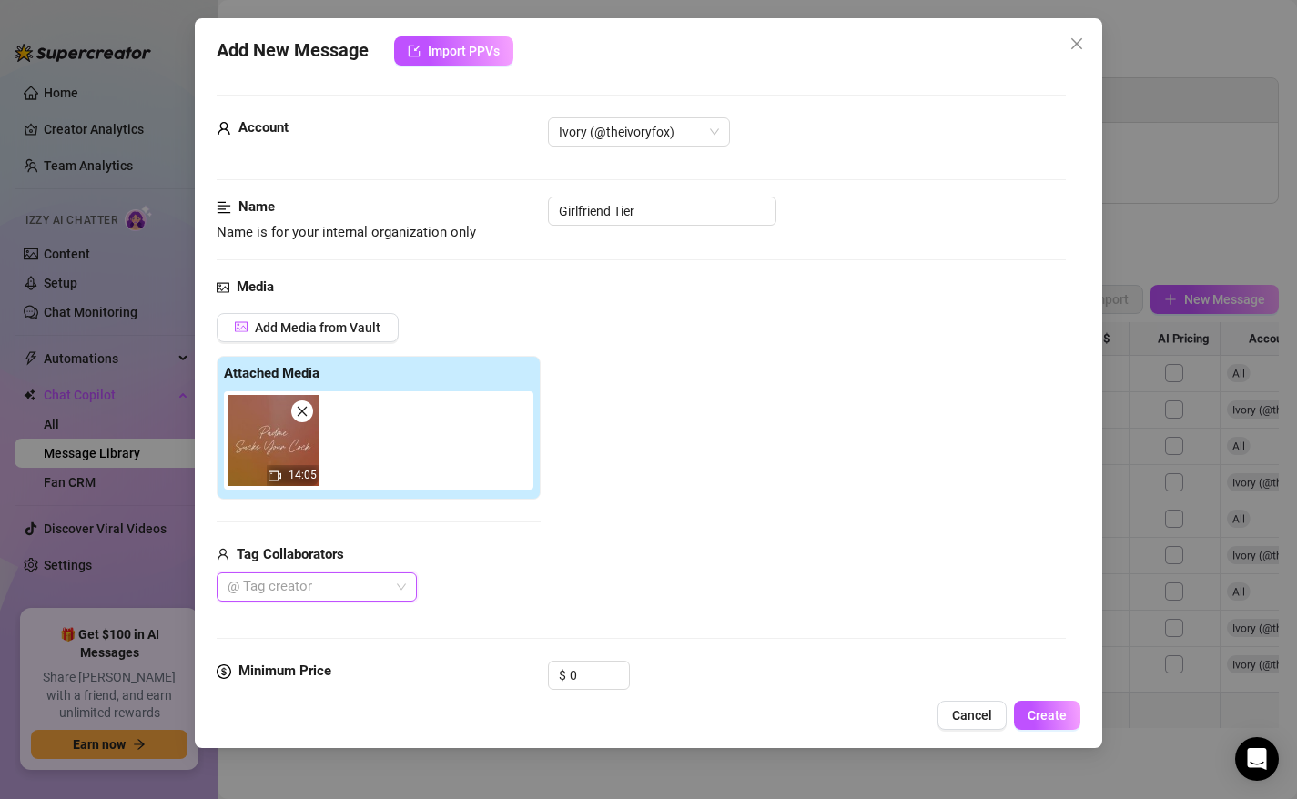
click at [397, 589] on div "@ Tag creator" at bounding box center [317, 586] width 200 height 29
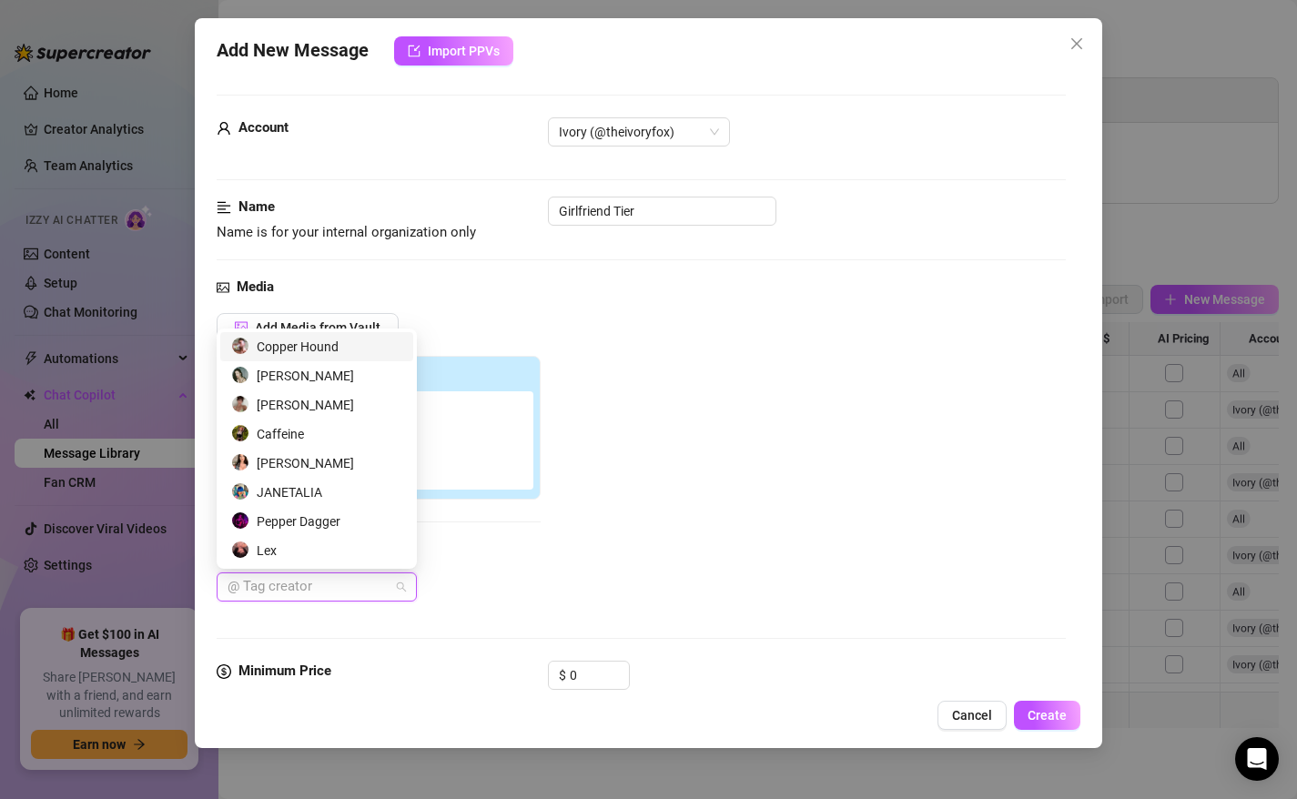
click at [334, 349] on div "Copper Hound" at bounding box center [316, 347] width 171 height 20
click at [595, 493] on div "Add Media from Vault Attached Media 14:05 Tag Collaborators Copper Hound" at bounding box center [642, 457] width 850 height 289
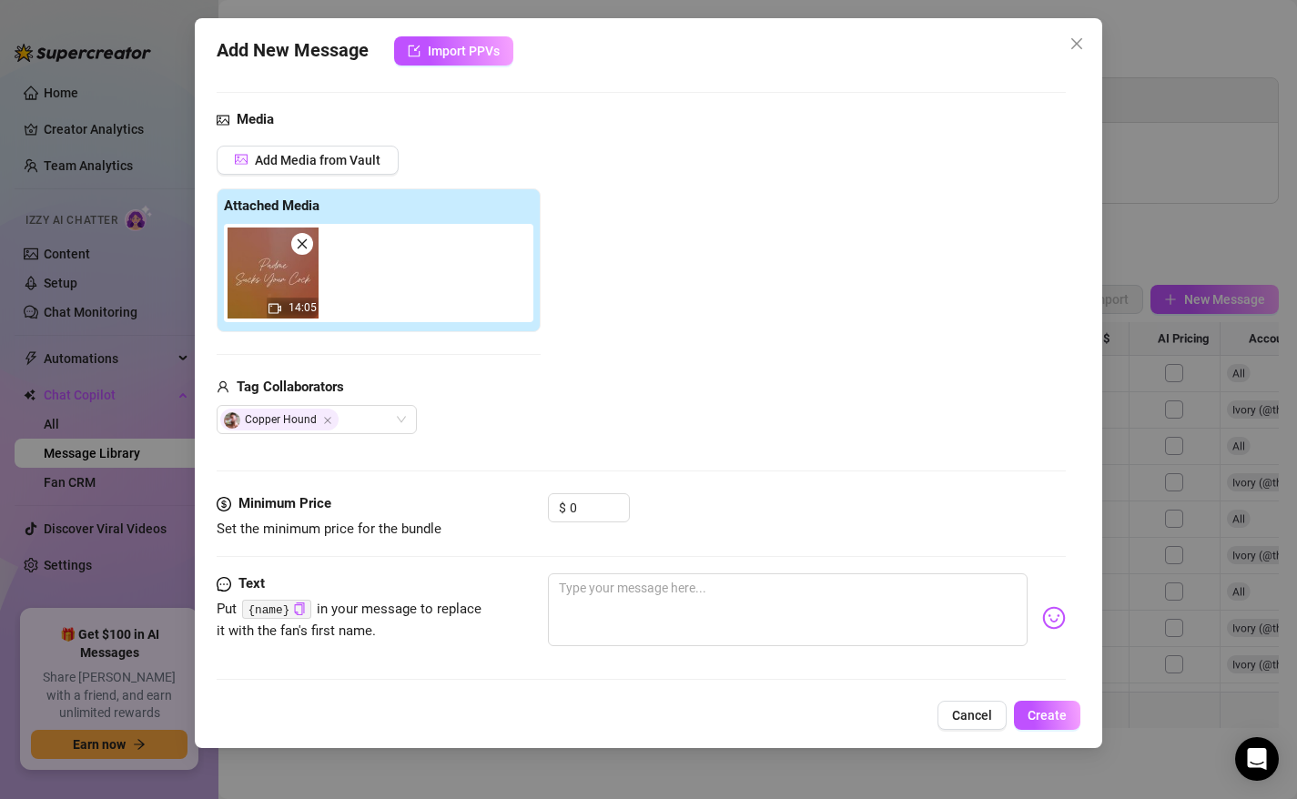
scroll to position [218, 0]
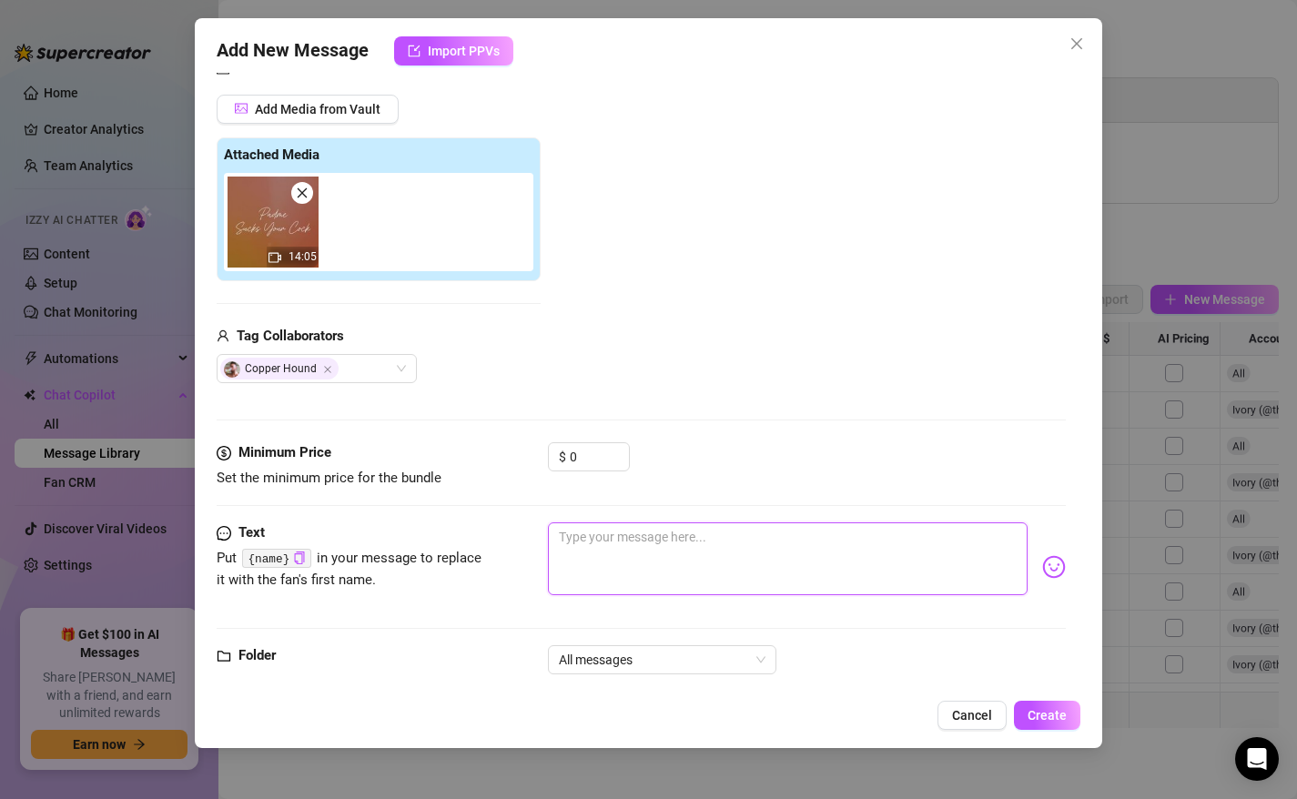
click at [613, 554] on textarea at bounding box center [788, 558] width 481 height 73
paste textarea "$3010: Loremipsum Dolo 💖 SITAM CON AD ELIT!!! S'do eius tem incidid ut lab etdo…"
type textarea "$3010: Loremipsum Dolo 💖 SITAM CON AD ELIT!!! S'do eius tem incidid ut lab etdo…"
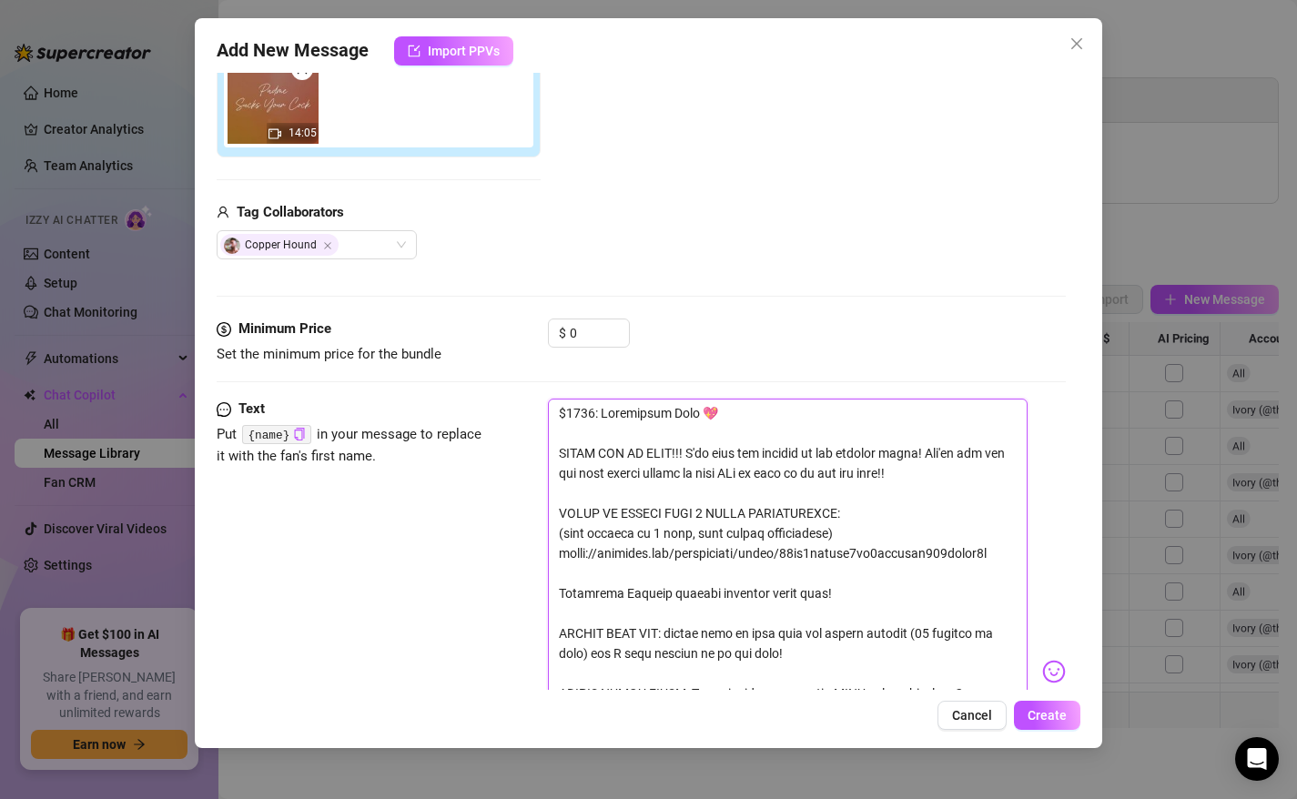
scroll to position [0, 0]
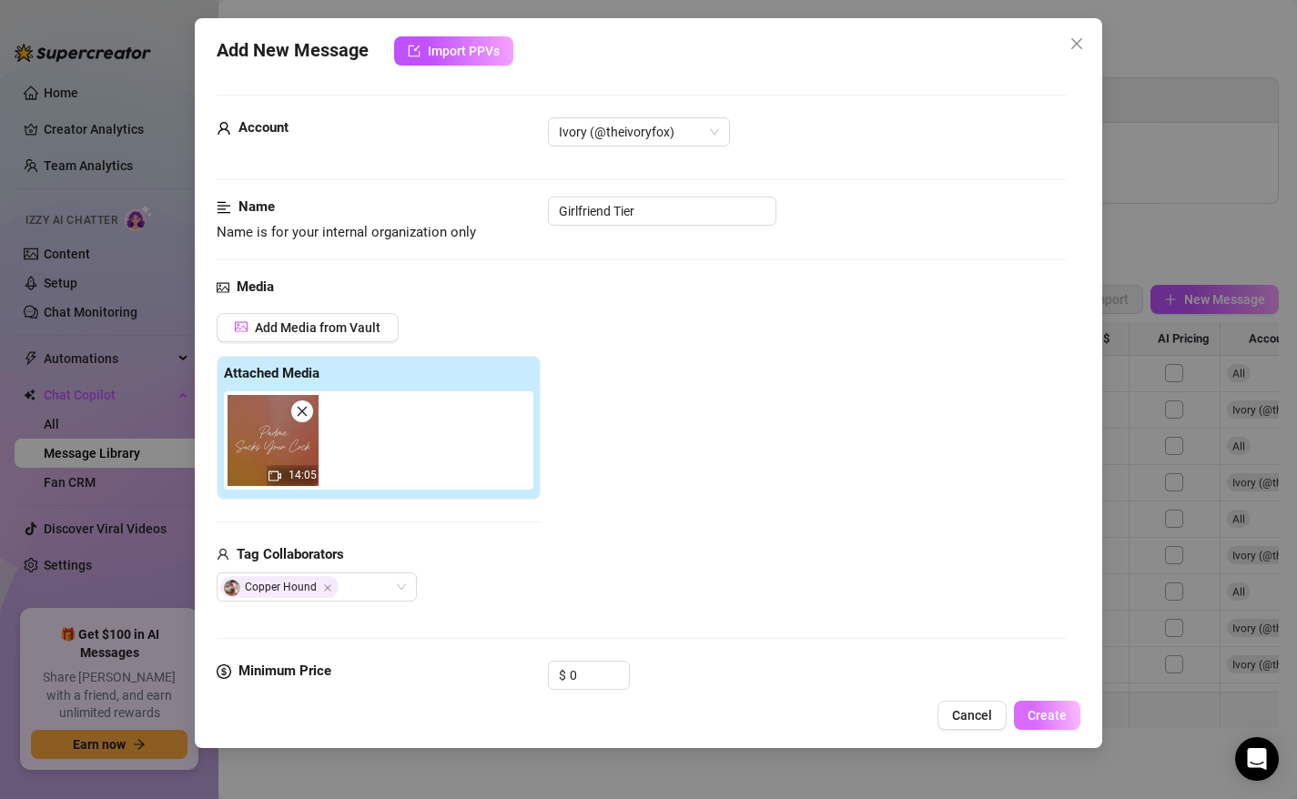
type textarea "$3010: Loremipsum Dolo 💖 SITAM CON AD ELIT!!! S'do eius tem incidid ut lab etdo…"
click at [1032, 719] on span "Create" at bounding box center [1047, 715] width 39 height 15
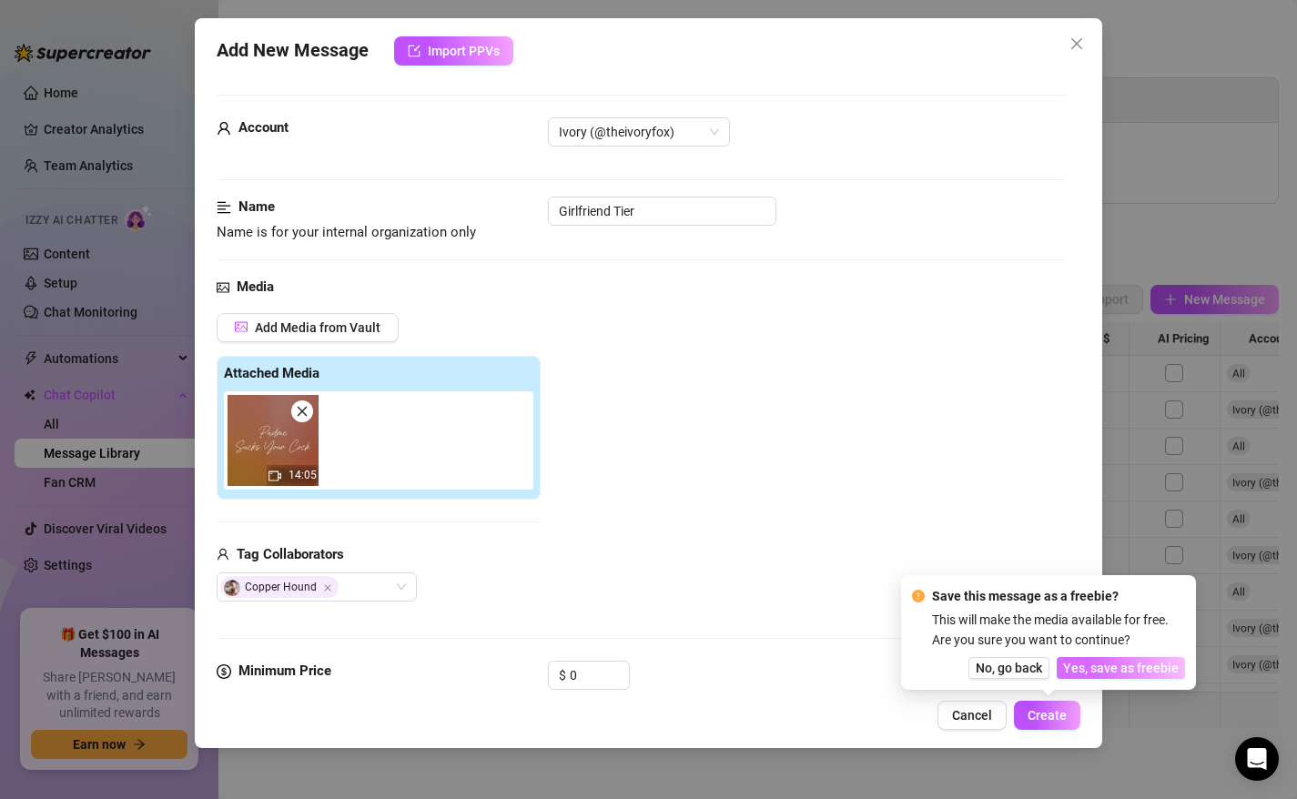
click at [1110, 671] on span "Yes, save as freebie" at bounding box center [1121, 668] width 116 height 15
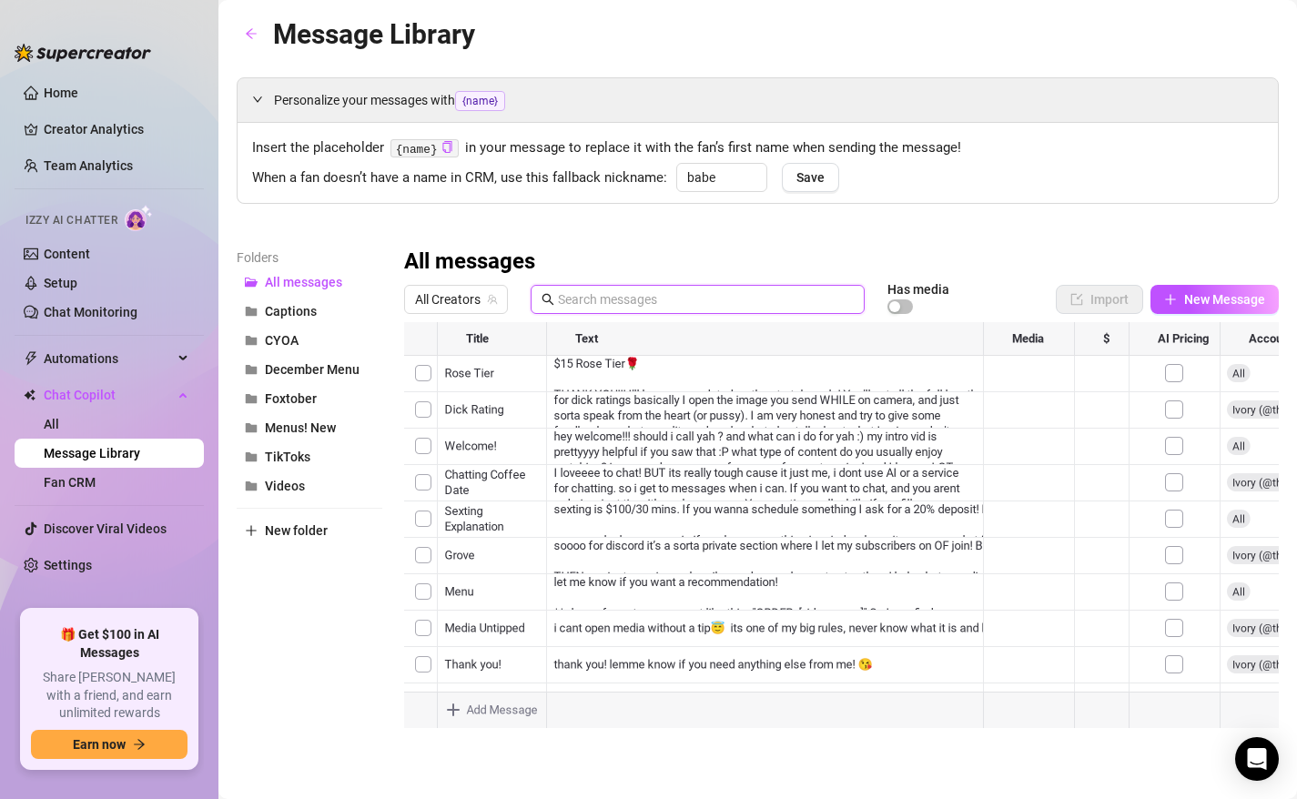
click at [614, 305] on input "text" at bounding box center [706, 299] width 296 height 20
type input "tier"
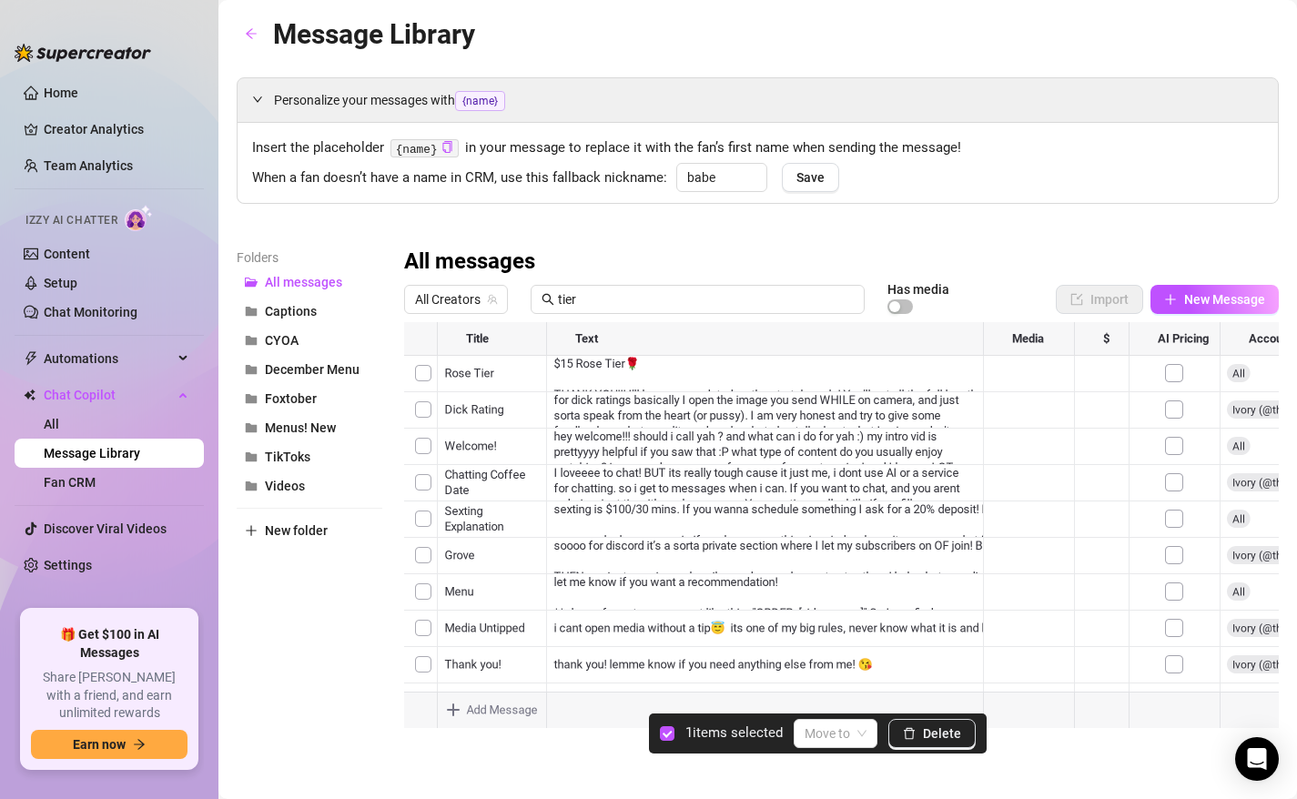
click at [427, 411] on div at bounding box center [841, 525] width 875 height 406
click at [423, 441] on div at bounding box center [841, 525] width 875 height 406
click at [422, 485] on div at bounding box center [841, 525] width 875 height 406
click at [419, 527] on div at bounding box center [841, 525] width 875 height 406
click at [419, 554] on div at bounding box center [841, 525] width 875 height 406
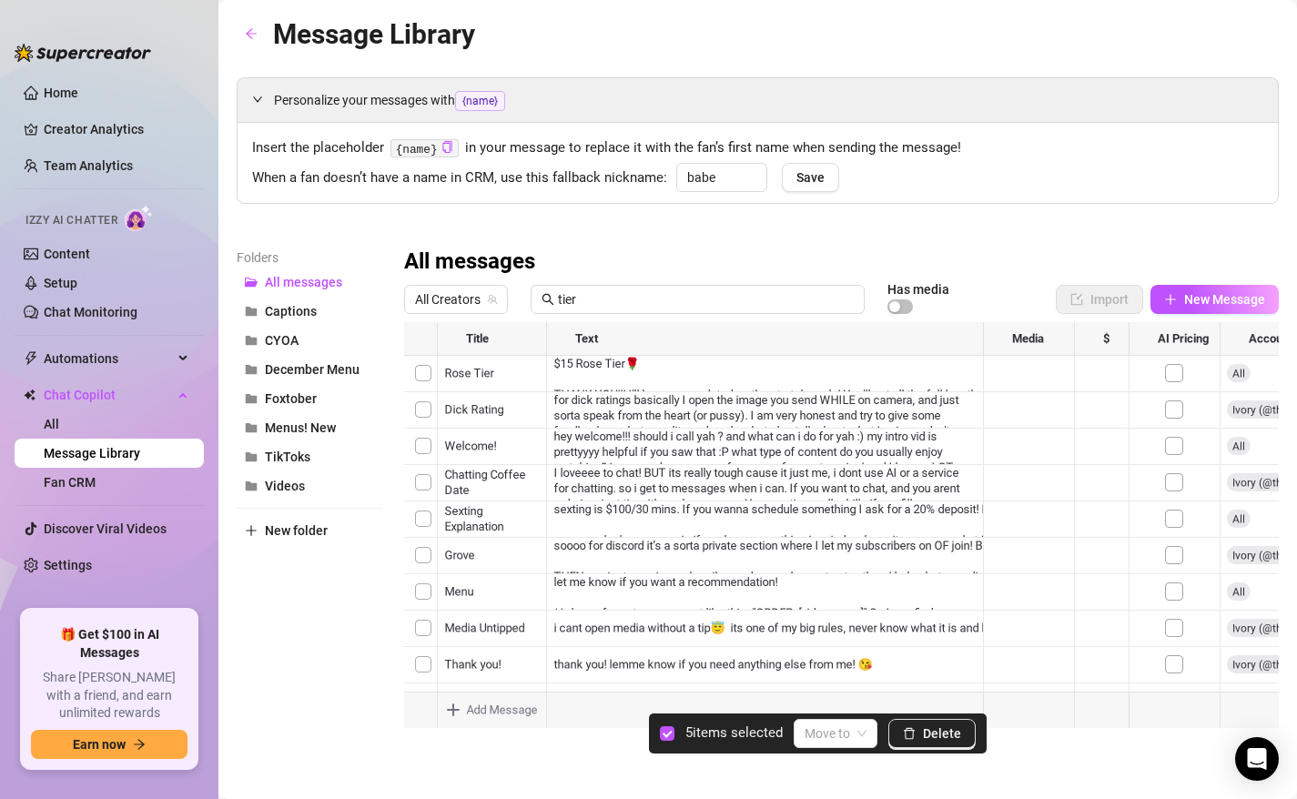
click at [419, 585] on div at bounding box center [841, 525] width 875 height 406
click at [852, 739] on span at bounding box center [836, 733] width 62 height 27
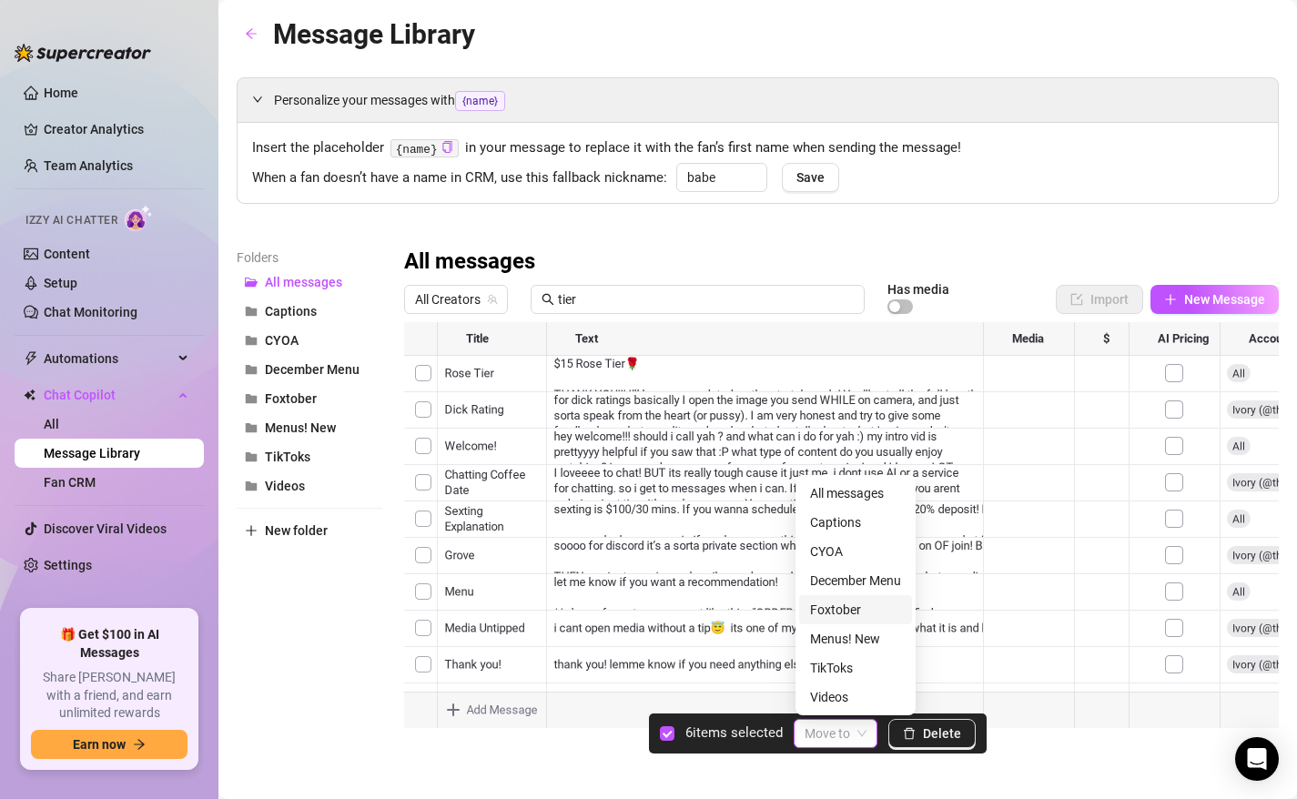
click at [832, 610] on div "Foxtober" at bounding box center [855, 610] width 91 height 20
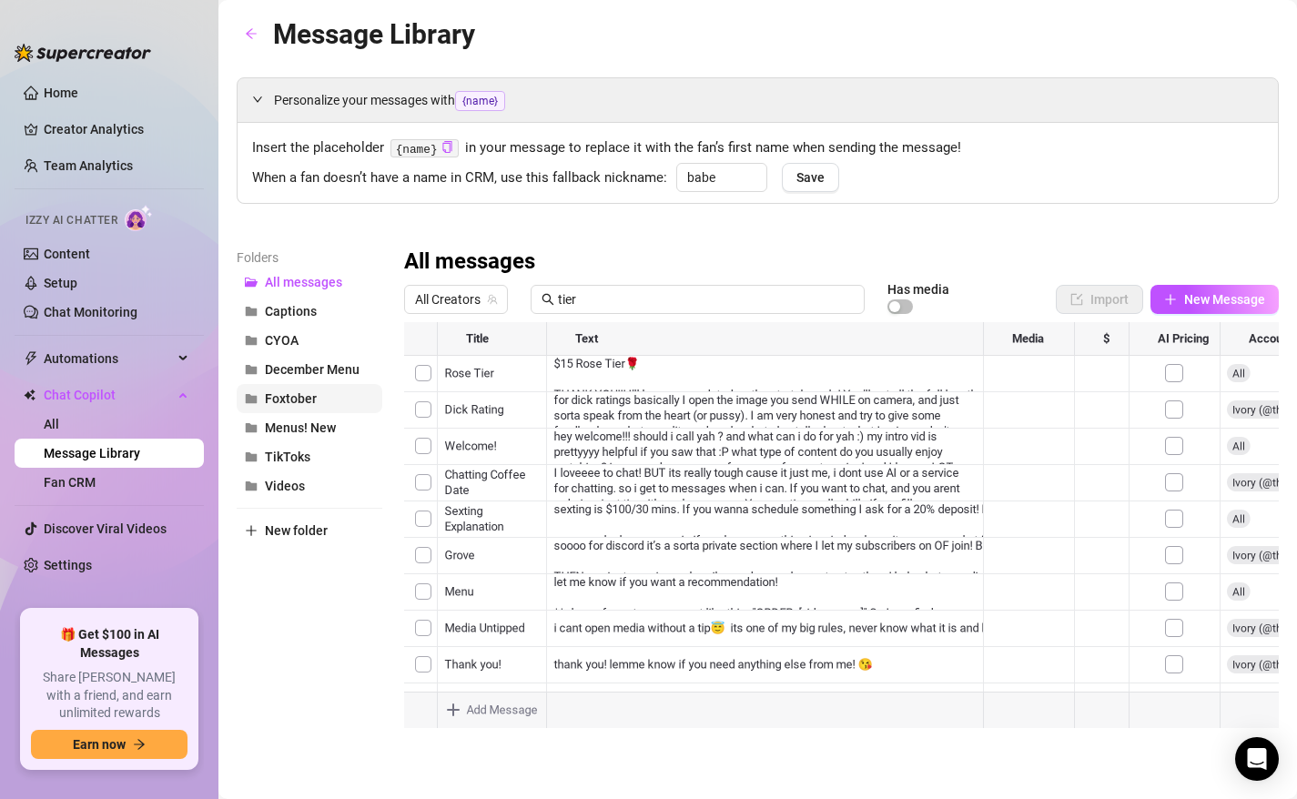
click at [309, 403] on span "Foxtober" at bounding box center [291, 398] width 52 height 15
